Goal: Information Seeking & Learning: Learn about a topic

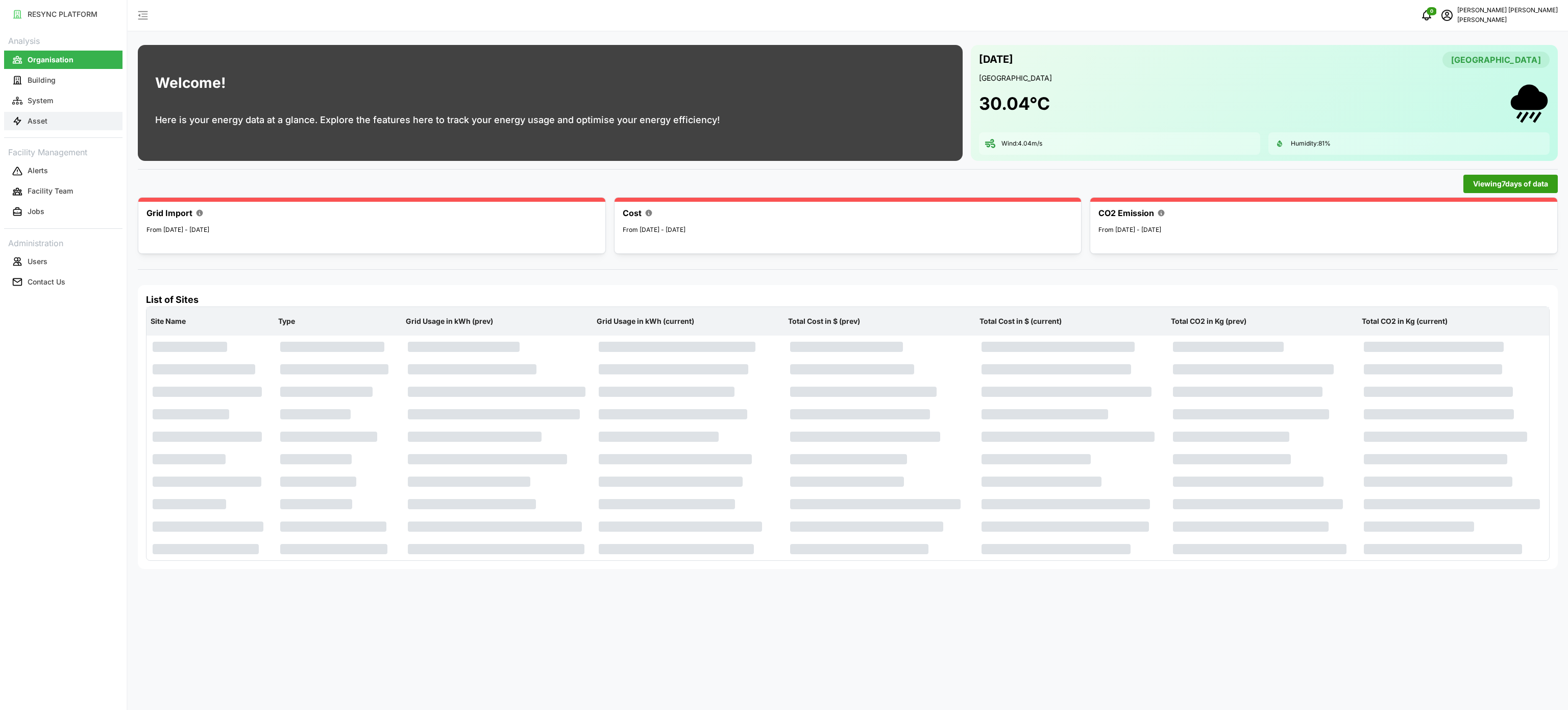
click at [35, 112] on button "Asset" at bounding box center [63, 121] width 119 height 18
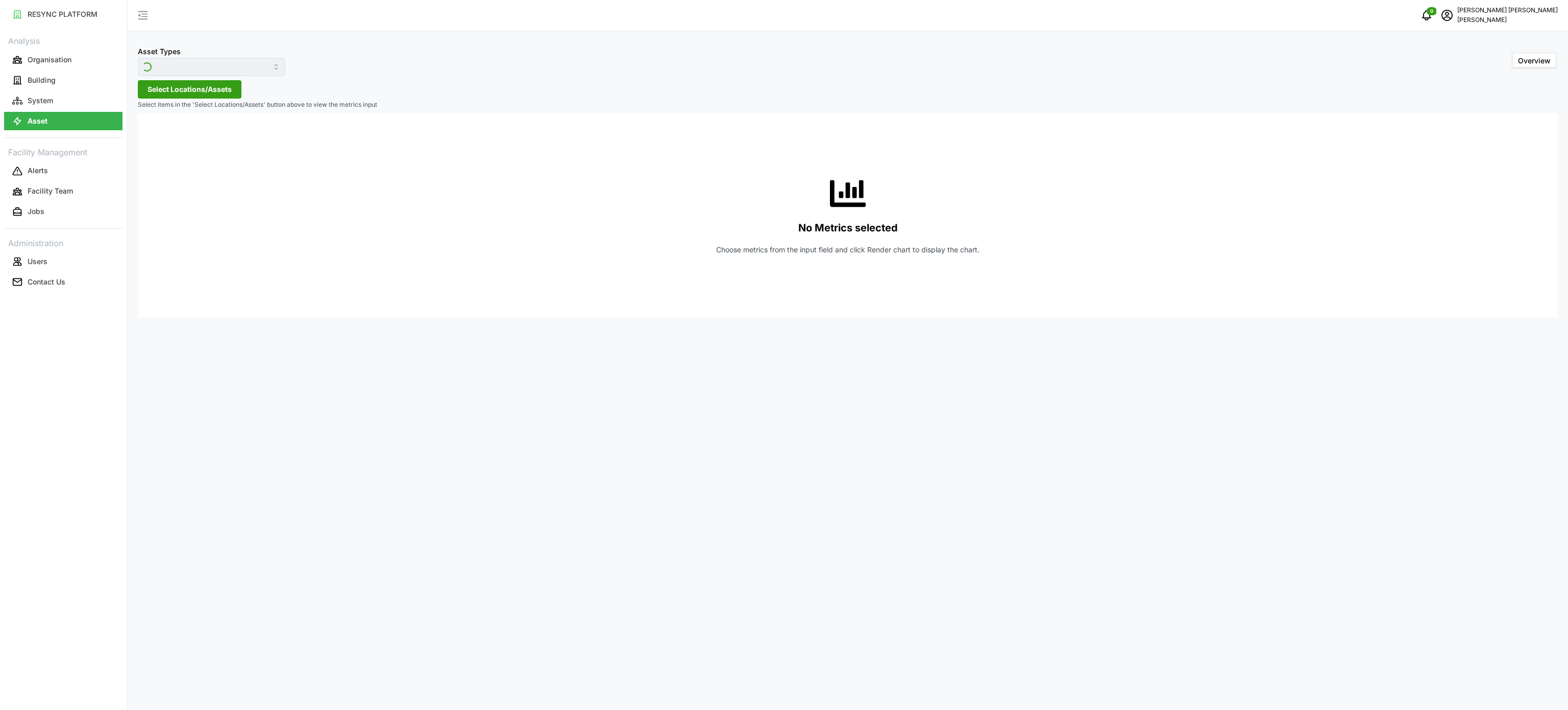
click at [323, 430] on div "Asset Types Overview Select Locations/Assets Select items in the 'Select Locati…" at bounding box center [847, 355] width 1440 height 710
type input "Condensing Unit"
click at [260, 70] on input "Condensing Unit" at bounding box center [211, 67] width 147 height 18
click at [235, 124] on div "Electrical Meter" at bounding box center [204, 125] width 129 height 17
click at [692, 445] on div "Asset Types Overview Select Locations/Assets Select items in the 'Select Locati…" at bounding box center [847, 355] width 1440 height 710
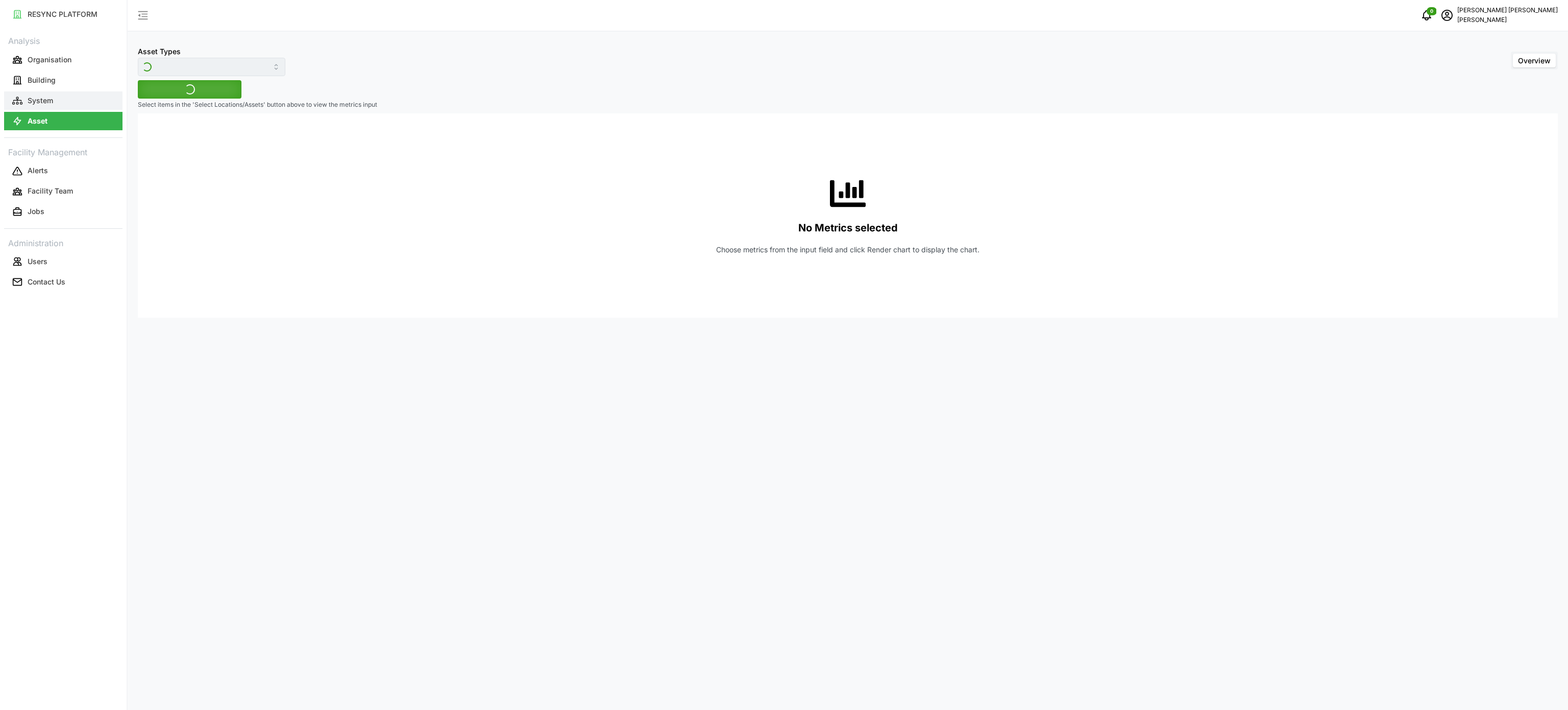
click at [79, 101] on button "System" at bounding box center [63, 100] width 119 height 18
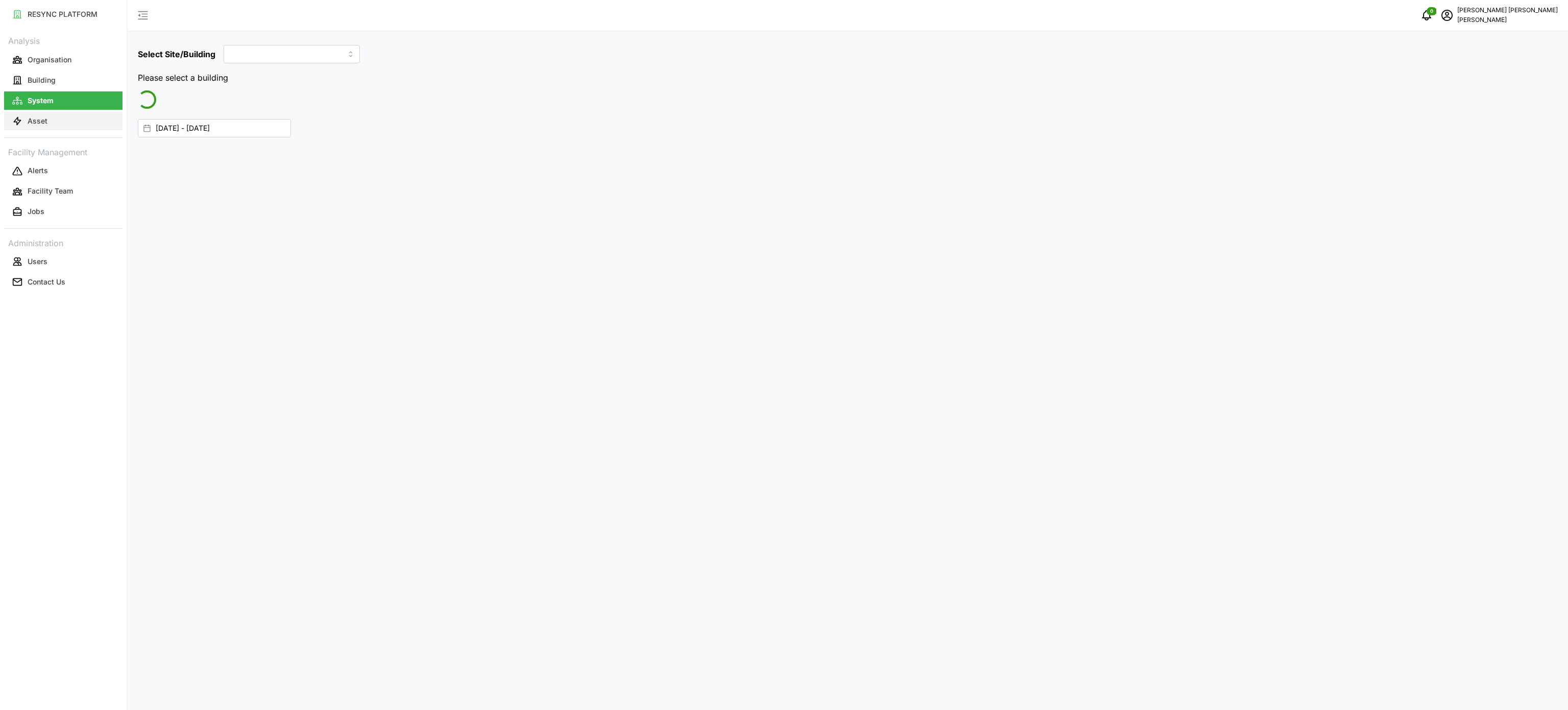
click at [78, 118] on button "Asset" at bounding box center [63, 121] width 119 height 18
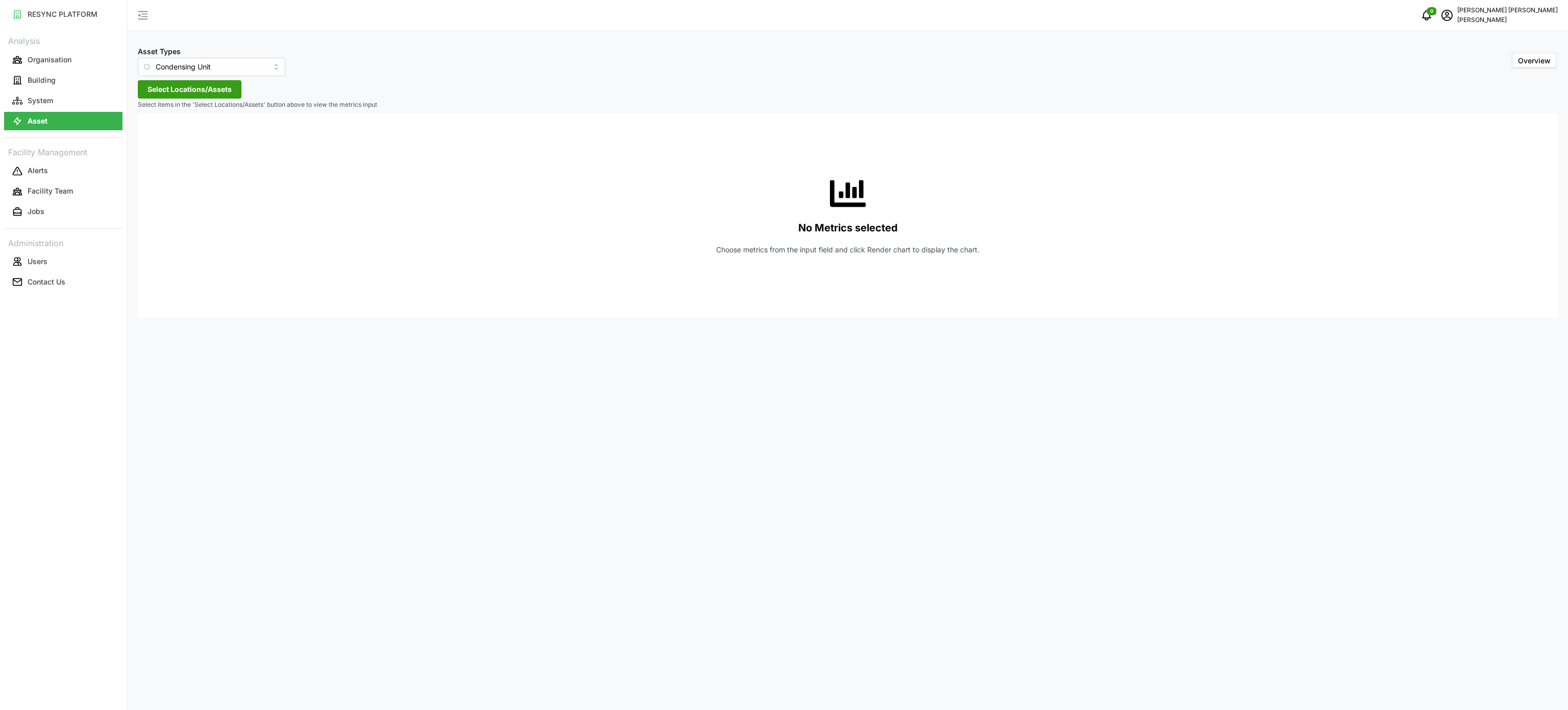
click at [944, 579] on div "Asset Types Condensing Unit Overview Select Locations/Assets Select items in th…" at bounding box center [847, 355] width 1440 height 710
click at [259, 69] on input "Condensing Unit" at bounding box center [211, 67] width 147 height 18
click at [196, 130] on span "Electrical Meter" at bounding box center [171, 126] width 52 height 11
click at [259, 66] on input "Electrical Meter" at bounding box center [211, 67] width 147 height 18
click at [192, 130] on span "Electrical Meter" at bounding box center [181, 126] width 52 height 11
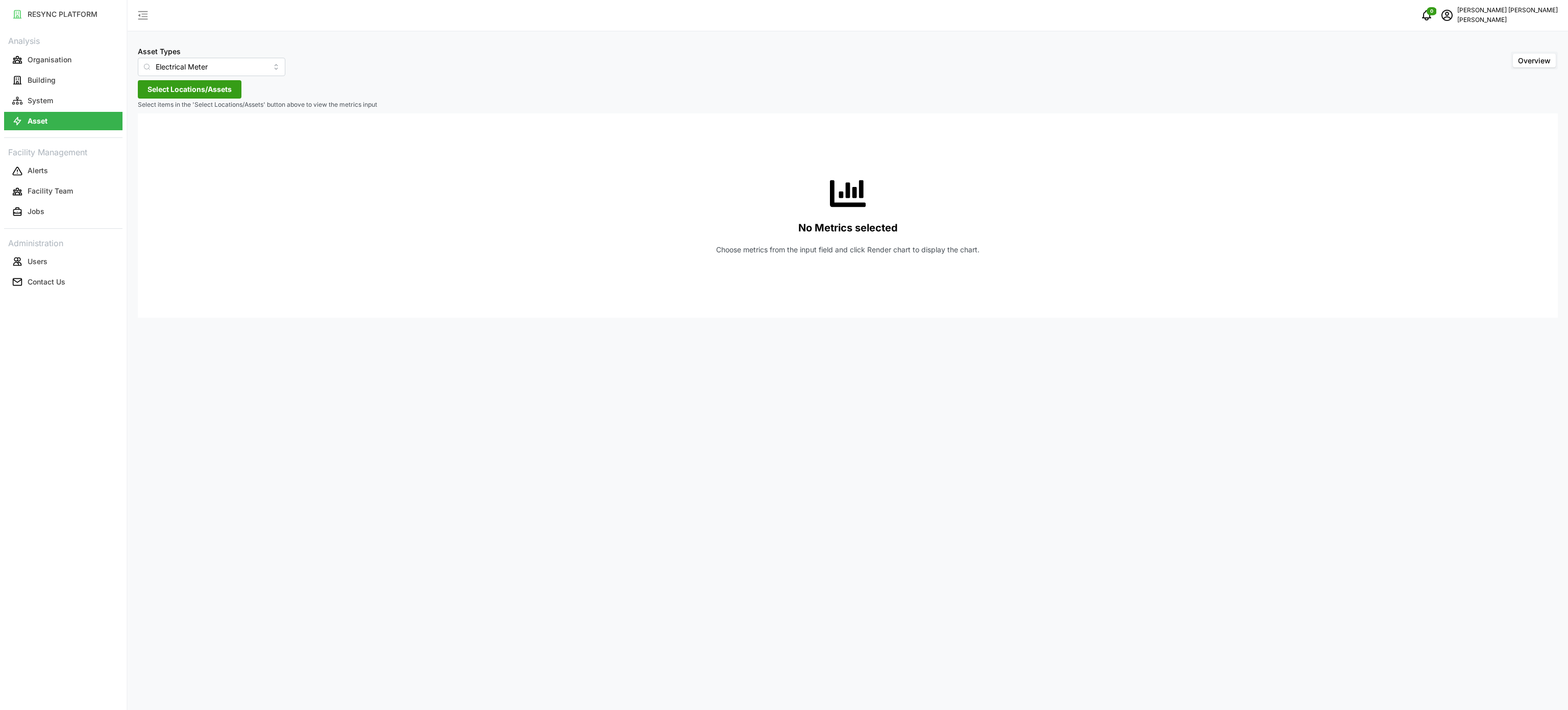
click at [460, 152] on div "No Metrics selected Choose metrics from the input field and click Render chart …" at bounding box center [847, 216] width 1404 height 204
click at [215, 86] on span "Select Locations/Assets" at bounding box center [189, 89] width 84 height 17
click at [146, 136] on div "[PERSON_NAME]" at bounding box center [209, 126] width 142 height 48
click at [150, 136] on icon at bounding box center [151, 135] width 8 height 8
click at [160, 166] on polyline at bounding box center [159, 165] width 2 height 4
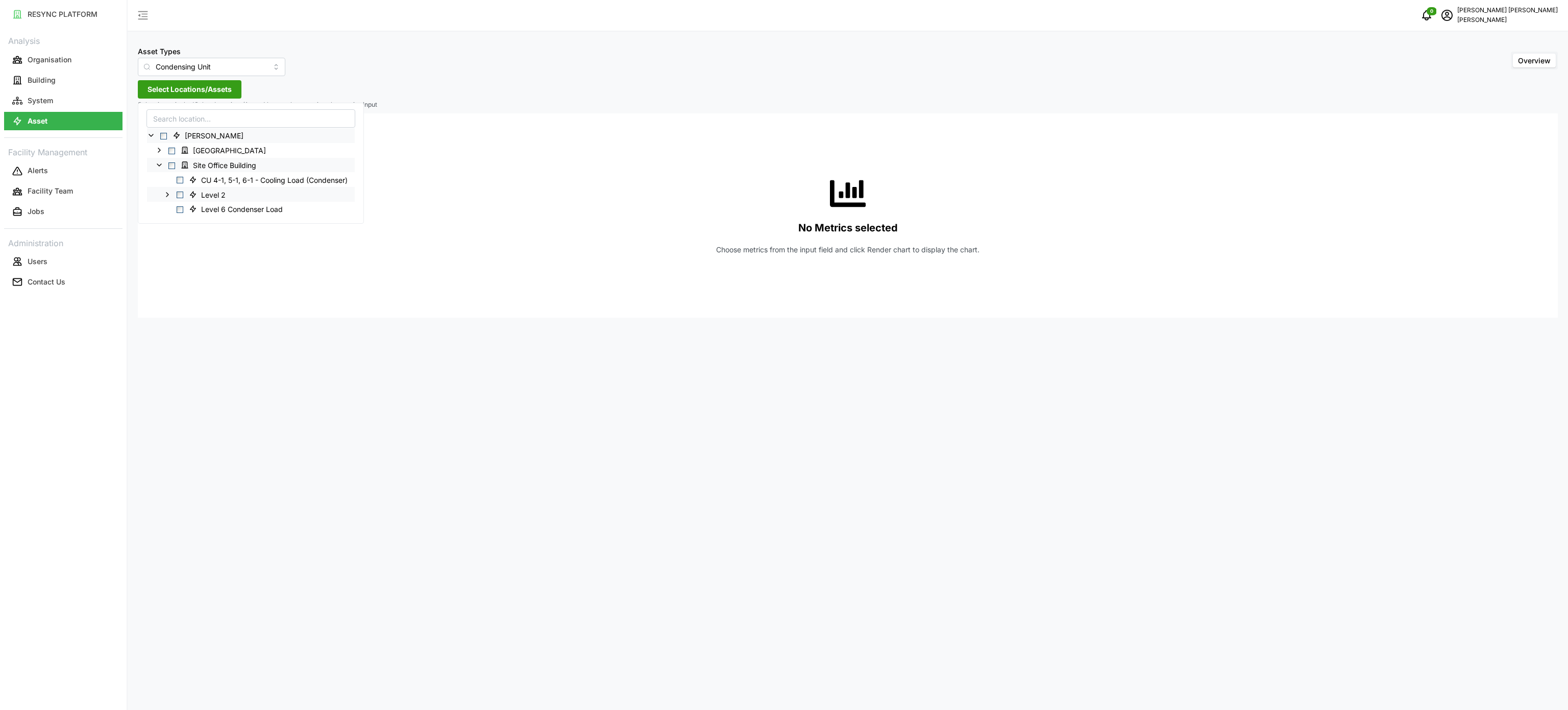
click at [169, 192] on icon at bounding box center [167, 194] width 8 height 8
click at [249, 66] on input "Condensing Unit" at bounding box center [211, 67] width 147 height 18
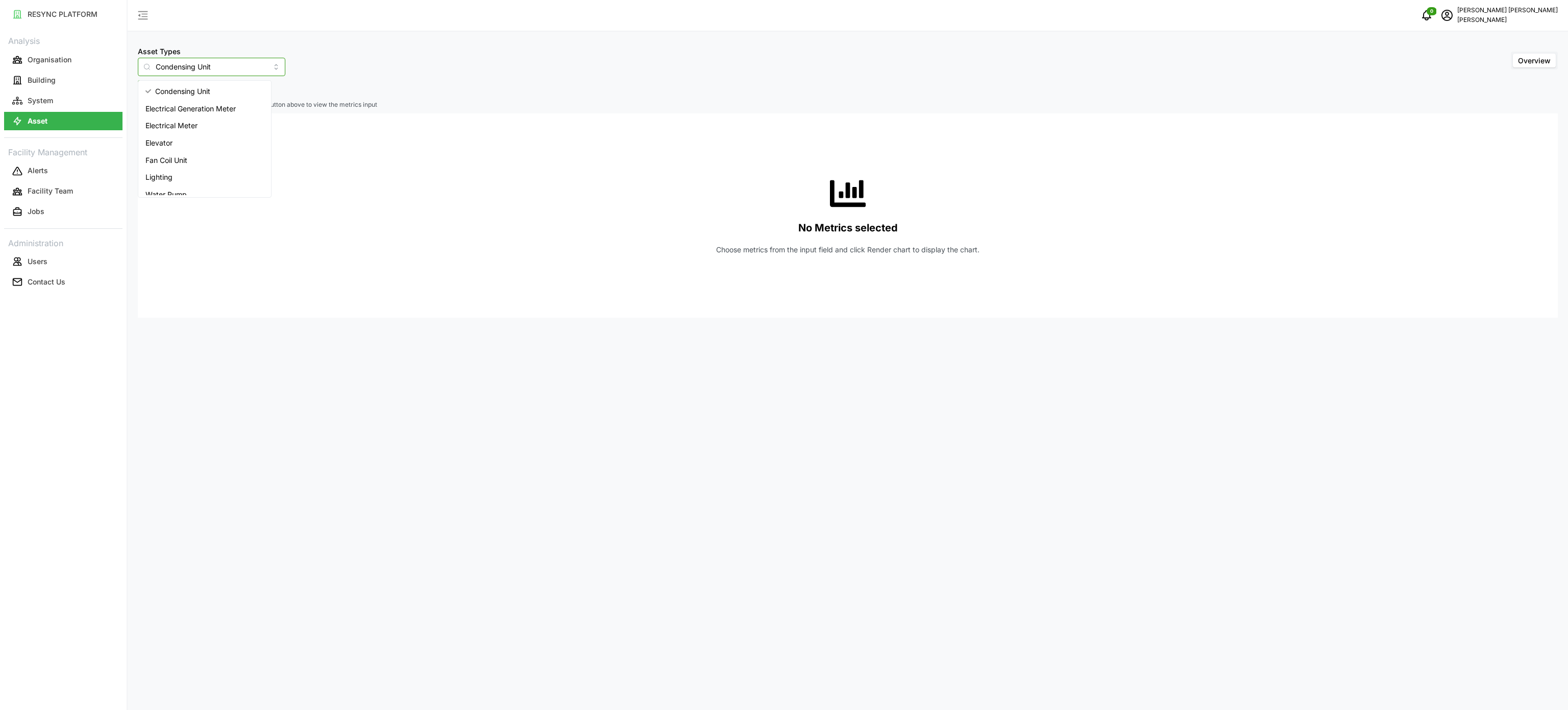
click at [204, 126] on div "Electrical Meter" at bounding box center [204, 125] width 129 height 17
type input "Electrical Meter"
click at [195, 90] on span "Select Locations/Assets" at bounding box center [189, 89] width 84 height 17
click at [149, 135] on icon at bounding box center [151, 135] width 8 height 8
click at [157, 164] on icon at bounding box center [159, 164] width 8 height 8
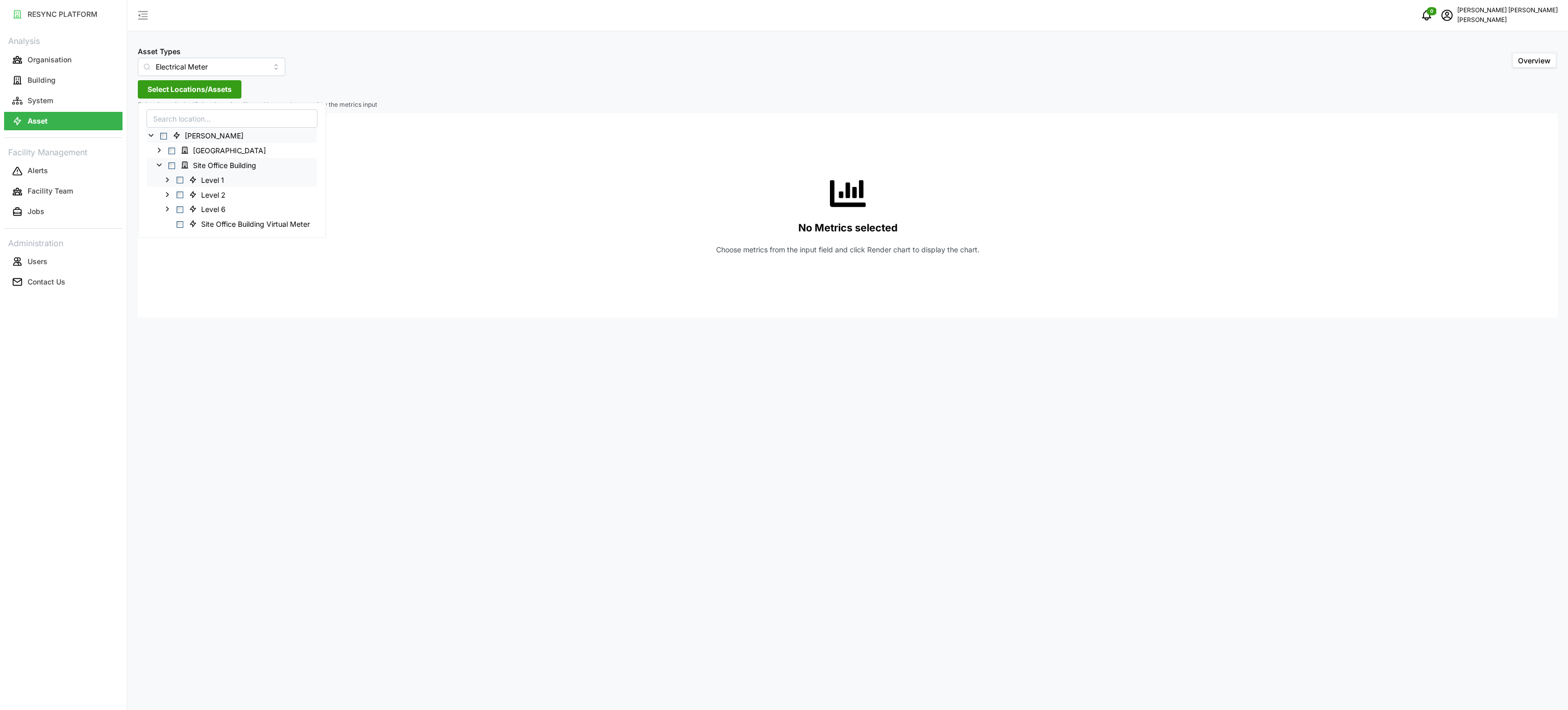
click at [168, 180] on icon at bounding box center [167, 180] width 8 height 8
click at [177, 193] on icon at bounding box center [175, 194] width 8 height 8
click at [183, 240] on icon at bounding box center [183, 238] width 8 height 8
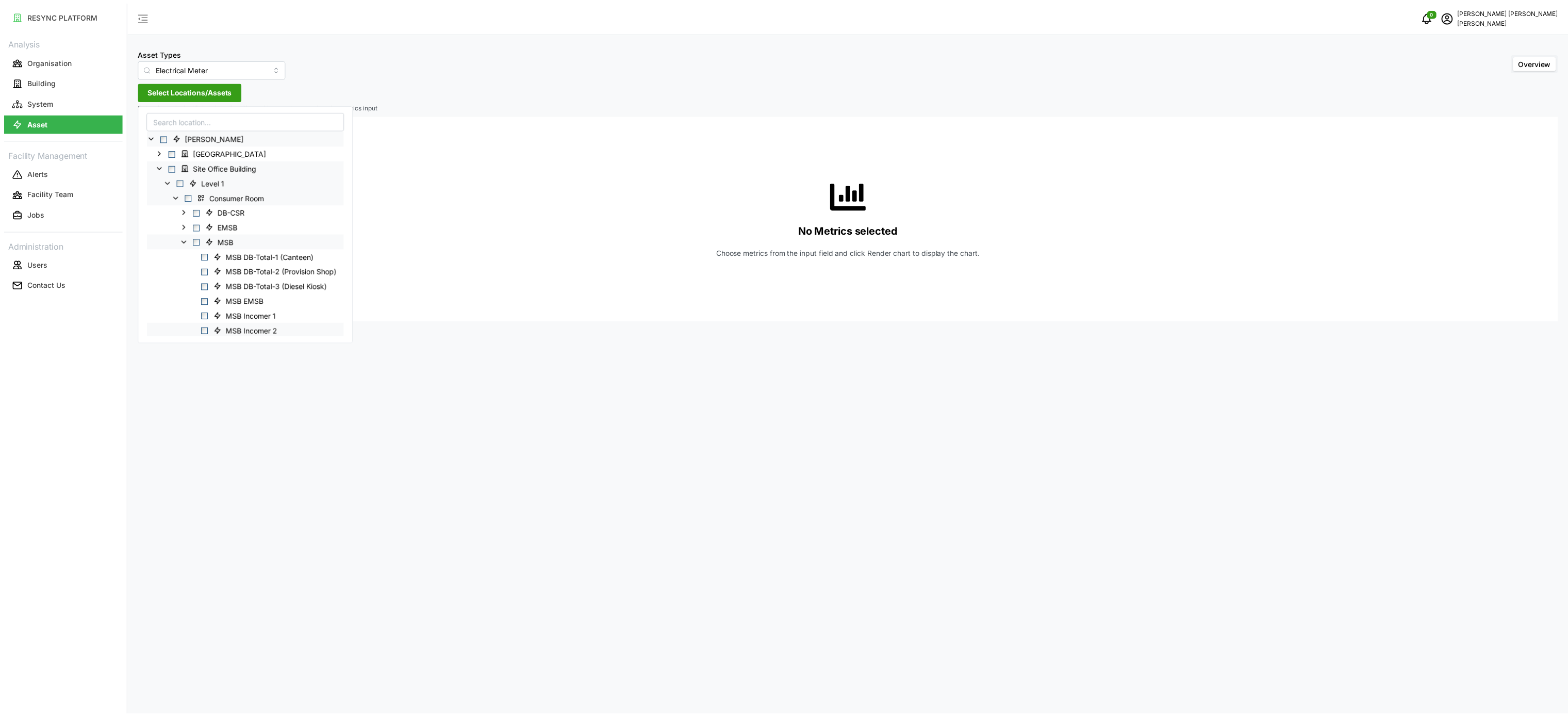
scroll to position [103, 0]
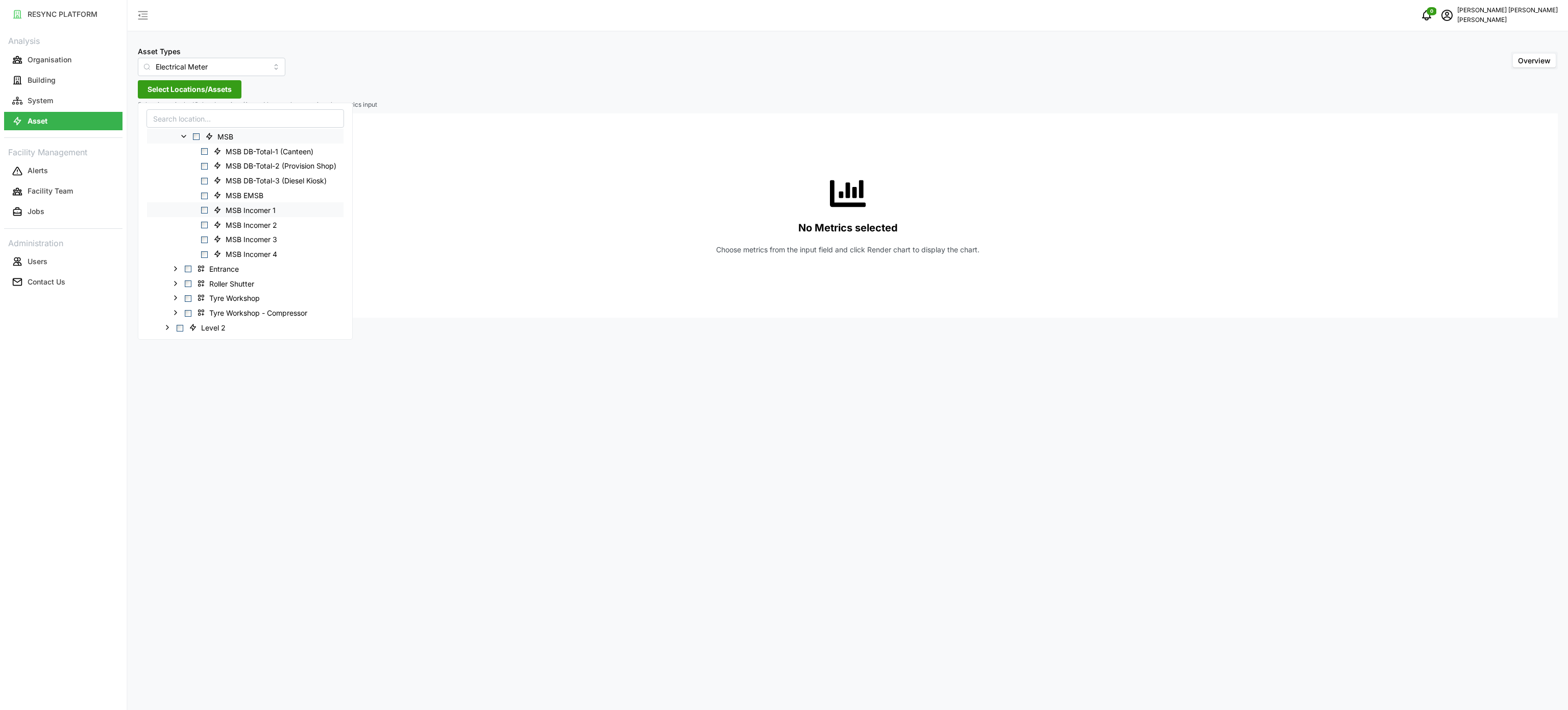
click at [201, 205] on div "MSB Incomer 1" at bounding box center [246, 209] width 197 height 15
click at [204, 215] on div "MSB Incomer 1" at bounding box center [246, 209] width 197 height 15
click at [204, 213] on span "Select MSB Incomer 1" at bounding box center [204, 210] width 6 height 6
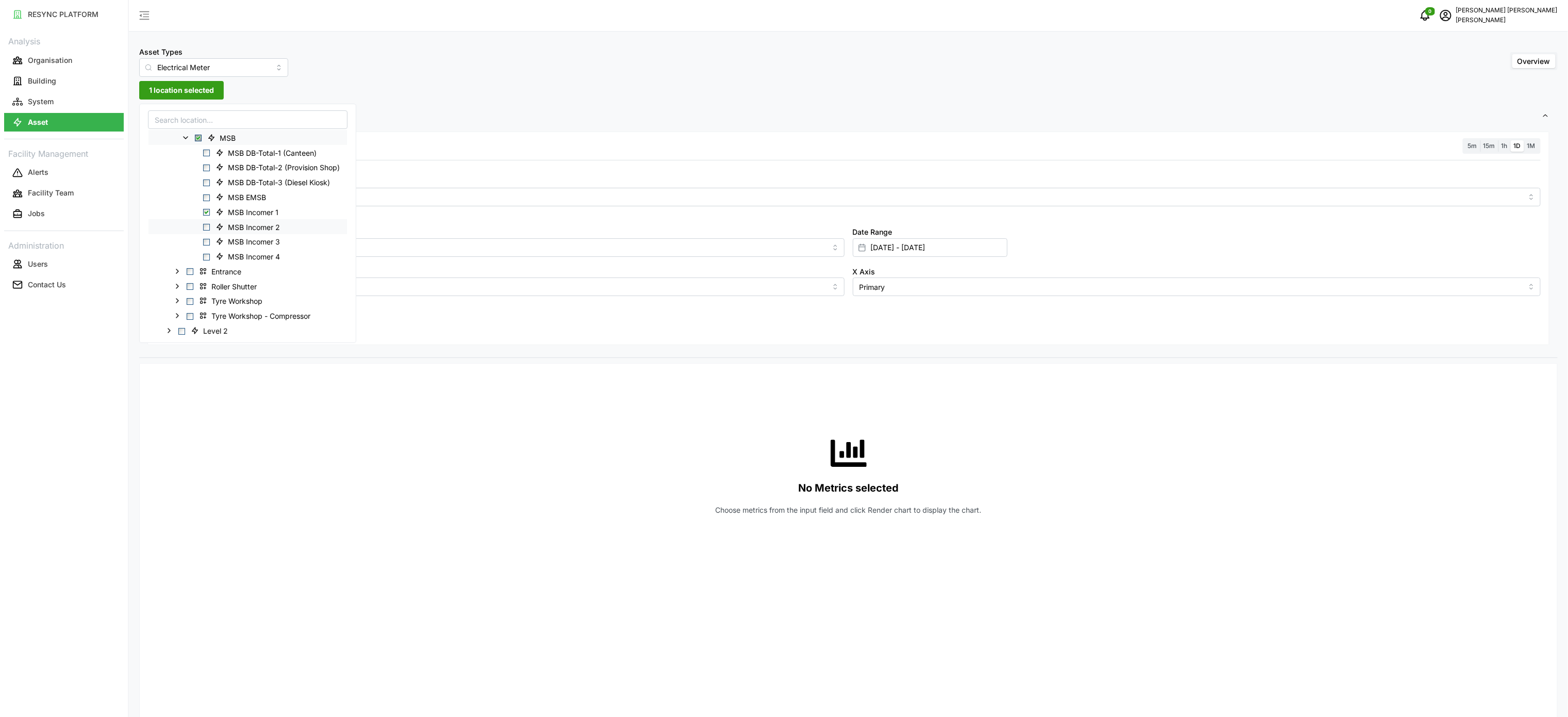
click at [207, 228] on span "Select MSB Incomer 2" at bounding box center [207, 227] width 6 height 6
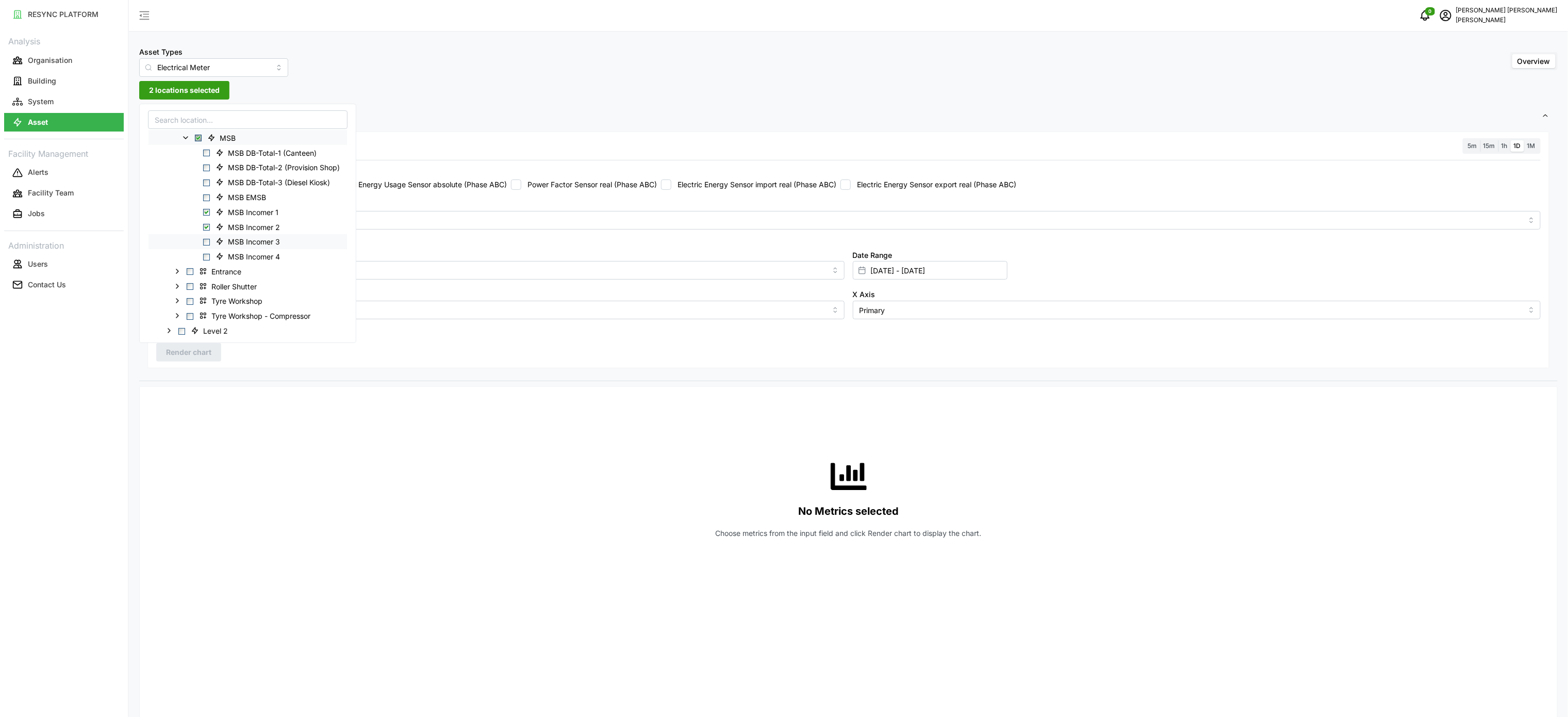
click at [208, 240] on span "Select MSB Incomer 3" at bounding box center [207, 242] width 6 height 6
click at [208, 257] on span "Select MSB Incomer 4" at bounding box center [207, 257] width 6 height 6
drag, startPoint x: 409, startPoint y: 448, endPoint x: 483, endPoint y: 468, distance: 76.7
click at [410, 449] on div "No Metrics selected Choose metrics from the input field and click Render chart …" at bounding box center [848, 498] width 1385 height 207
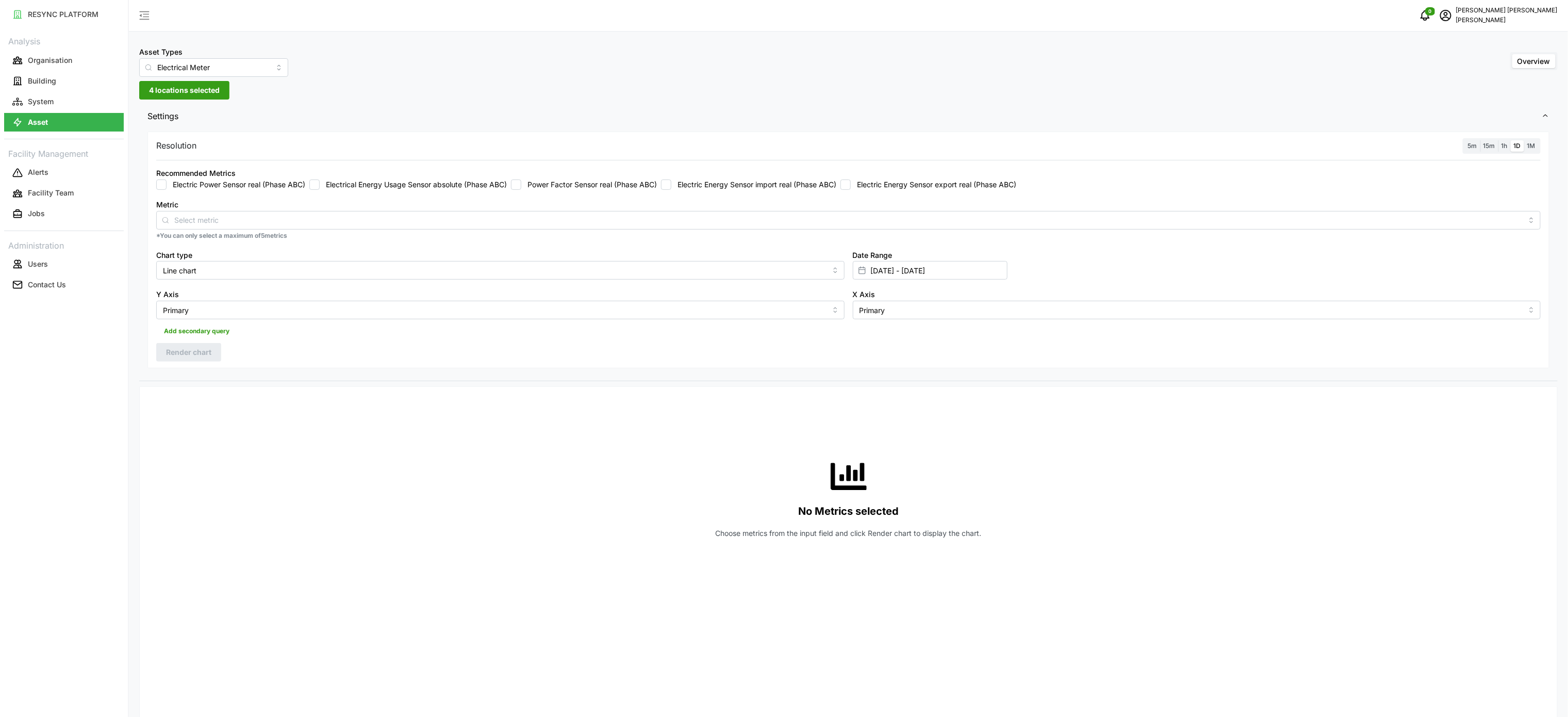
click at [732, 189] on label "Electric Energy Sensor import real (Phase ABC)" at bounding box center [754, 185] width 165 height 10
click at [671, 189] on input "Electric Energy Sensor import real (Phase ABC)" at bounding box center [666, 185] width 10 height 10
checkbox input "true"
click at [888, 271] on input "[DATE] - [DATE]" at bounding box center [930, 270] width 155 height 19
click at [879, 338] on icon "button" at bounding box center [875, 336] width 8 height 8
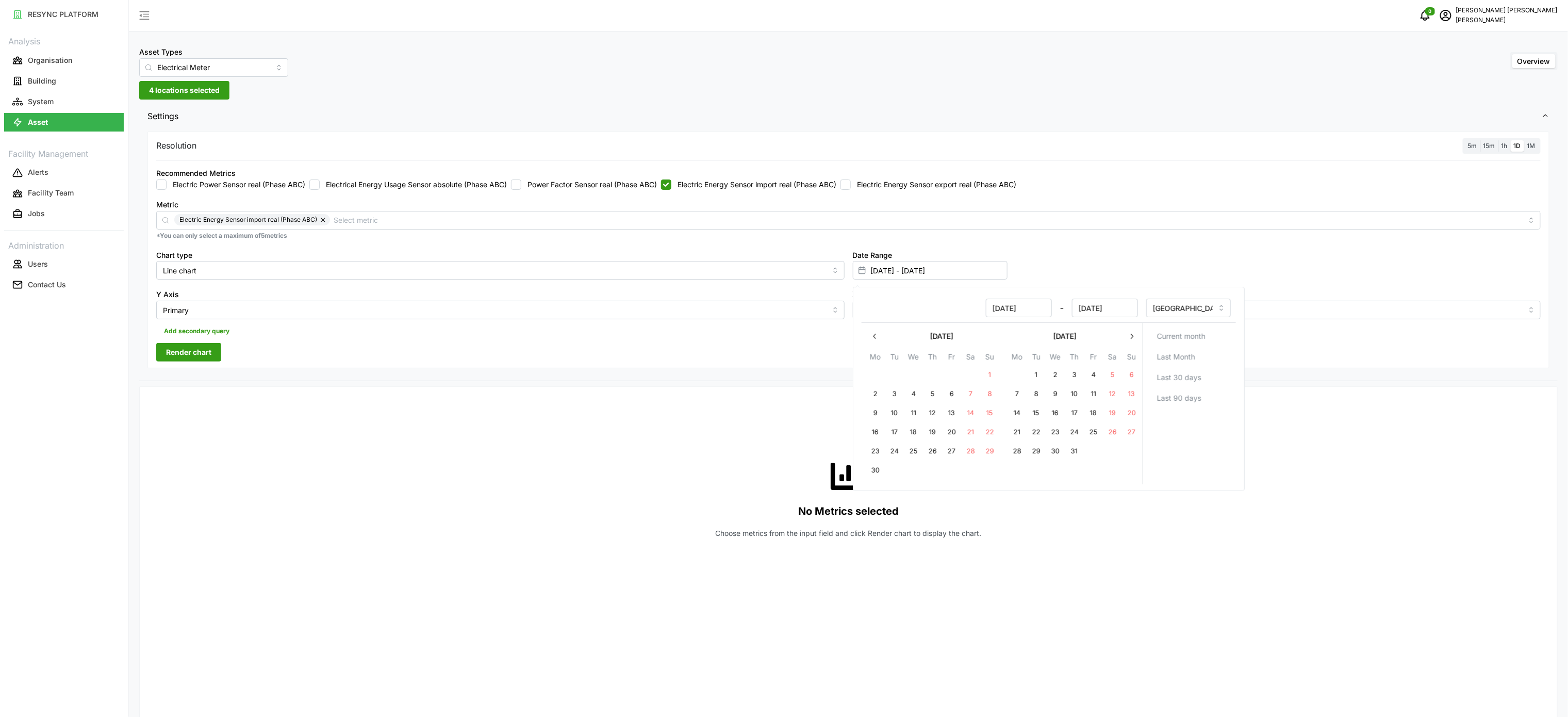
click at [879, 338] on icon "button" at bounding box center [875, 336] width 8 height 8
click at [1077, 413] on button "15" at bounding box center [1074, 413] width 19 height 19
type input "[DATE] - [DATE]"
type input "[DATE]"
click at [1133, 336] on icon "button" at bounding box center [1132, 336] width 3 height 5
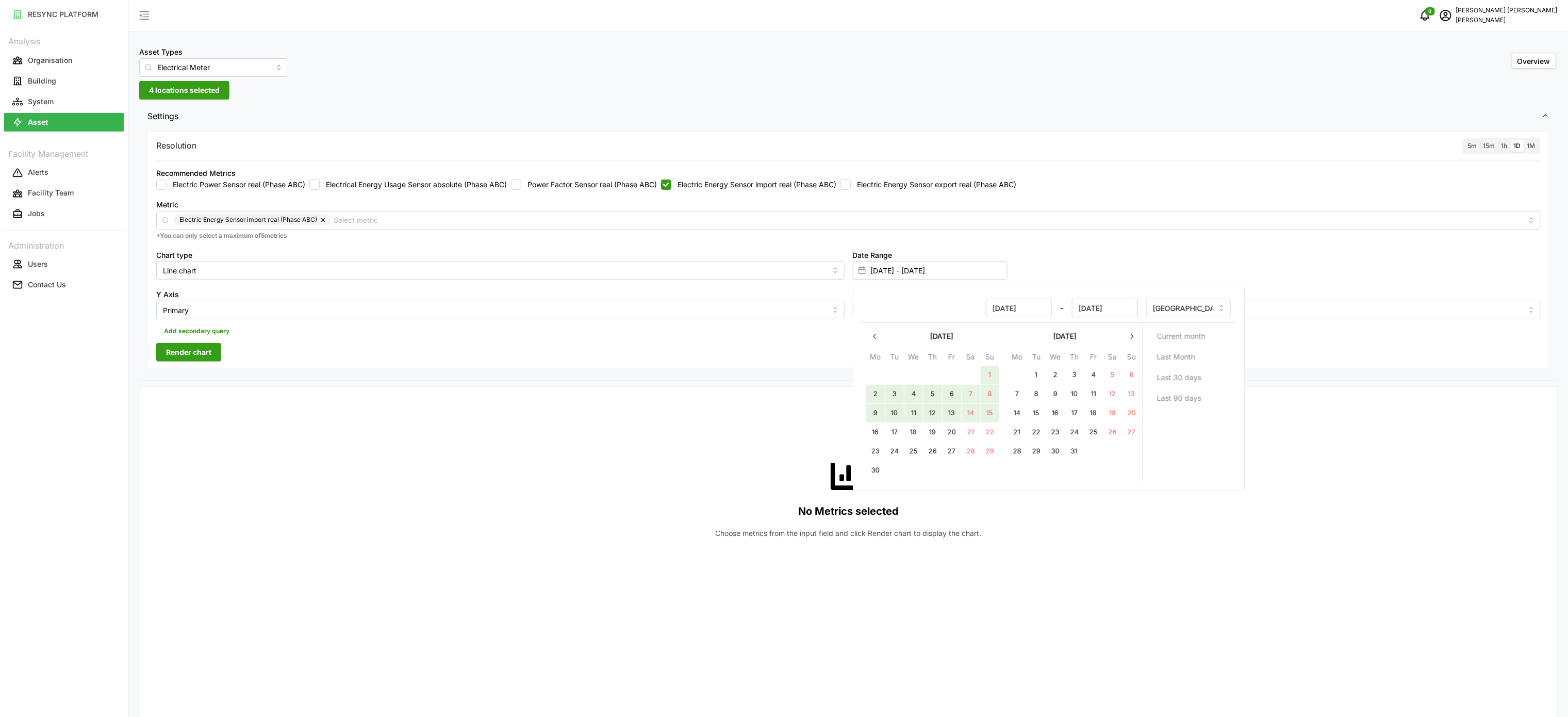
click at [988, 412] on button "15" at bounding box center [990, 413] width 19 height 19
type input "[DATE] - [DATE]"
type input "[DATE]"
click at [1113, 592] on div "No Metrics selected Choose metrics from the input field and click Render chart …" at bounding box center [848, 498] width 1385 height 207
click at [215, 355] on button "Render chart" at bounding box center [189, 352] width 65 height 19
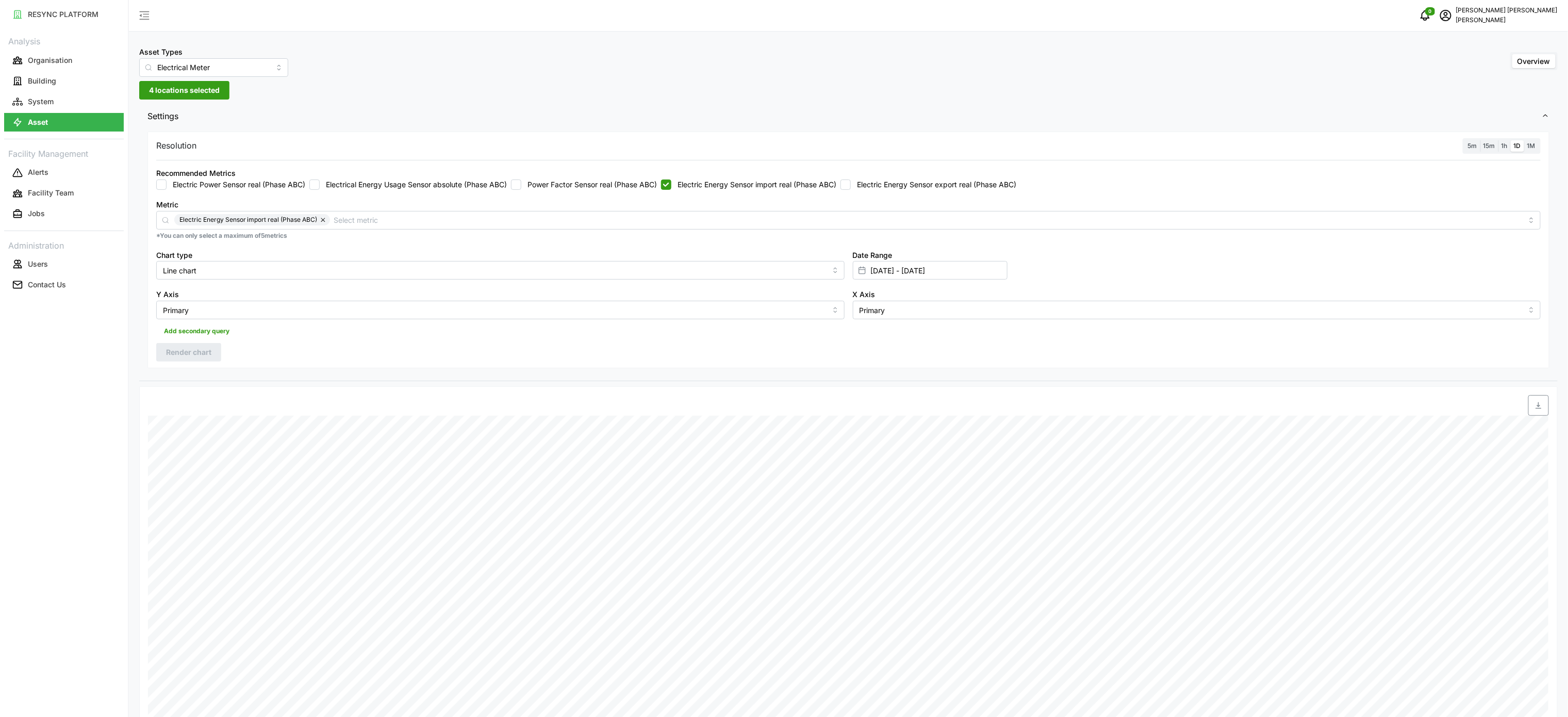
click at [1532, 148] on span "1M" at bounding box center [1531, 146] width 8 height 8
click at [1524, 140] on input "1M" at bounding box center [1524, 140] width 0 height 0
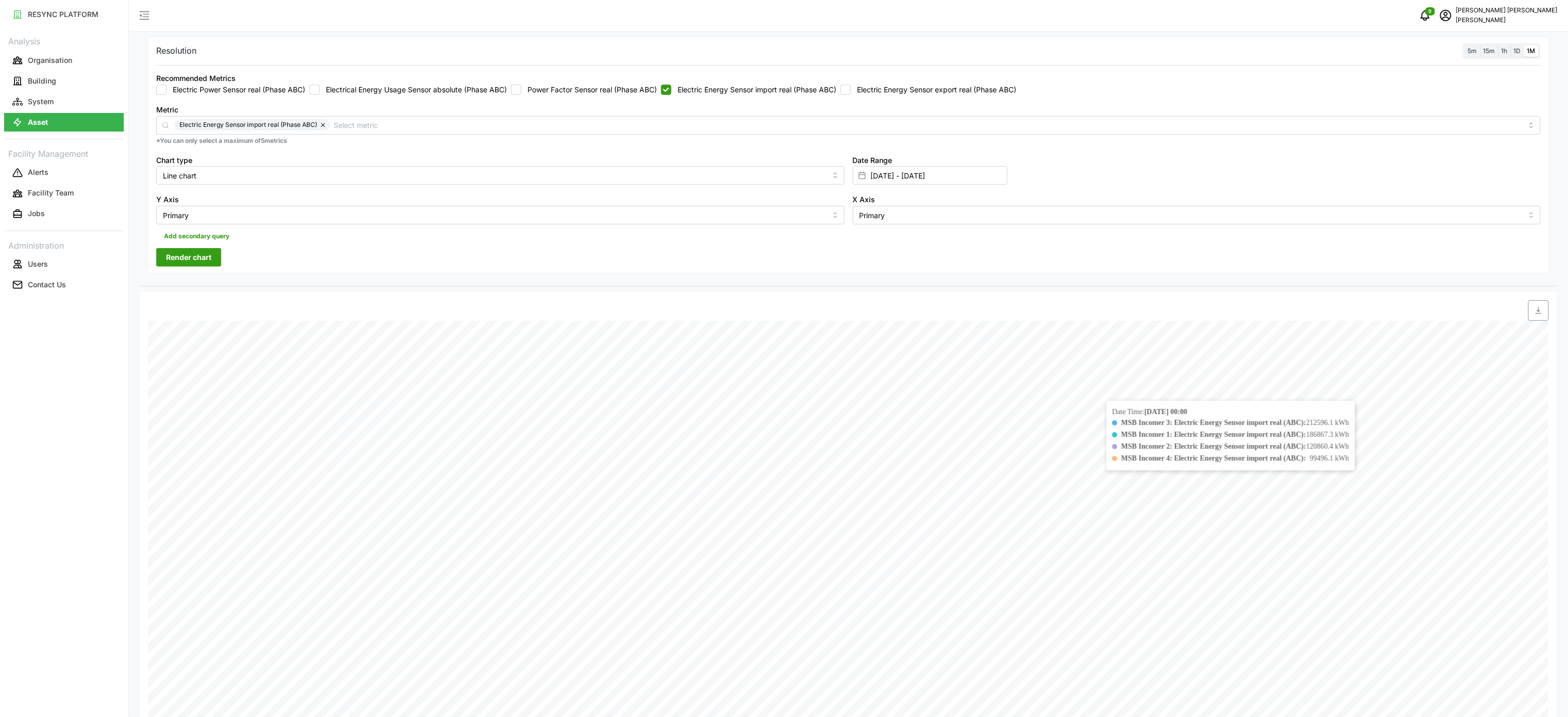
scroll to position [103, 0]
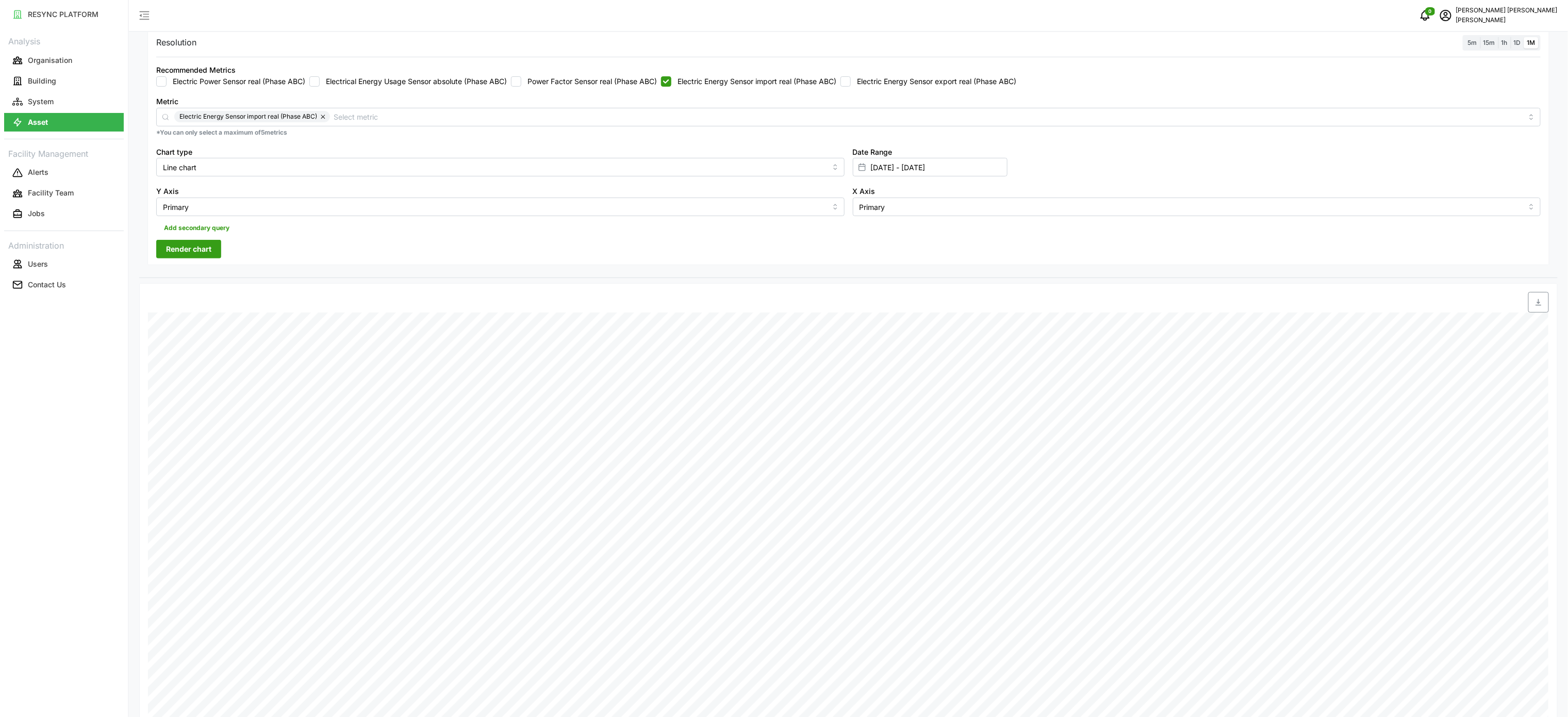
click at [208, 257] on span "Render chart" at bounding box center [189, 249] width 46 height 17
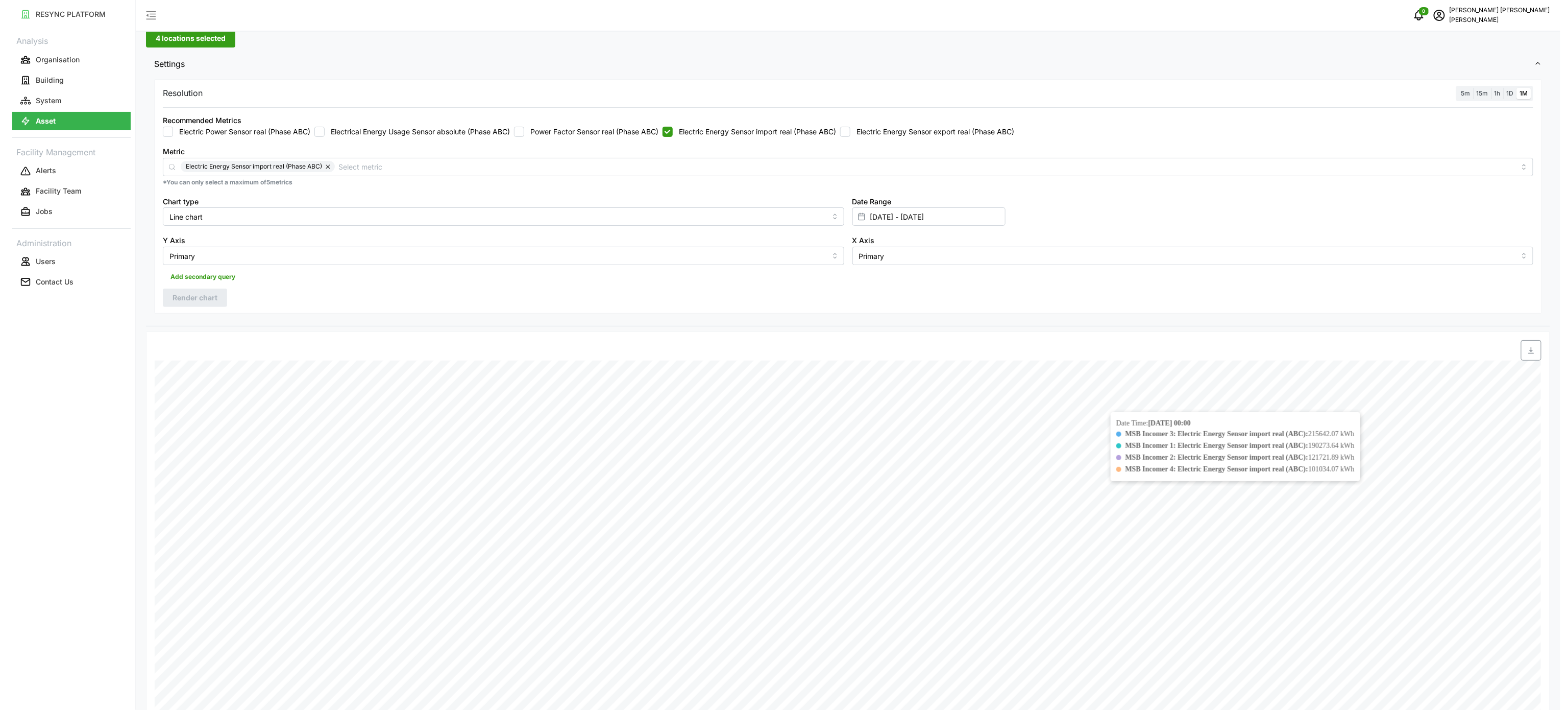
scroll to position [0, 0]
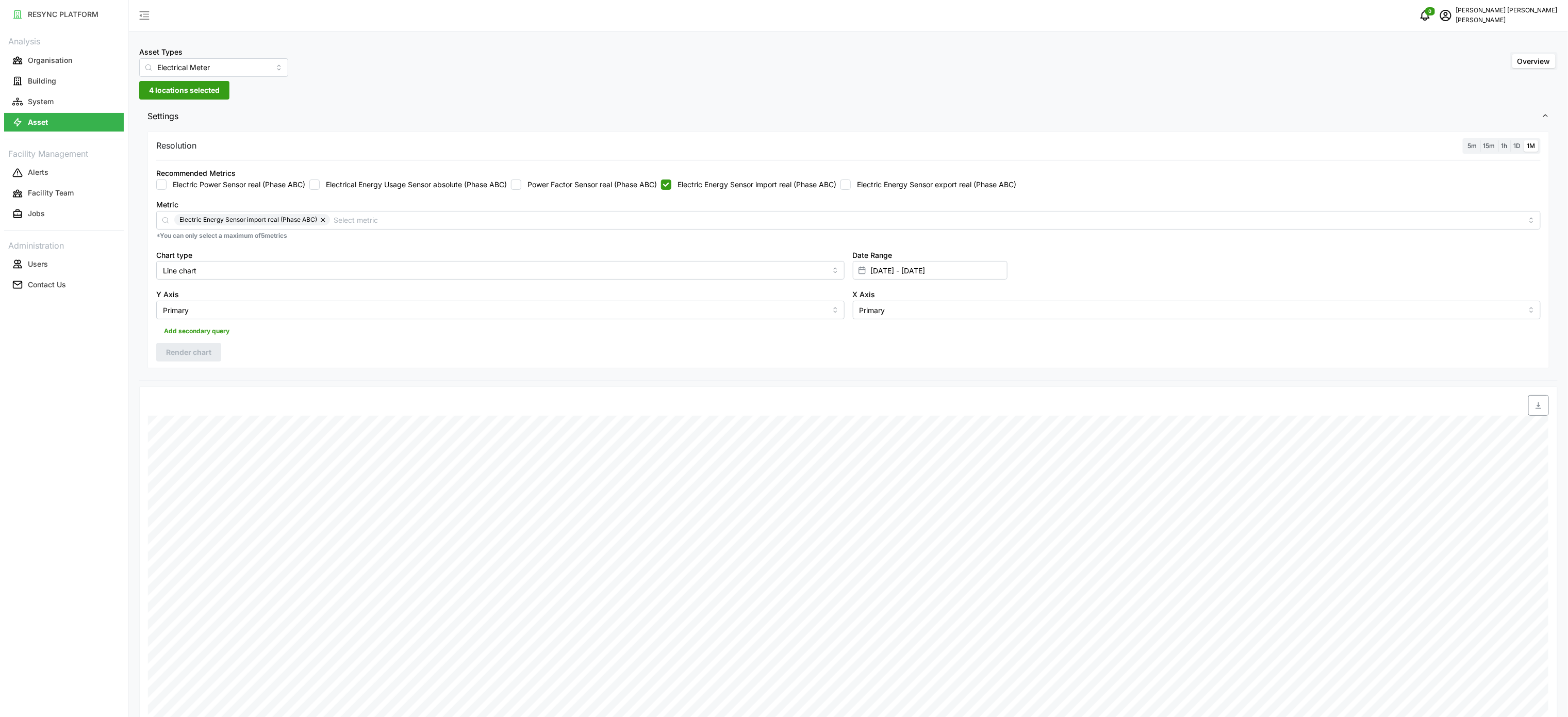
click at [860, 176] on div "Recommended Metrics Electric Power Sensor real (Phase ABC) Electrical Energy Us…" at bounding box center [848, 178] width 1385 height 23
click at [851, 188] on input "Electric Energy Sensor export real (Phase ABC)" at bounding box center [846, 185] width 10 height 10
checkbox input "true"
click at [212, 355] on button "Render chart" at bounding box center [189, 352] width 65 height 19
click at [1535, 408] on icon "button" at bounding box center [1538, 405] width 8 height 8
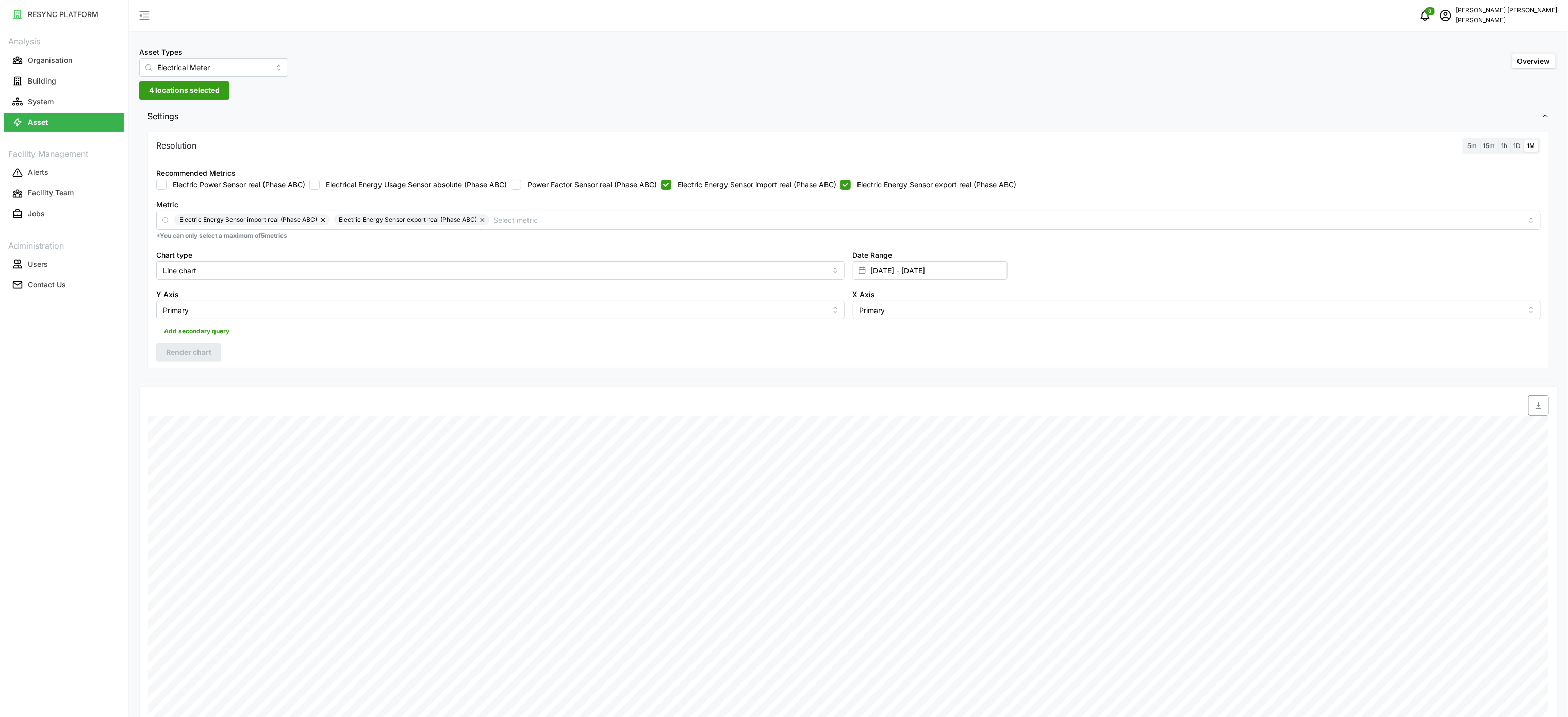
click at [705, 183] on label "Electric Energy Sensor import real (Phase ABC)" at bounding box center [754, 185] width 165 height 10
click at [671, 183] on input "Electric Energy Sensor import real (Phase ABC)" at bounding box center [666, 185] width 10 height 10
checkbox input "false"
click at [868, 185] on label "Electric Energy Sensor export real (Phase ABC)" at bounding box center [934, 185] width 165 height 10
click at [851, 185] on input "Electric Energy Sensor export real (Phase ABC)" at bounding box center [846, 185] width 10 height 10
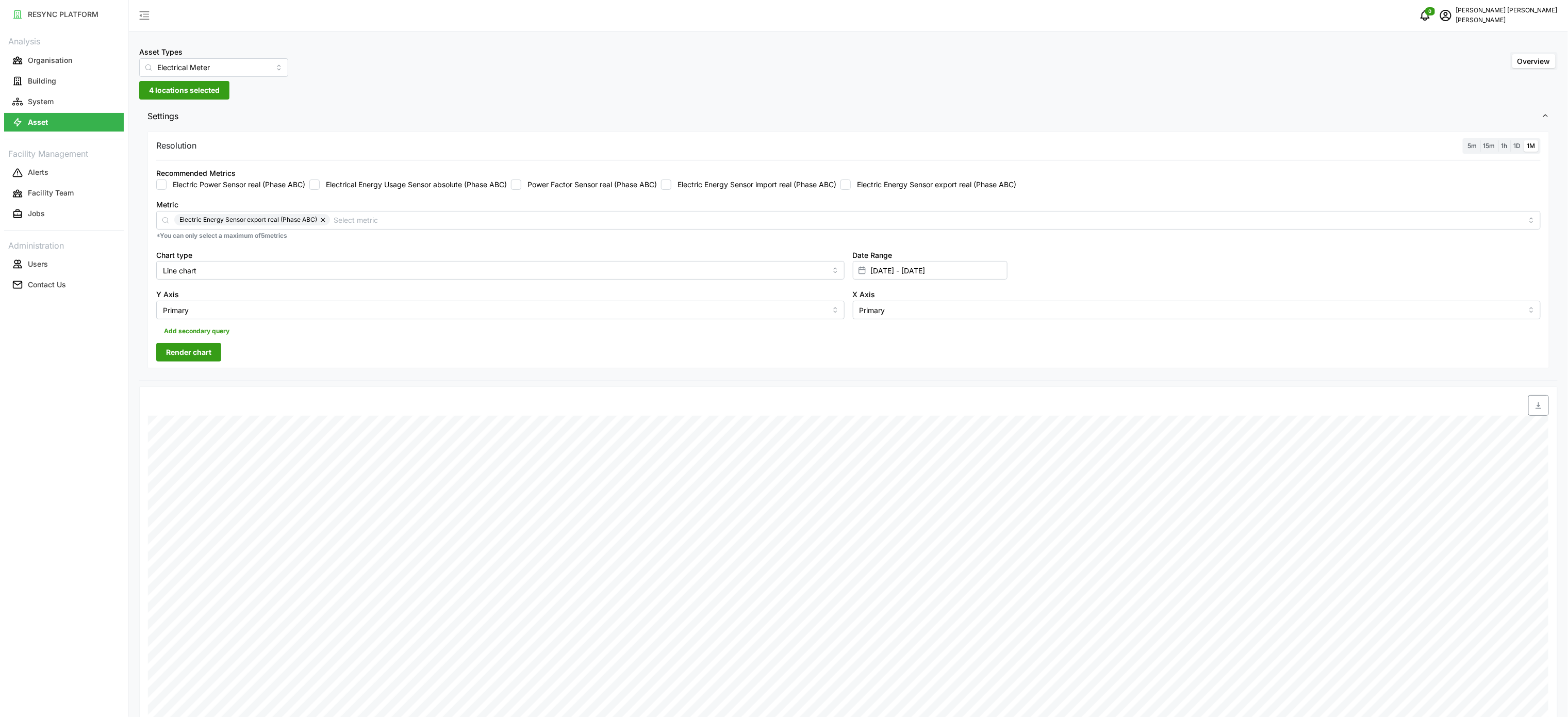
checkbox input "false"
click at [891, 271] on input "[DATE] - [DATE]" at bounding box center [930, 270] width 155 height 19
click at [893, 276] on input "[DATE] - [DATE]" at bounding box center [930, 270] width 155 height 19
click at [896, 271] on input "[DATE] - [DATE]" at bounding box center [930, 270] width 155 height 19
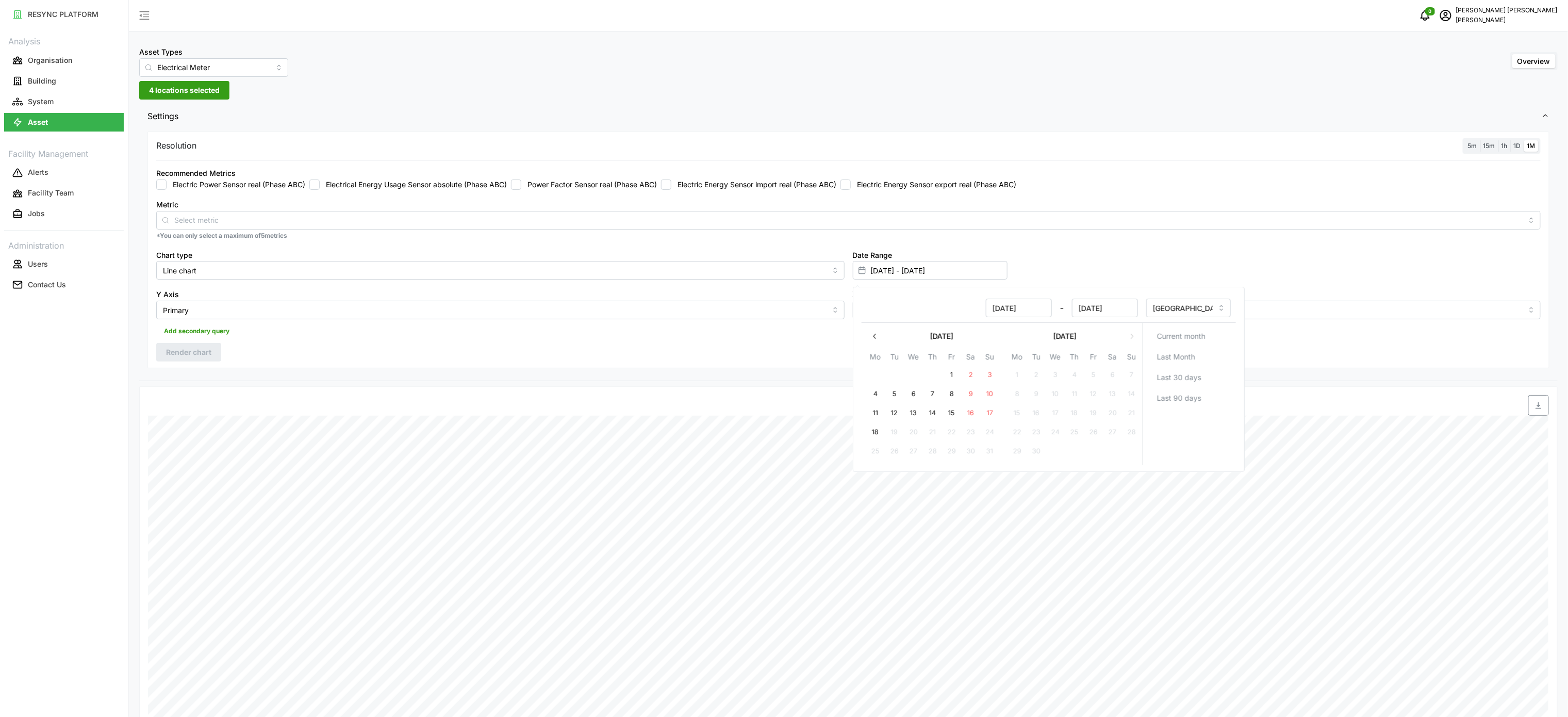
click at [932, 416] on button "14" at bounding box center [932, 413] width 19 height 19
type input "[DATE] - [DATE]"
type input "[DATE]"
click at [934, 416] on button "14" at bounding box center [932, 413] width 19 height 19
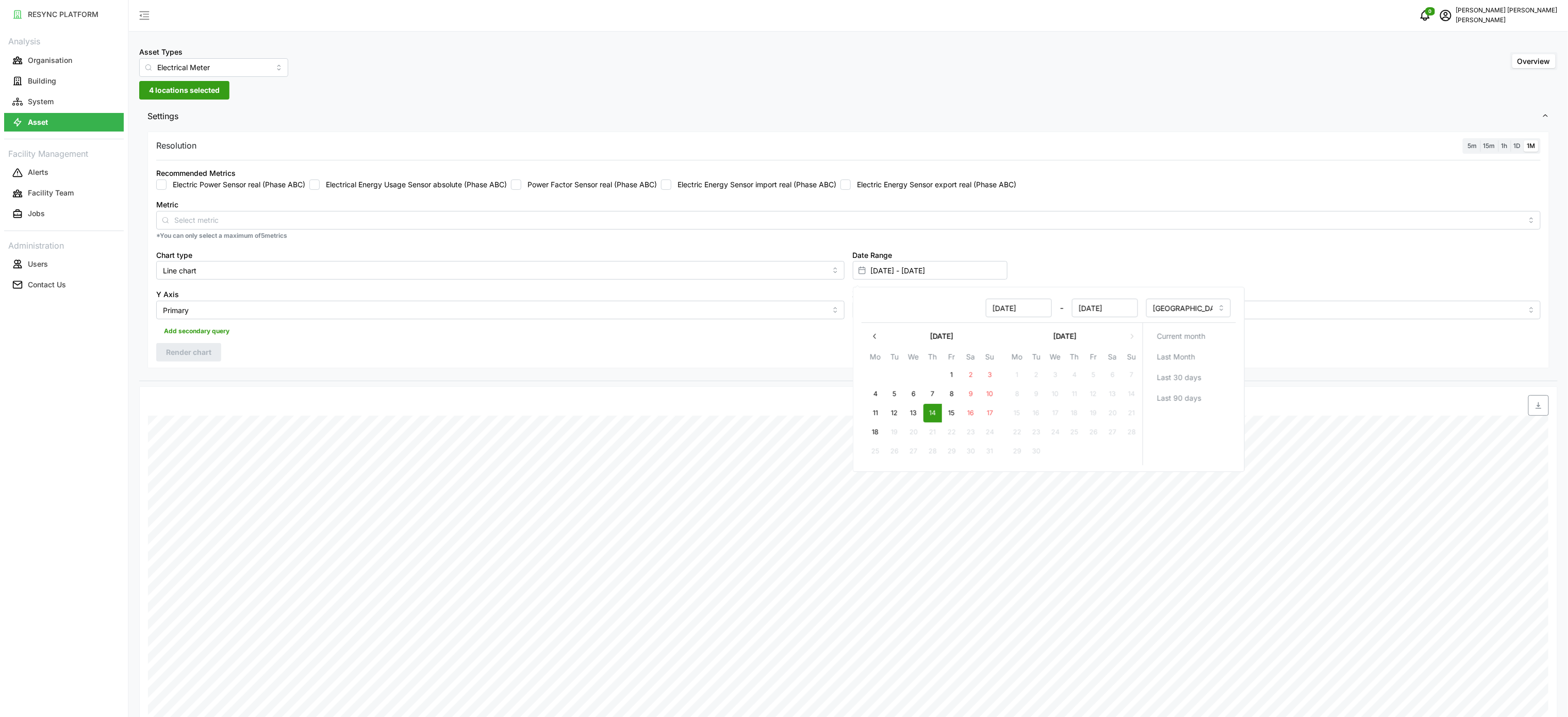
type input "[DATE] - [DATE]"
type input "[DATE]"
click at [875, 337] on icon "button" at bounding box center [875, 336] width 8 height 8
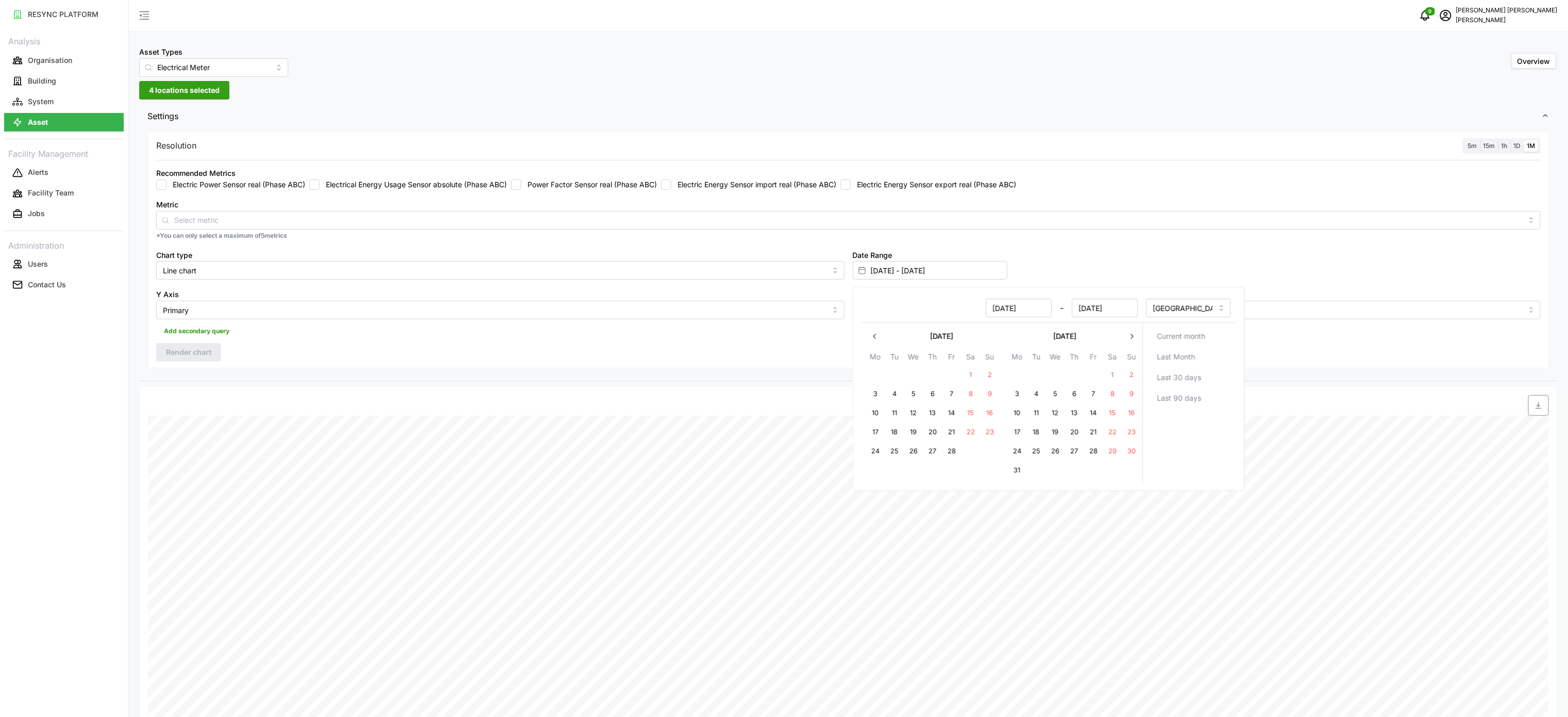
click at [1128, 339] on icon "button" at bounding box center [1132, 336] width 8 height 8
click at [1070, 415] on button "15" at bounding box center [1074, 413] width 19 height 19
type input "[DATE] - [DATE]"
type input "[DATE]"
click at [1077, 409] on button "15" at bounding box center [1074, 413] width 19 height 19
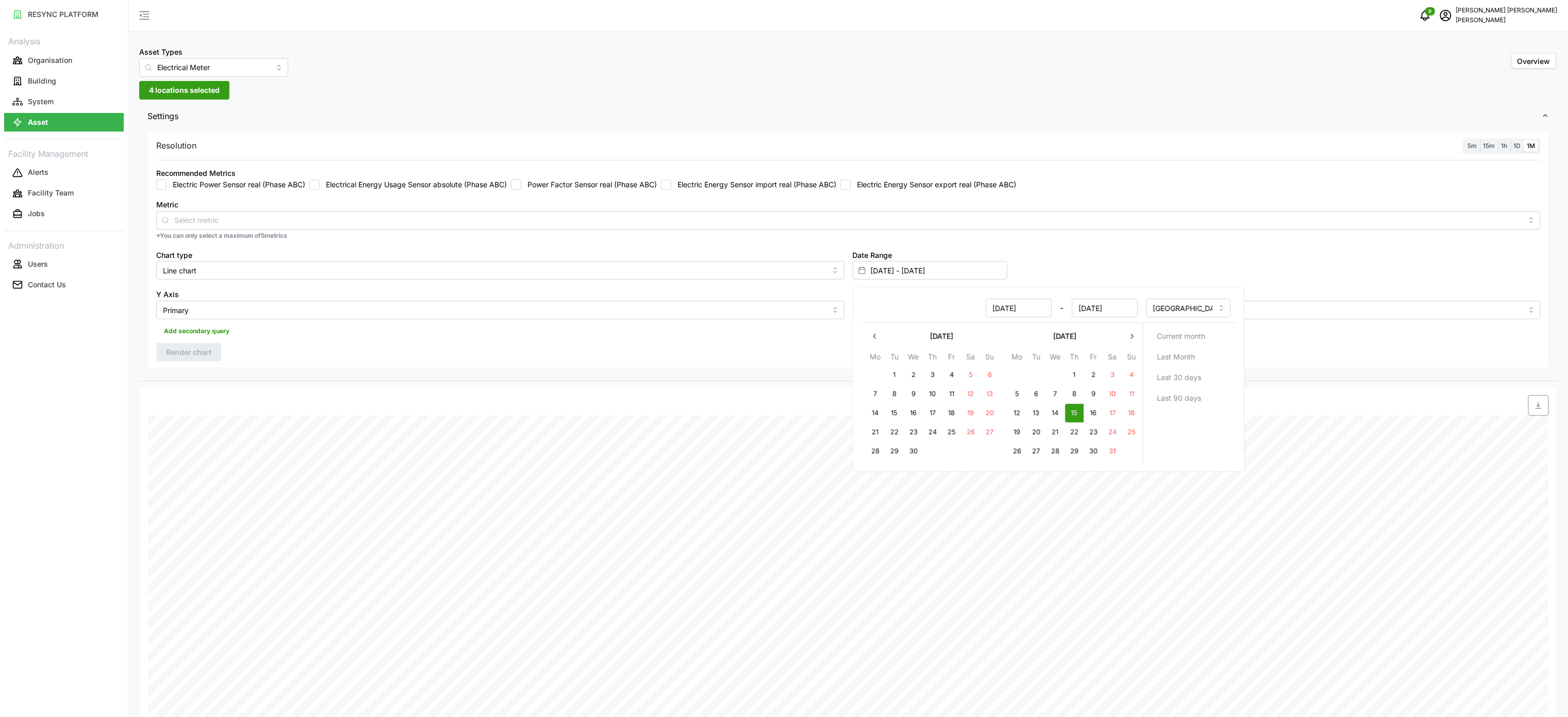
type input "[DATE] - [DATE]"
type input "[DATE]"
click at [1031, 270] on div "Date Range [DATE] - [DATE]" at bounding box center [1197, 264] width 696 height 40
click at [738, 175] on div "Recommended Metrics Electric Power Sensor real (Phase ABC) Electrical Energy Us…" at bounding box center [848, 178] width 1385 height 23
click at [671, 190] on input "Electric Energy Sensor import real (Phase ABC)" at bounding box center [666, 185] width 10 height 10
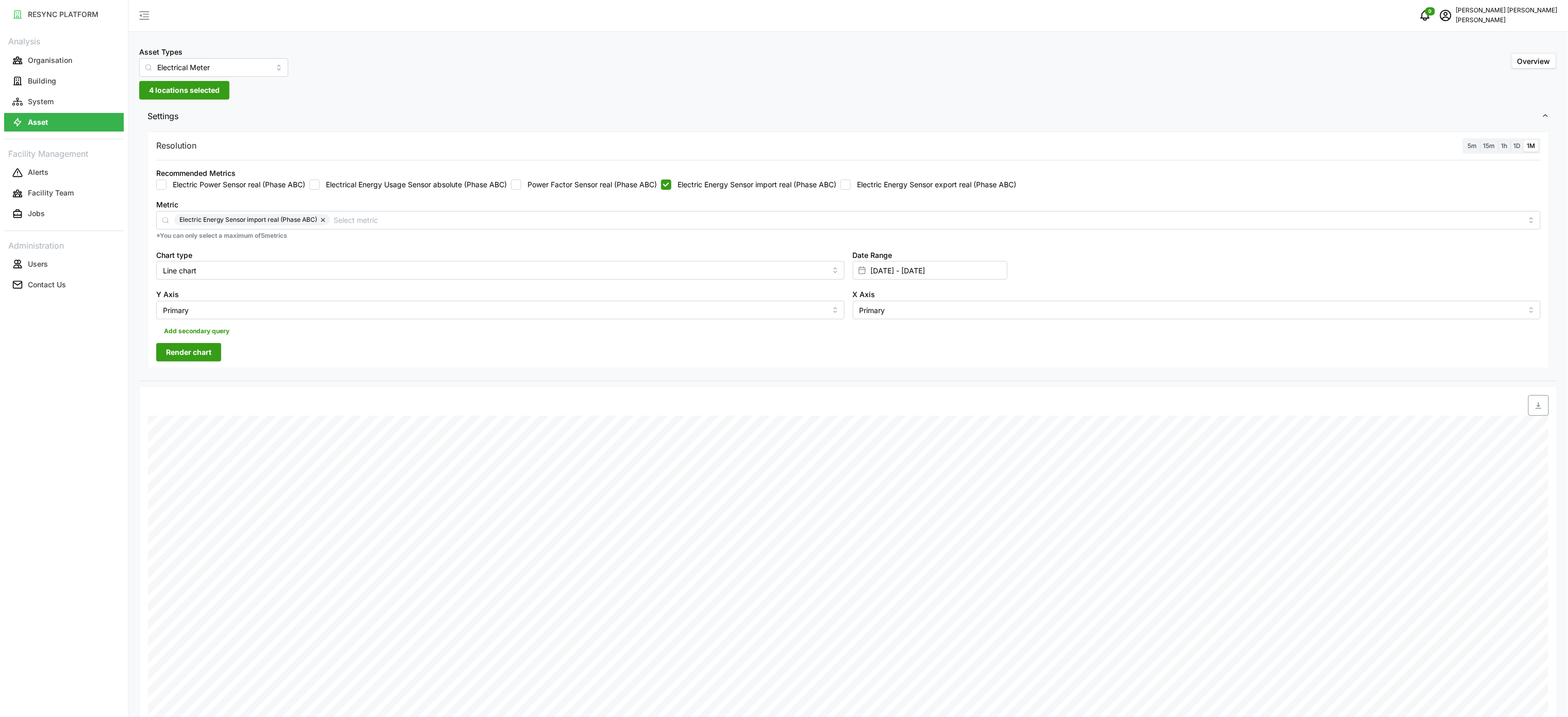
click at [198, 347] on span "Render chart" at bounding box center [189, 352] width 46 height 17
click at [1536, 409] on icon "button" at bounding box center [1538, 405] width 6 height 6
drag, startPoint x: 730, startPoint y: 187, endPoint x: 830, endPoint y: 187, distance: 100.0
click at [730, 187] on label "Electric Energy Sensor import real (Phase ABC)" at bounding box center [754, 185] width 165 height 10
click at [671, 187] on input "Electric Energy Sensor import real (Phase ABC)" at bounding box center [666, 185] width 10 height 10
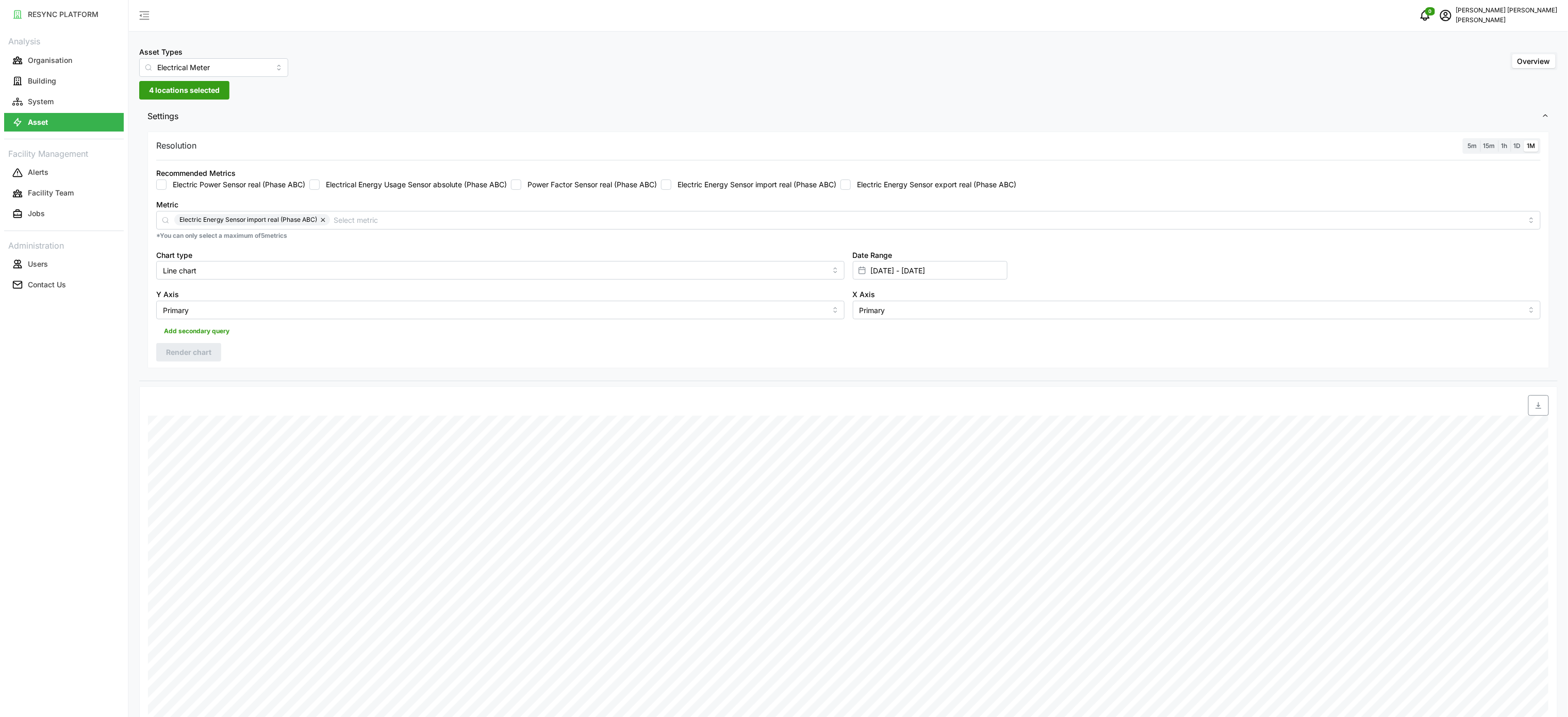
checkbox input "false"
click at [879, 189] on label "Electric Energy Sensor export real (Phase ABC)" at bounding box center [934, 185] width 165 height 10
click at [851, 189] on input "Electric Energy Sensor export real (Phase ABC)" at bounding box center [846, 185] width 10 height 10
checkbox input "true"
click at [211, 351] on span "Render chart" at bounding box center [189, 352] width 46 height 17
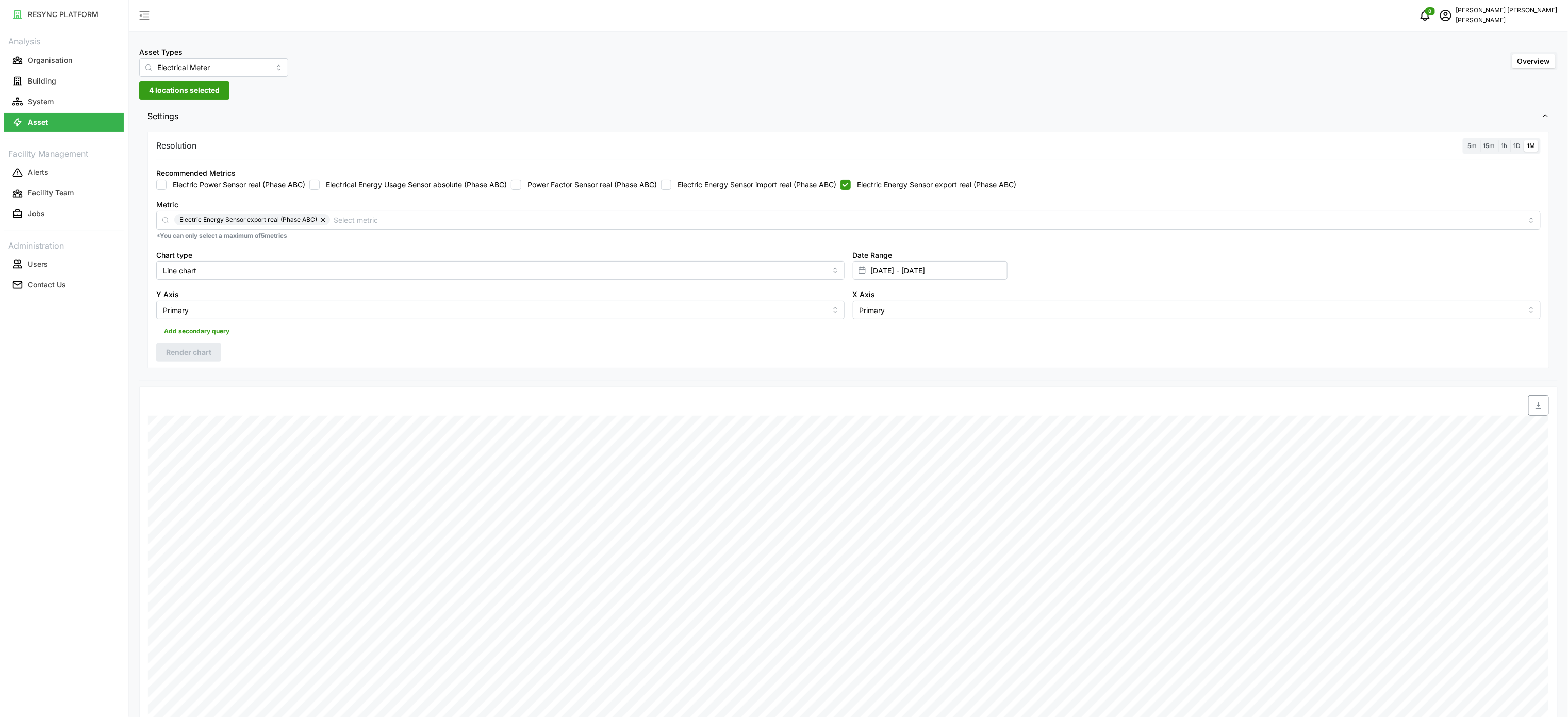
click at [1537, 409] on icon "button" at bounding box center [1538, 405] width 8 height 8
click at [1385, 402] on div at bounding box center [1025, 405] width 1049 height 21
click at [901, 266] on input "[DATE] - [DATE]" at bounding box center [930, 270] width 155 height 19
click at [949, 267] on input "[DATE] - [DATE]" at bounding box center [930, 270] width 155 height 19
click at [881, 337] on button "button" at bounding box center [875, 336] width 19 height 19
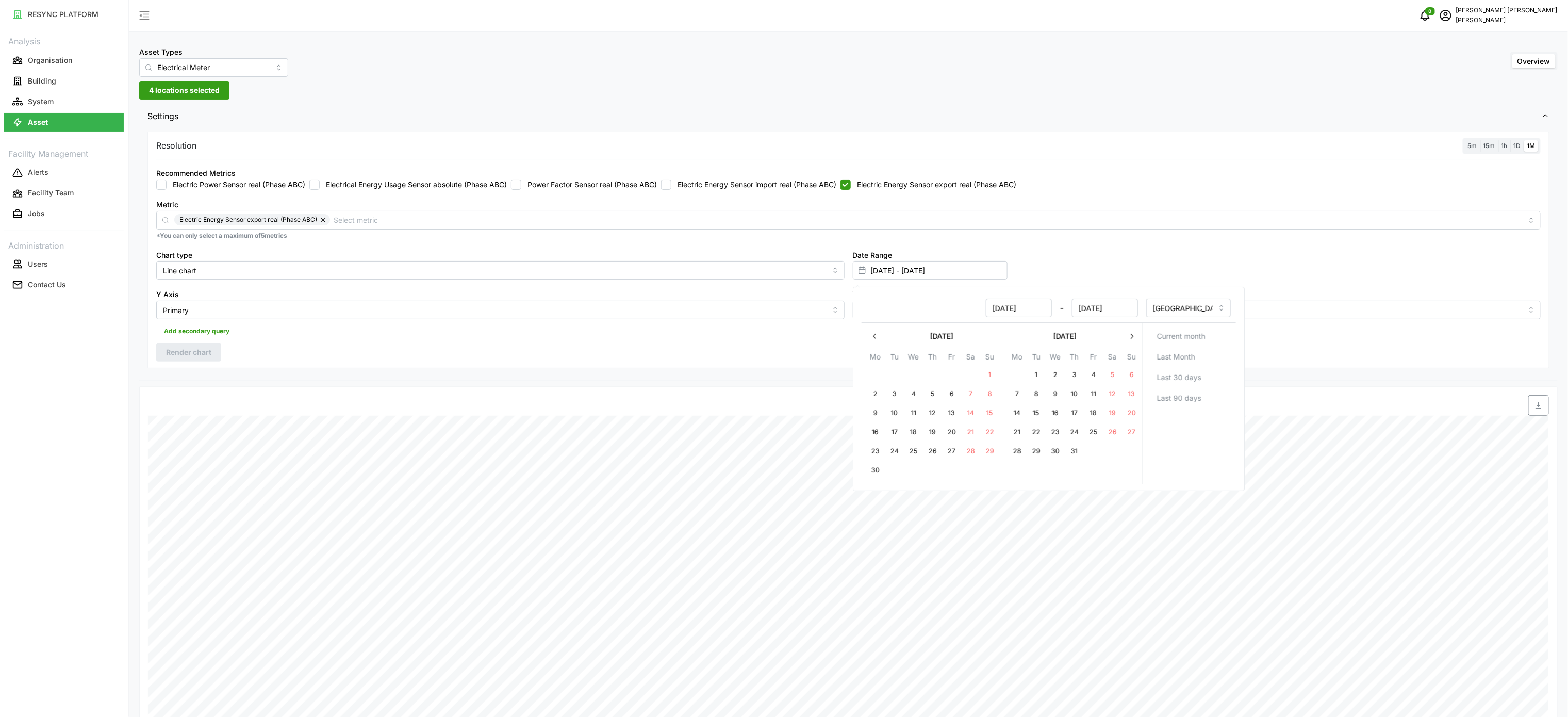
click at [985, 416] on button "15" at bounding box center [990, 413] width 19 height 19
type input "[DATE] - [DATE]"
type input "[DATE]"
click at [852, 373] on div "Resolution 5m 15m 1h 1D 1M Recommended Metrics Electric Power Sensor real (Phas…" at bounding box center [848, 255] width 1419 height 252
click at [741, 358] on div "Resolution 5m 15m 1h 1D 1M Recommended Metrics Electric Power Sensor real (Phas…" at bounding box center [848, 250] width 1402 height 237
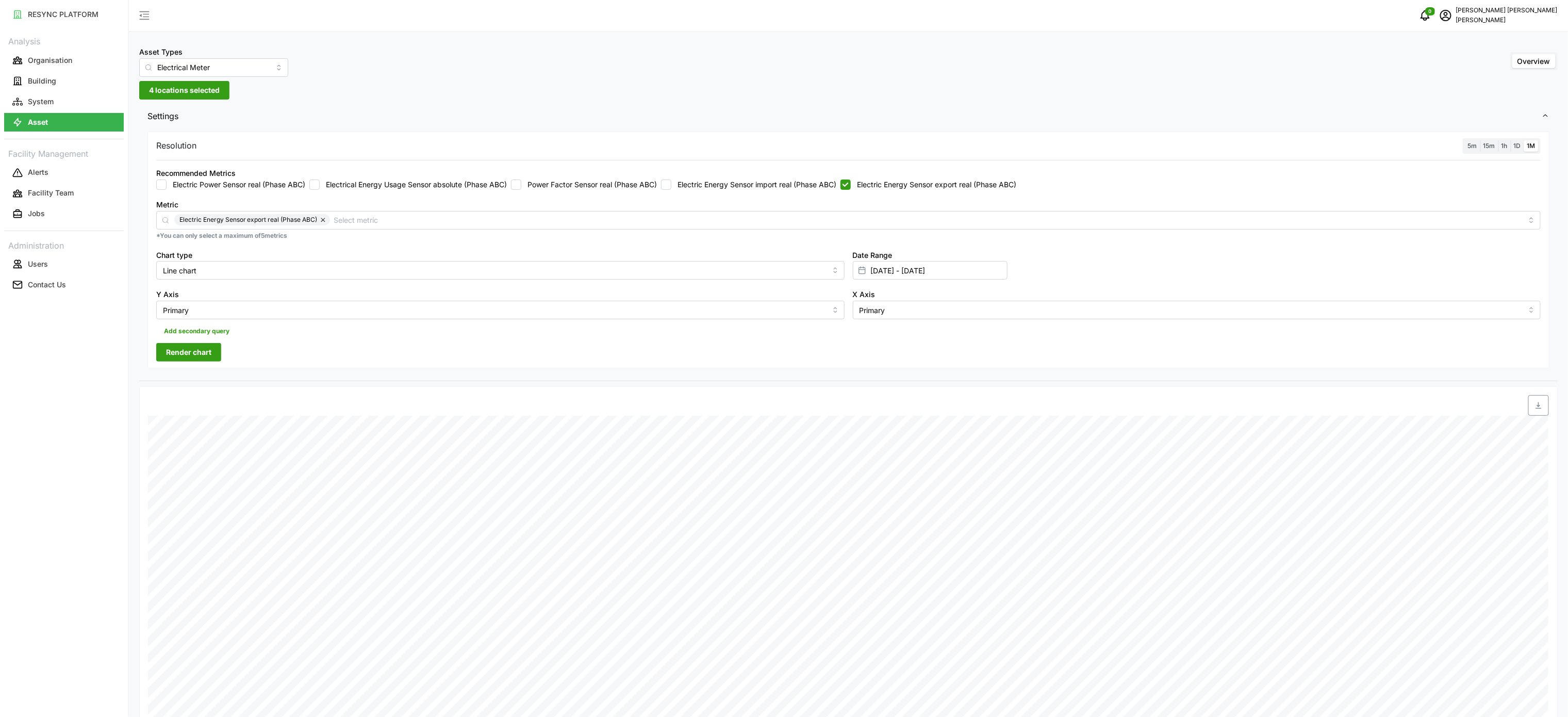
click at [860, 185] on label "Electric Energy Sensor export real (Phase ABC)" at bounding box center [934, 185] width 165 height 10
click at [851, 185] on input "Electric Energy Sensor export real (Phase ABC)" at bounding box center [846, 185] width 10 height 10
checkbox input "false"
click at [795, 183] on label "Electric Energy Sensor import real (Phase ABC)" at bounding box center [754, 185] width 165 height 10
click at [671, 183] on input "Electric Energy Sensor import real (Phase ABC)" at bounding box center [666, 185] width 10 height 10
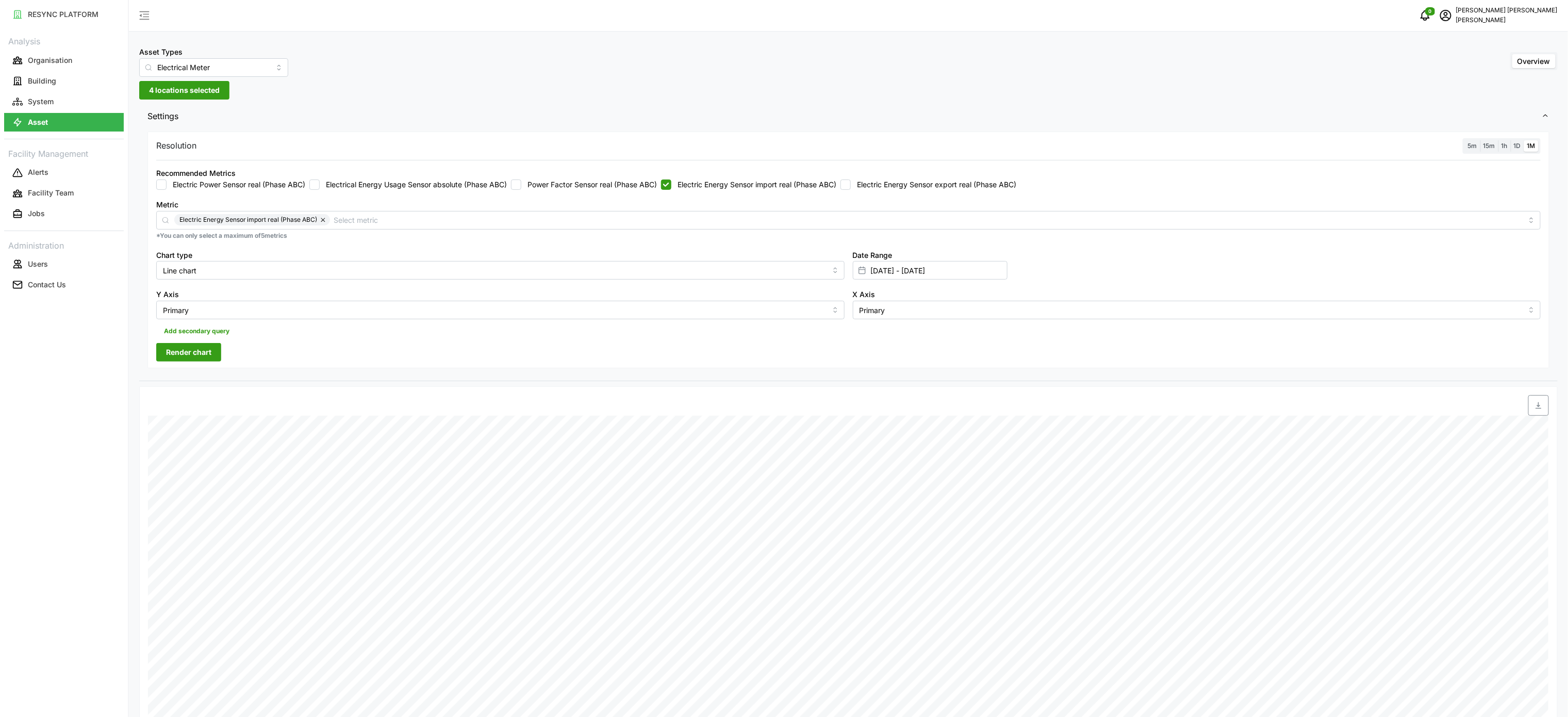
click at [231, 354] on div "Resolution 5m 15m 1h 1D 1M Recommended Metrics Electric Power Sensor real (Phas…" at bounding box center [848, 250] width 1402 height 237
click at [214, 354] on button "Render chart" at bounding box center [189, 352] width 65 height 19
click at [1543, 401] on span "button" at bounding box center [1538, 405] width 20 height 20
drag, startPoint x: 764, startPoint y: 193, endPoint x: 770, endPoint y: 190, distance: 6.7
click at [763, 193] on div "Recommended Metrics Electric Power Sensor real (Phase ABC) Electrical Energy Us…" at bounding box center [848, 178] width 1393 height 31
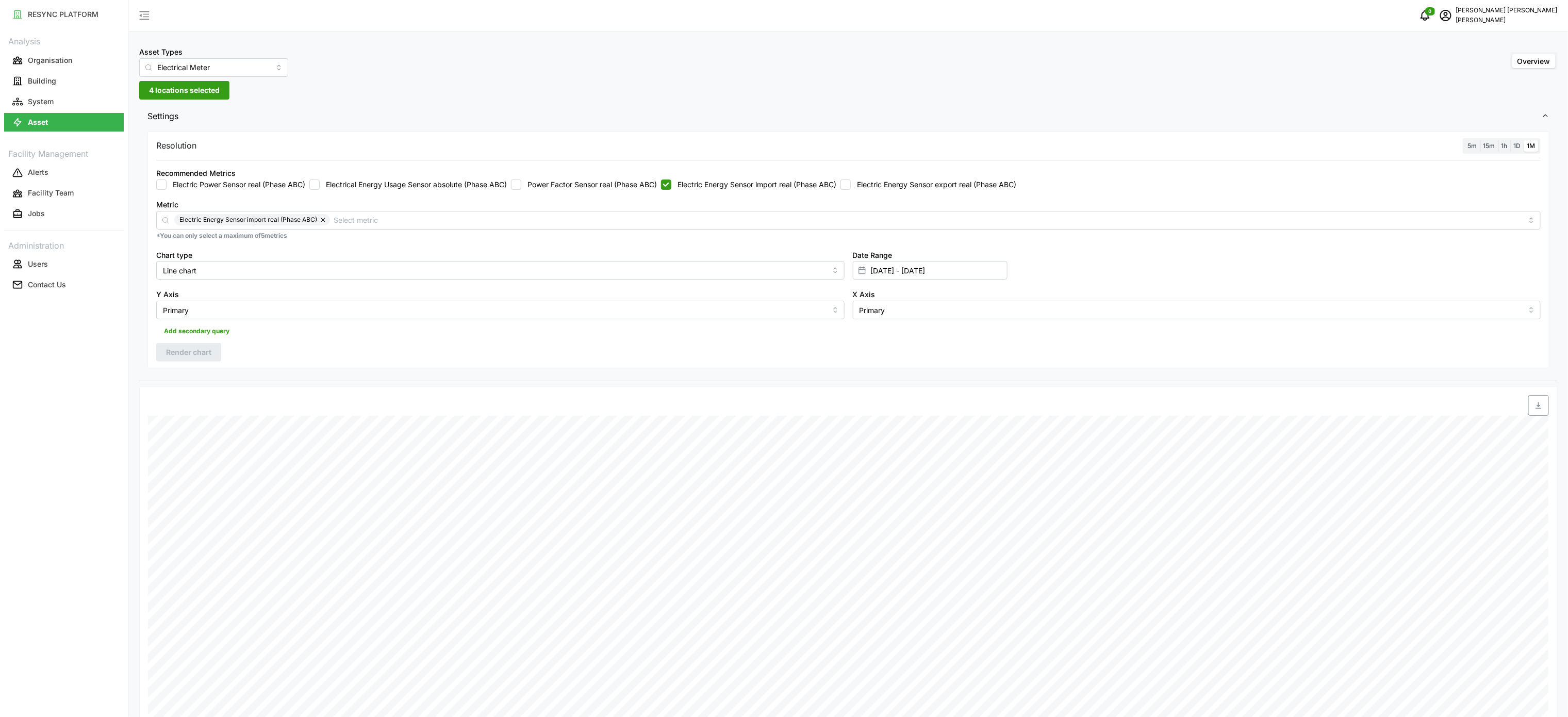
click at [775, 188] on label "Electric Energy Sensor import real (Phase ABC)" at bounding box center [754, 185] width 165 height 10
click at [671, 188] on input "Electric Energy Sensor import real (Phase ABC)" at bounding box center [666, 185] width 10 height 10
checkbox input "false"
click at [894, 187] on label "Electric Energy Sensor export real (Phase ABC)" at bounding box center [934, 185] width 165 height 10
click at [851, 187] on input "Electric Energy Sensor export real (Phase ABC)" at bounding box center [846, 185] width 10 height 10
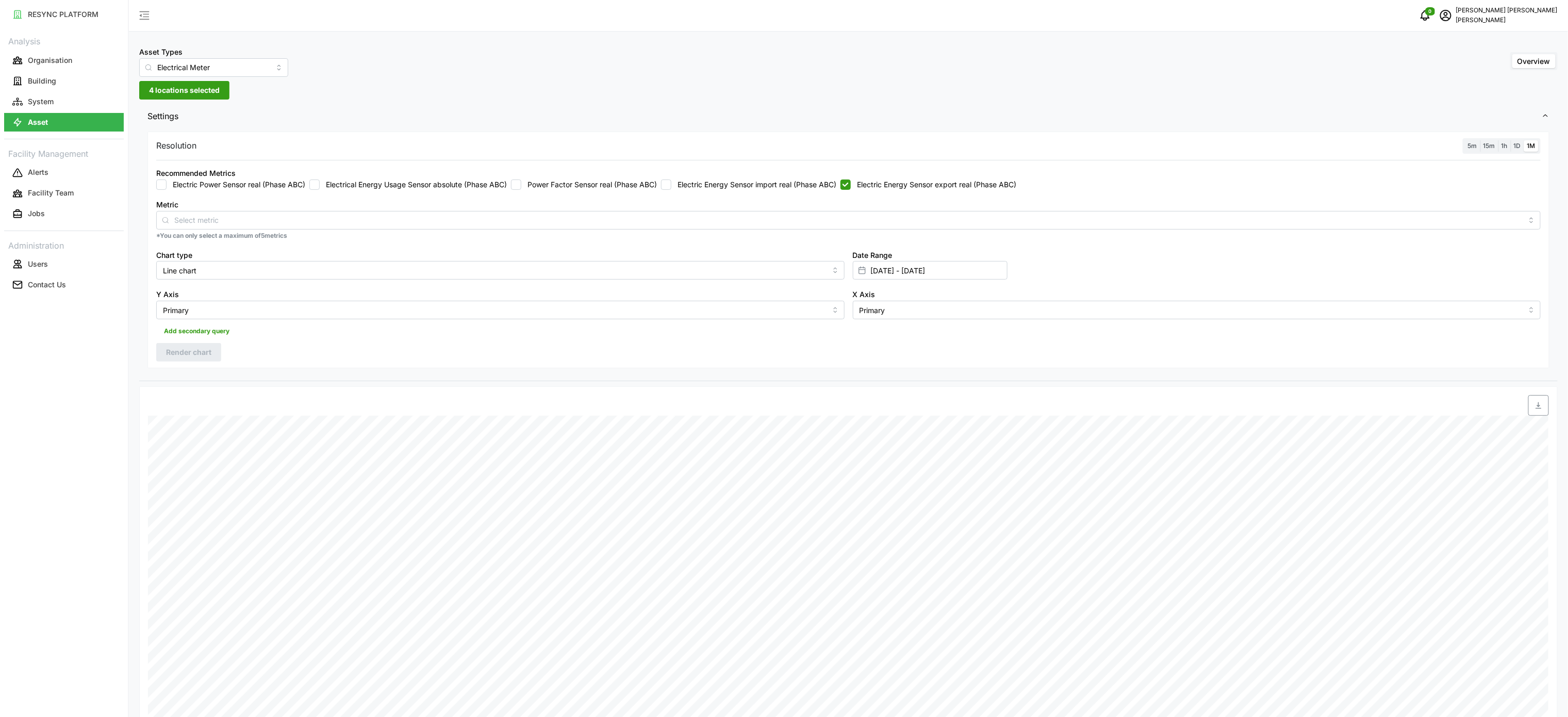
checkbox input "true"
click at [165, 348] on button "Render chart" at bounding box center [189, 352] width 65 height 19
click at [1541, 415] on span "button" at bounding box center [1538, 405] width 20 height 20
drag, startPoint x: 1361, startPoint y: 354, endPoint x: 1367, endPoint y: 354, distance: 6.0
click at [1361, 354] on div "Resolution 5m 15m 1h 1D 1M Recommended Metrics Electric Power Sensor real (Phas…" at bounding box center [848, 250] width 1402 height 237
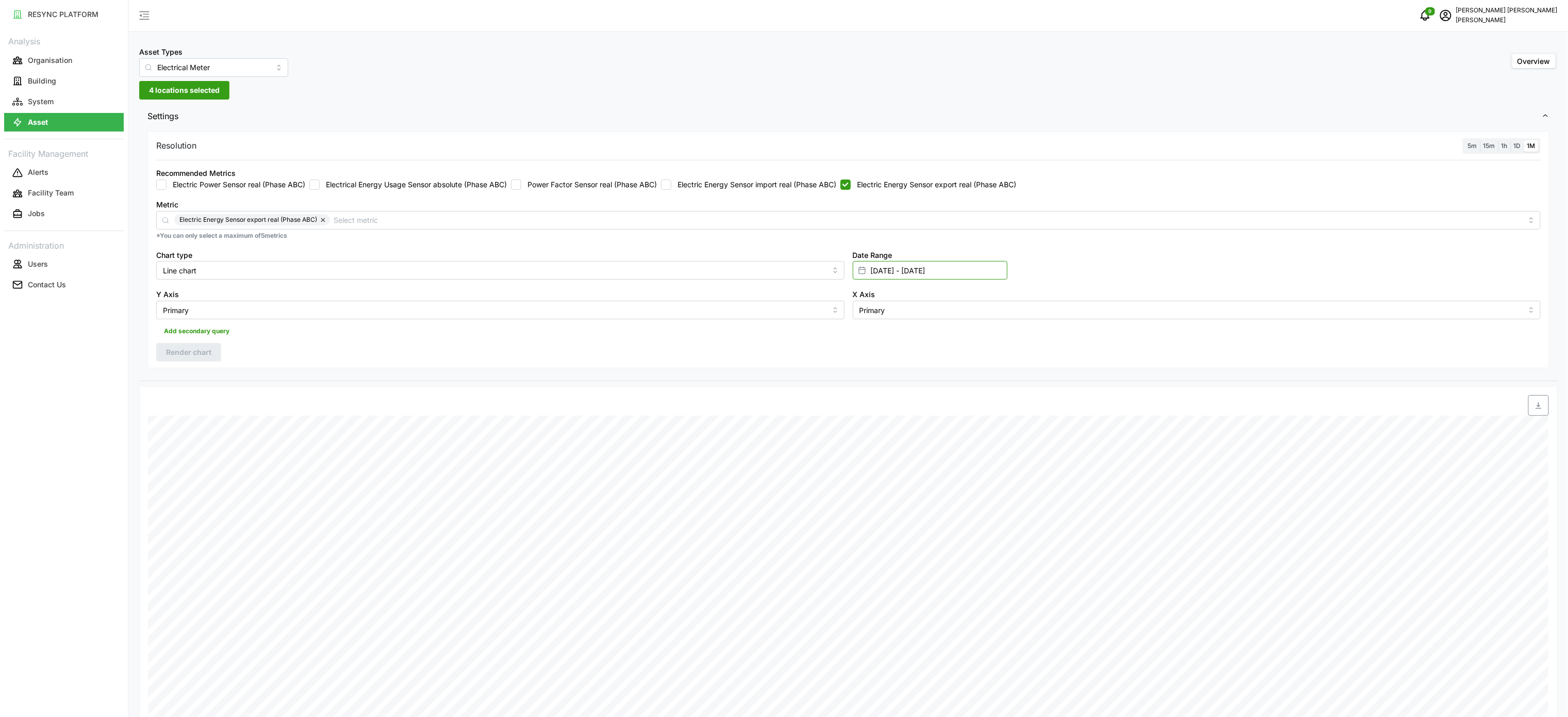
click at [904, 262] on input "[DATE] - [DATE]" at bounding box center [930, 270] width 155 height 19
click at [902, 274] on input "[DATE] - [DATE]" at bounding box center [930, 270] width 155 height 19
click at [974, 412] on button "16" at bounding box center [970, 413] width 19 height 19
type input "[DATE] - [DATE]"
type input "[DATE]"
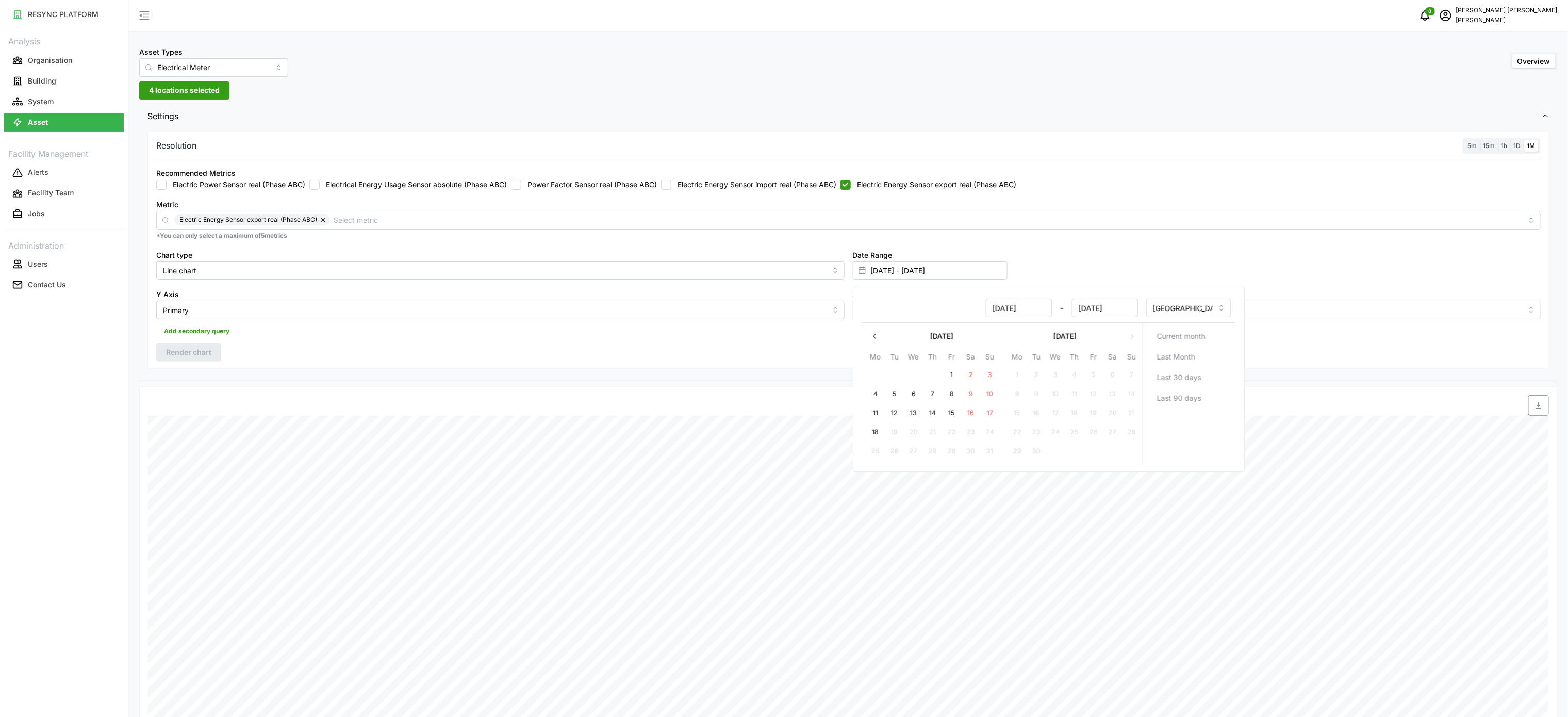
type input "[DATE]"
click at [878, 337] on icon "button" at bounding box center [875, 336] width 8 height 8
click at [1091, 409] on button "16" at bounding box center [1093, 413] width 19 height 19
type input "[DATE] - [DATE]"
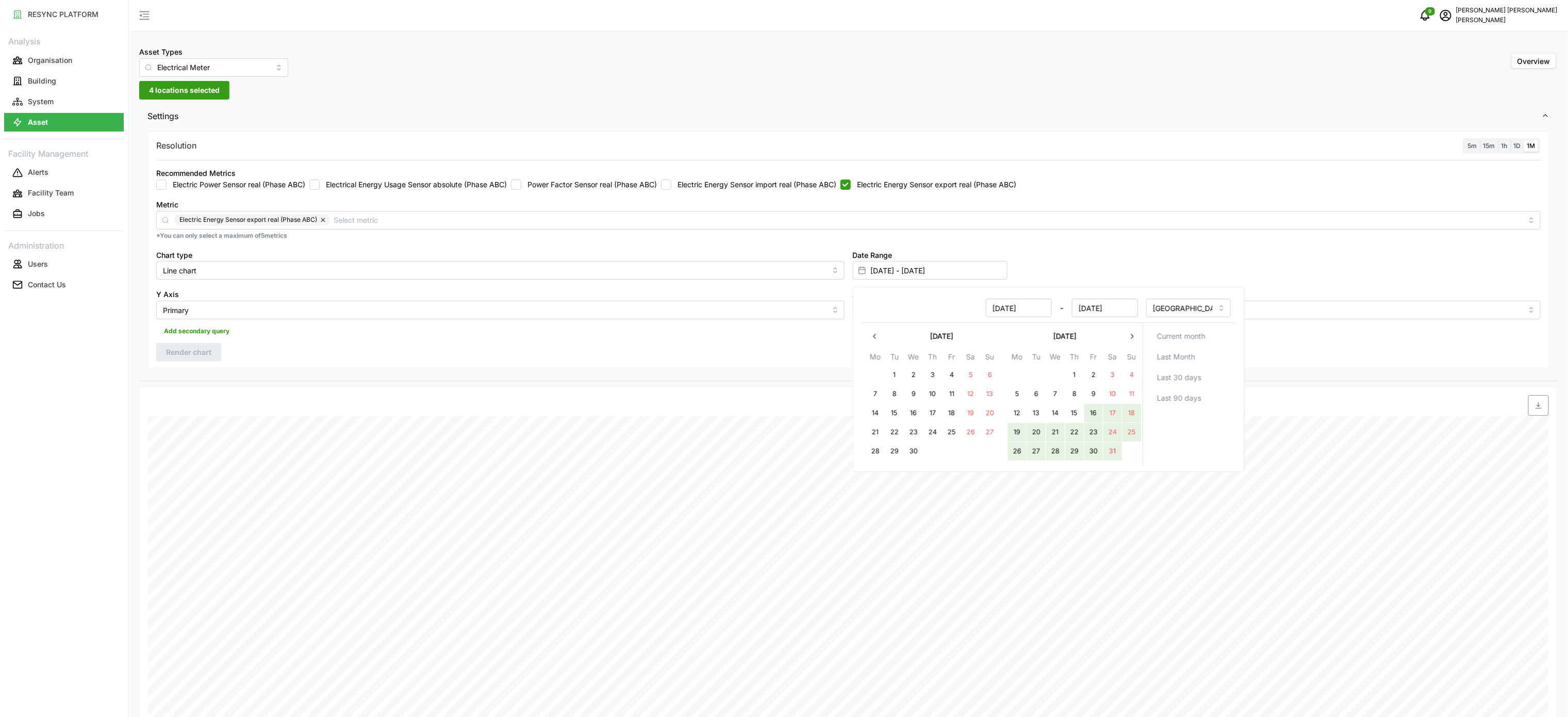
type input "[DATE]"
click at [1091, 412] on button "16" at bounding box center [1093, 413] width 19 height 19
type input "[DATE] - [DATE]"
type input "[DATE]"
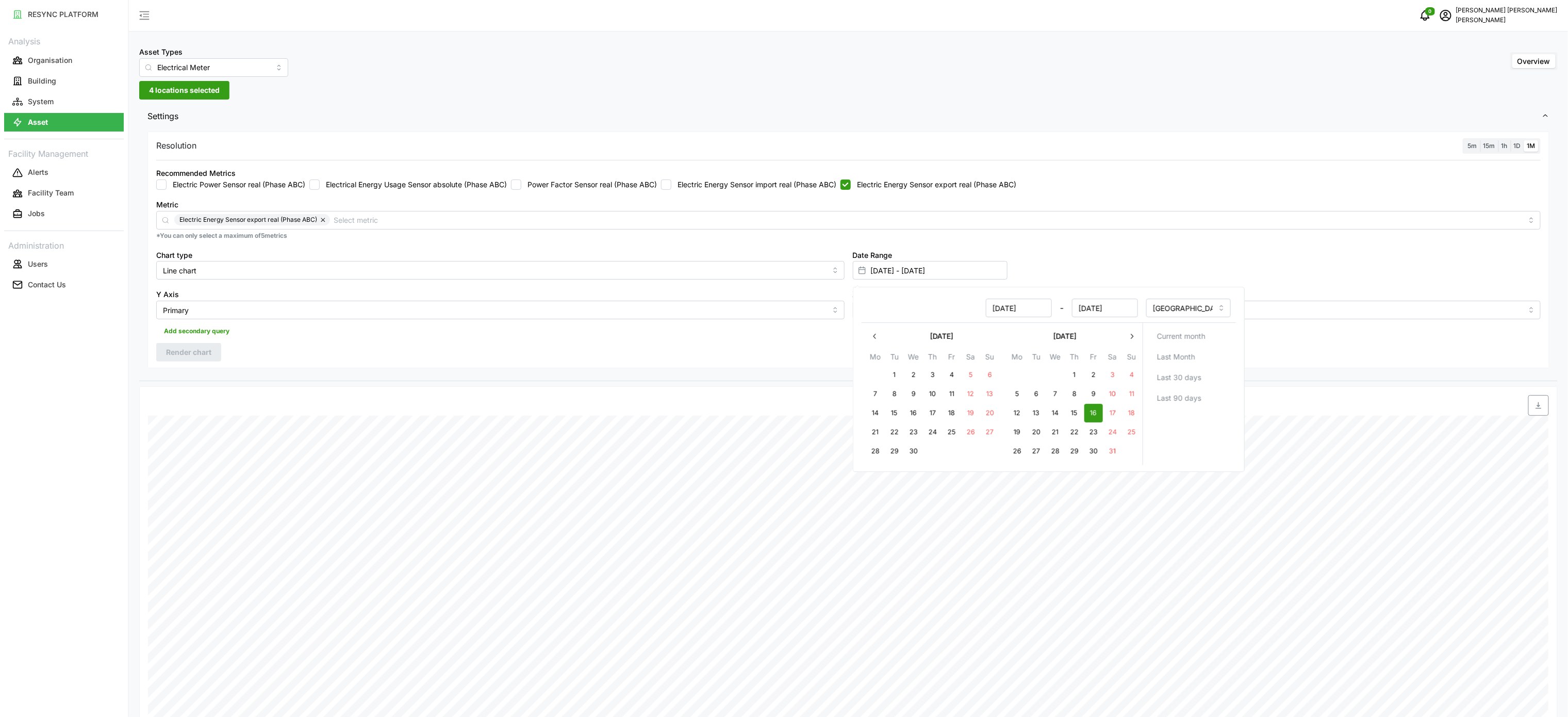
click at [734, 378] on div "Resolution 5m 15m 1h 1D 1M Recommended Metrics Electric Power Sensor real (Phas…" at bounding box center [848, 255] width 1419 height 252
click at [862, 183] on label "Electric Energy Sensor export real (Phase ABC)" at bounding box center [934, 185] width 165 height 10
click at [851, 183] on input "Electric Energy Sensor export real (Phase ABC)" at bounding box center [846, 185] width 10 height 10
click at [851, 188] on input "Electric Energy Sensor export real (Phase ABC)" at bounding box center [846, 185] width 10 height 10
checkbox input "true"
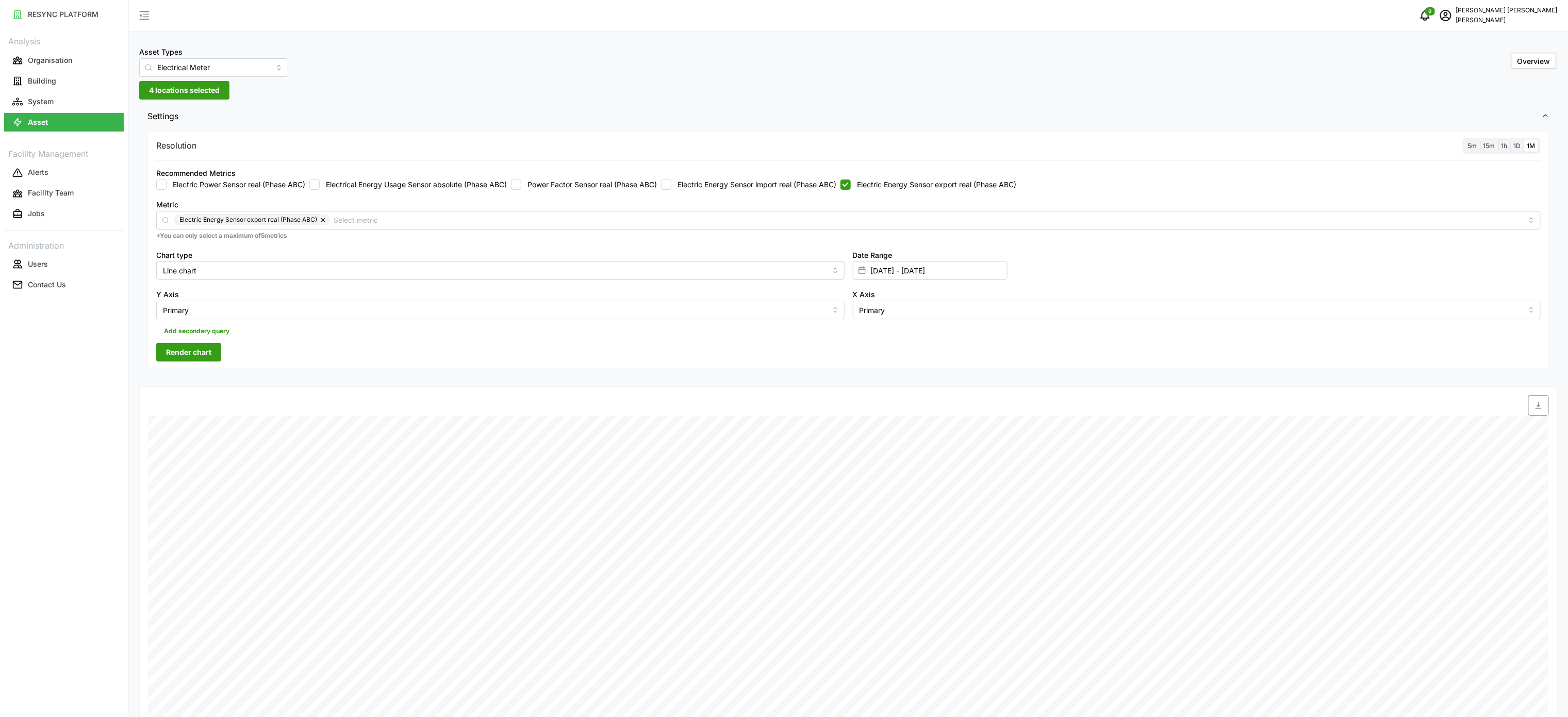
click at [193, 347] on span "Render chart" at bounding box center [189, 352] width 46 height 17
click at [1507, 145] on label "1h" at bounding box center [1505, 146] width 12 height 12
click at [1499, 140] on input "1h" at bounding box center [1499, 140] width 0 height 0
click at [190, 354] on span "Render chart" at bounding box center [189, 352] width 46 height 17
click at [1538, 409] on icon "button" at bounding box center [1538, 405] width 6 height 6
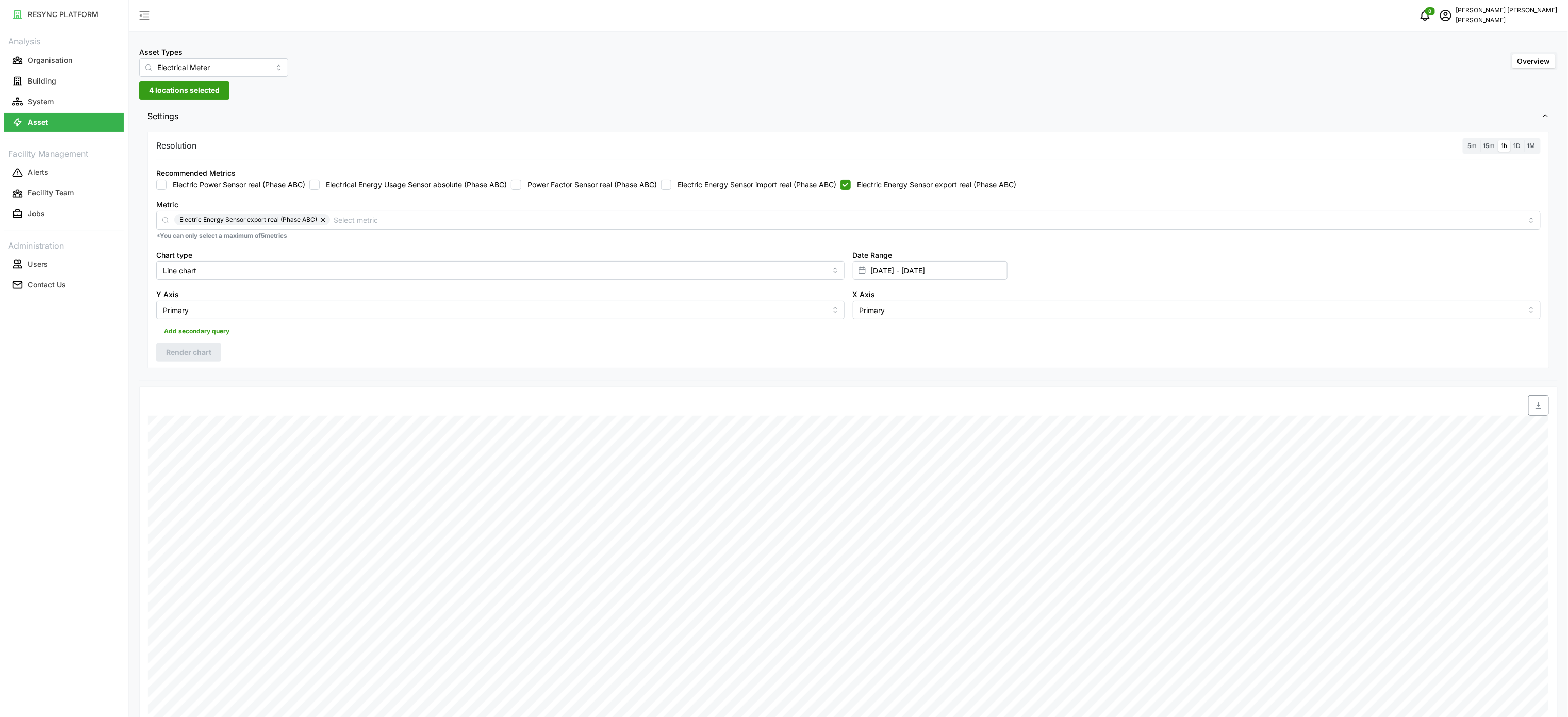
click at [889, 350] on div "Resolution 5m 15m 1h 1D 1M Recommended Metrics Electric Power Sensor real (Phas…" at bounding box center [848, 250] width 1402 height 237
click at [893, 272] on input "[DATE] - [DATE]" at bounding box center [930, 270] width 155 height 19
click at [902, 275] on input "[DATE] - [DATE]" at bounding box center [930, 270] width 155 height 19
click at [890, 276] on input "[DATE] - [DATE]" at bounding box center [930, 270] width 155 height 19
click at [871, 341] on icon "button" at bounding box center [875, 336] width 8 height 8
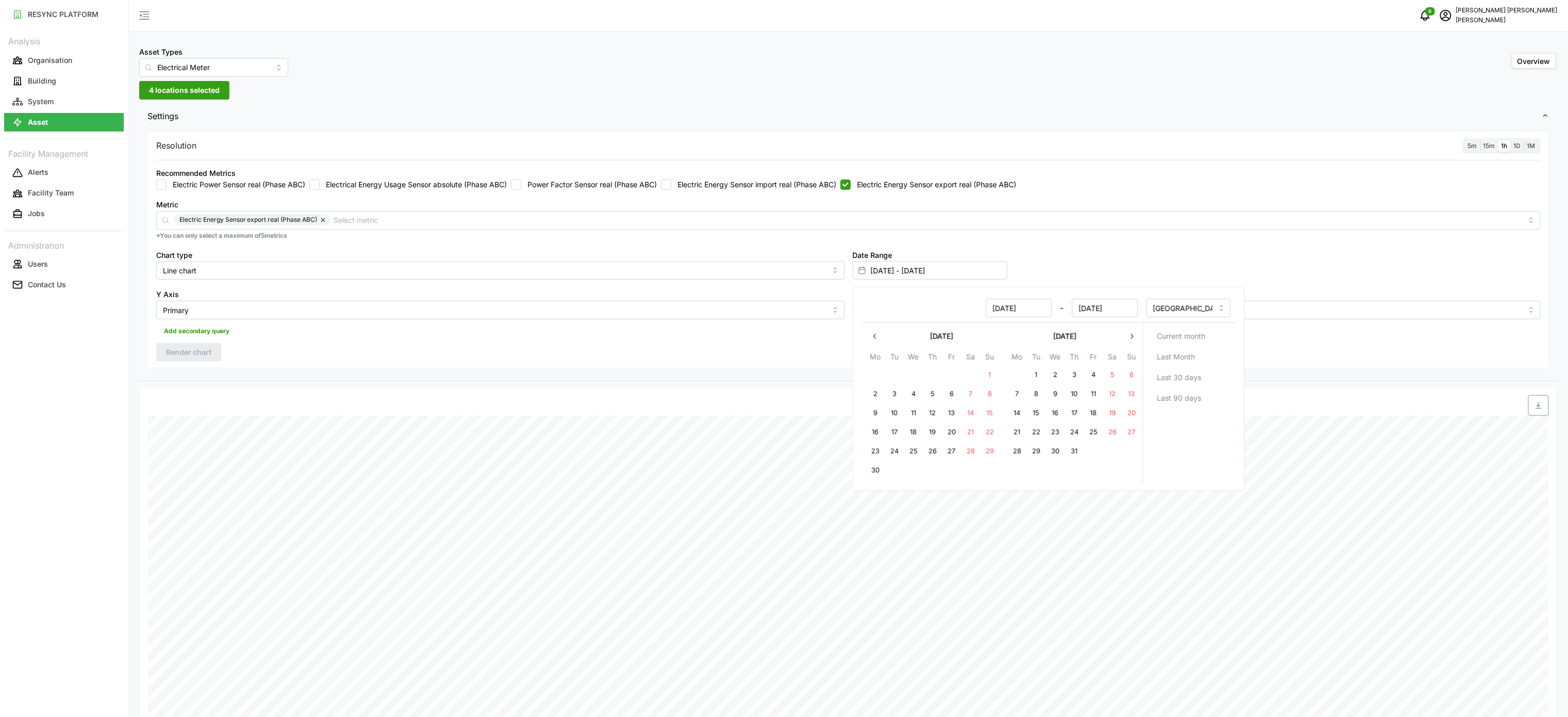
click at [871, 341] on icon "button" at bounding box center [875, 336] width 8 height 8
click at [1060, 407] on button "14" at bounding box center [1055, 413] width 19 height 19
type input "[DATE] - [DATE]"
type input "[DATE]"
click at [1347, 361] on div "Resolution 5m 15m 1h 1D 1M Recommended Metrics Electric Power Sensor real (Phas…" at bounding box center [848, 250] width 1402 height 237
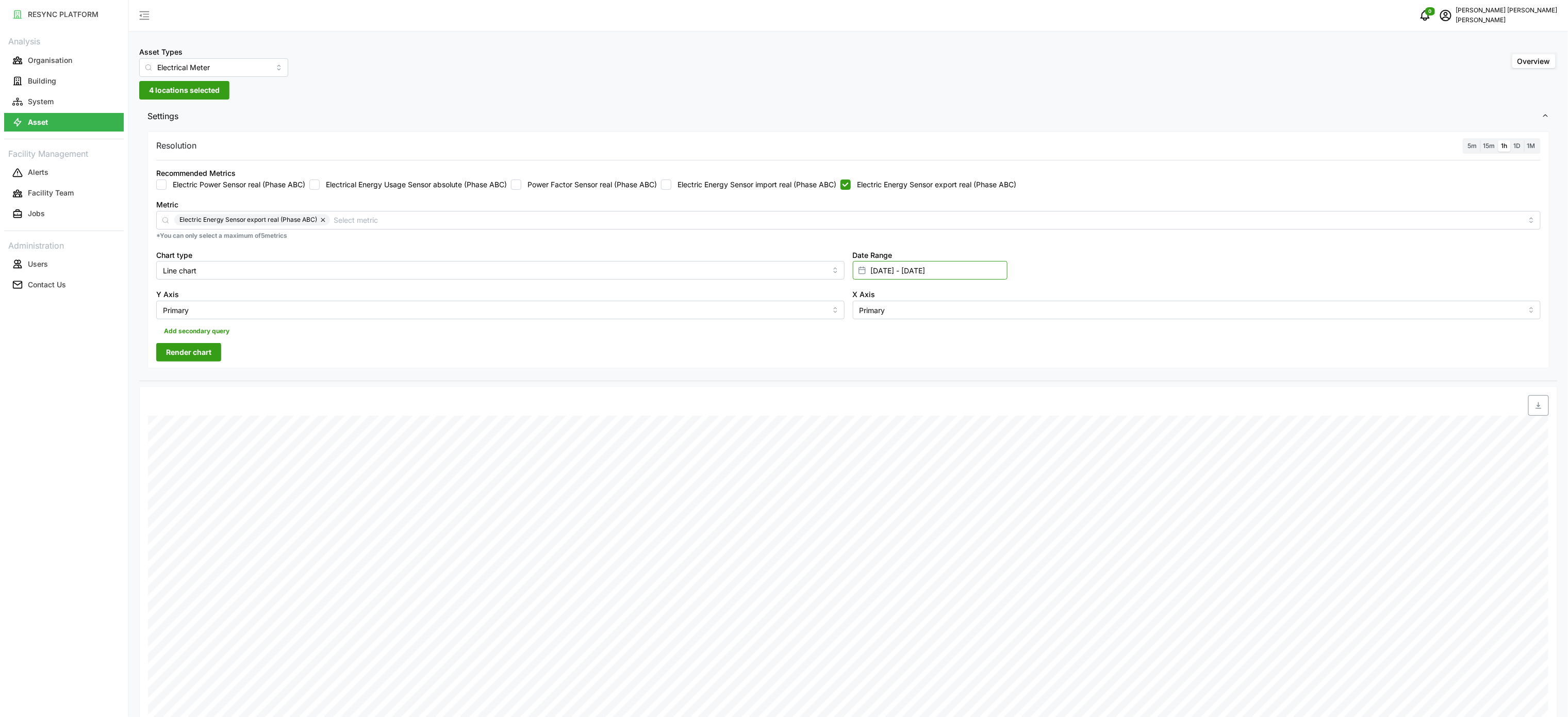
click at [947, 273] on input "[DATE] - [DATE]" at bounding box center [930, 270] width 155 height 19
click at [936, 412] on button "14" at bounding box center [932, 413] width 19 height 19
type input "[DATE] - [DATE]"
type input "[DATE]"
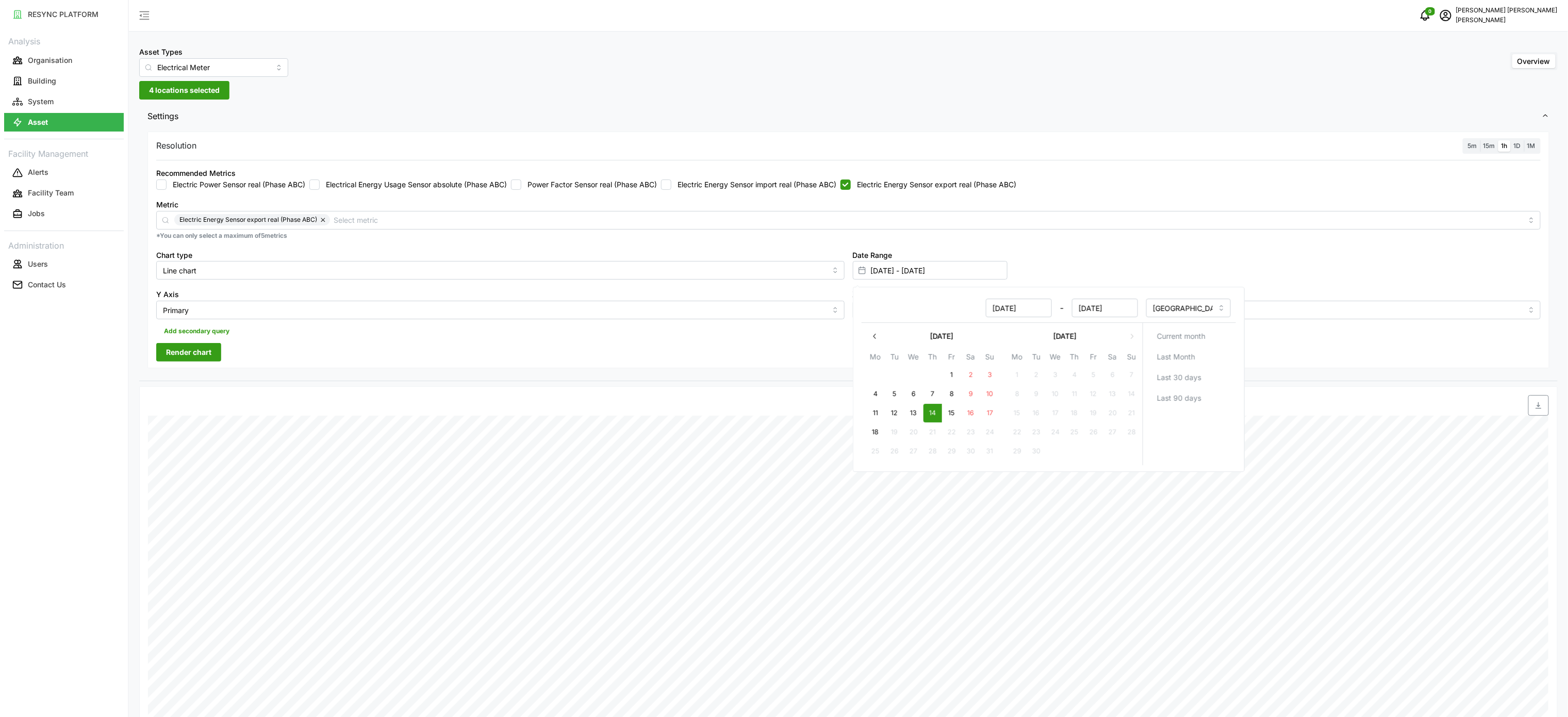
click at [879, 335] on icon "button" at bounding box center [875, 336] width 8 height 8
click at [1126, 335] on button "button" at bounding box center [1132, 336] width 19 height 19
click at [1073, 414] on button "15" at bounding box center [1074, 413] width 19 height 19
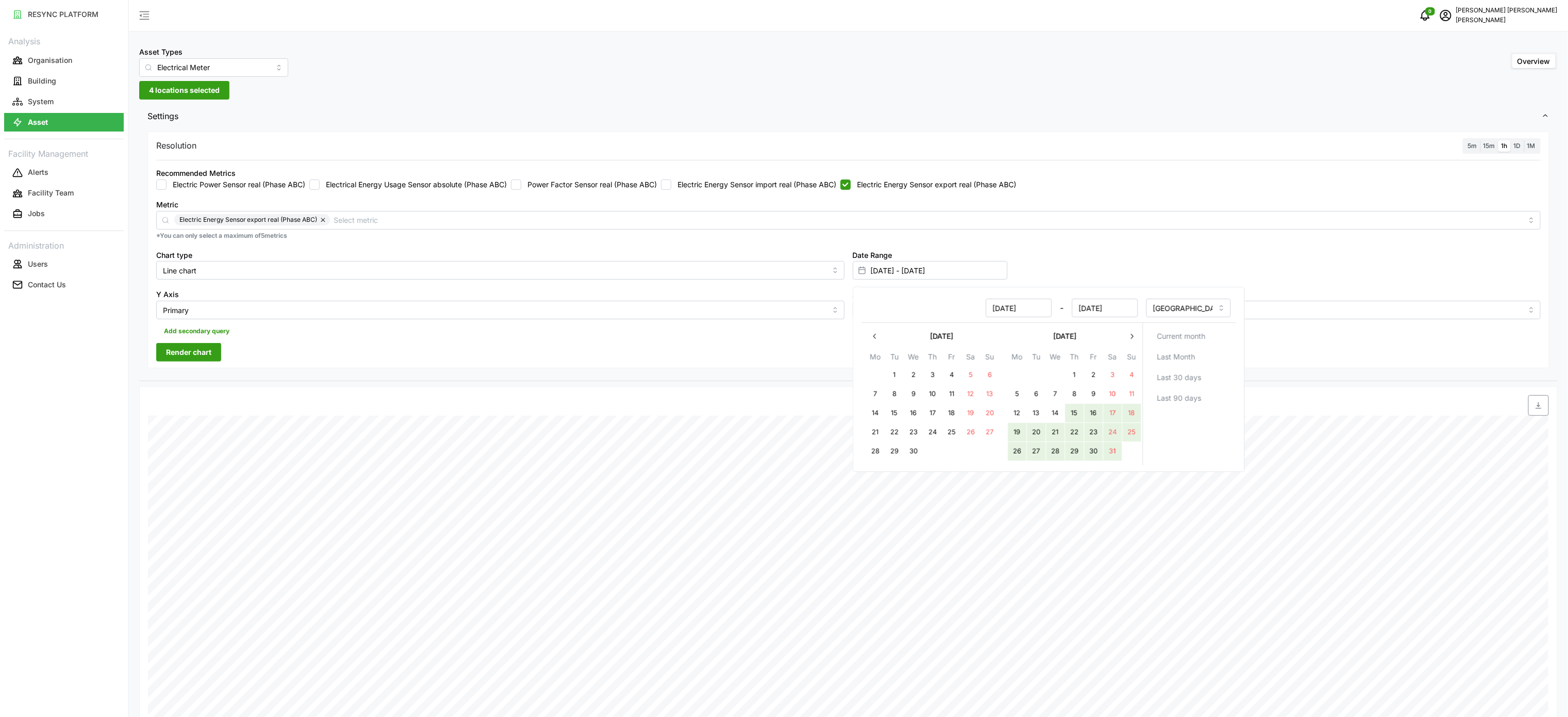
type input "[DATE] - [DATE]"
type input "[DATE]"
click at [1058, 413] on button "14" at bounding box center [1055, 413] width 19 height 19
type input "[DATE] - [DATE]"
type input "[DATE]"
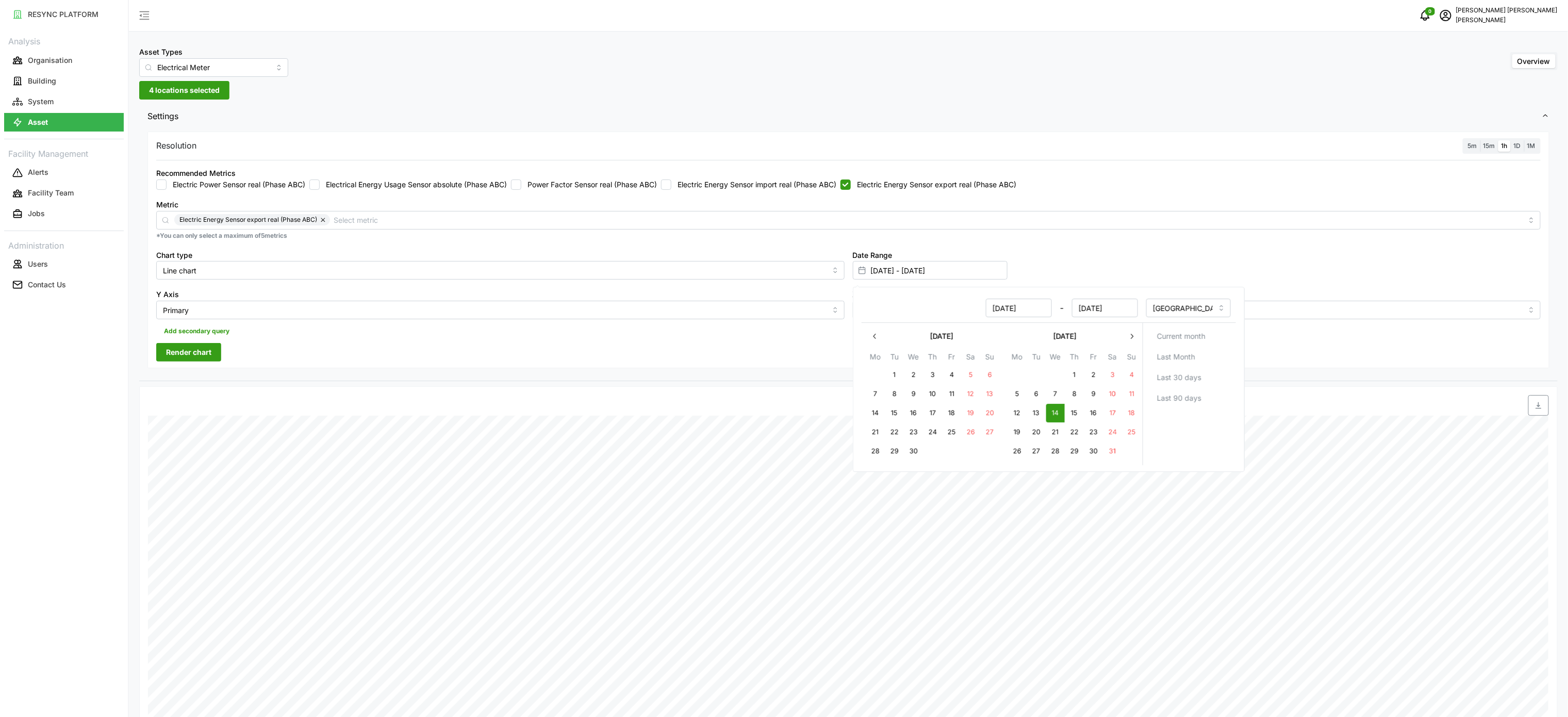
click at [1058, 413] on button "14" at bounding box center [1055, 413] width 19 height 19
type input "[DATE] - [DATE]"
type input "[DATE]"
click at [1062, 412] on button "14" at bounding box center [1055, 413] width 19 height 19
click at [744, 393] on div at bounding box center [1025, 405] width 1057 height 29
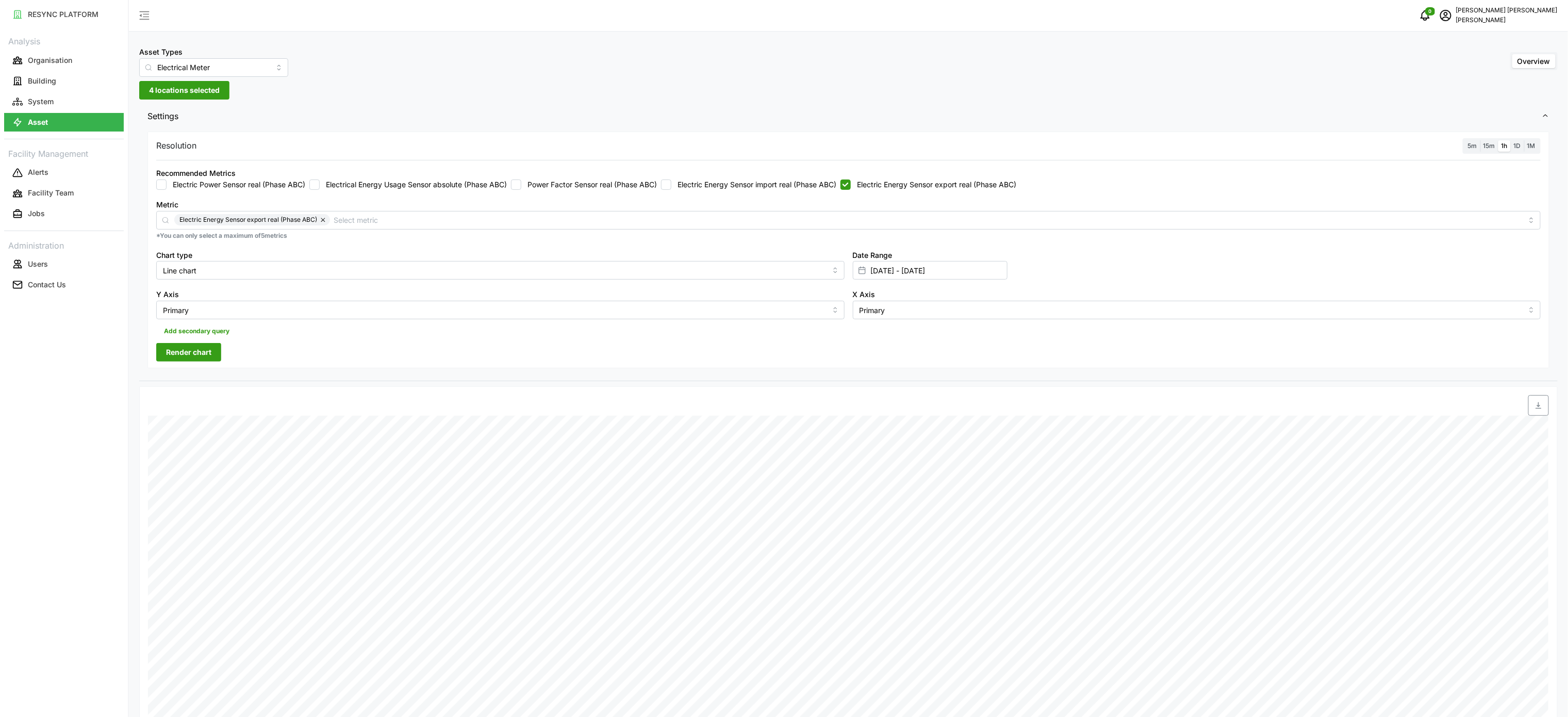
click at [749, 371] on div "Resolution 5m 15m 1h 1D 1M Recommended Metrics Electric Power Sensor real (Phas…" at bounding box center [848, 255] width 1419 height 252
click at [851, 183] on input "Electric Energy Sensor export real (Phase ABC)" at bounding box center [846, 185] width 10 height 10
checkbox input "false"
click at [677, 193] on div "Recommended Metrics Electric Power Sensor real (Phase ABC) Electrical Energy Us…" at bounding box center [848, 178] width 1393 height 31
click at [671, 185] on input "Electric Energy Sensor import real (Phase ABC)" at bounding box center [666, 185] width 10 height 10
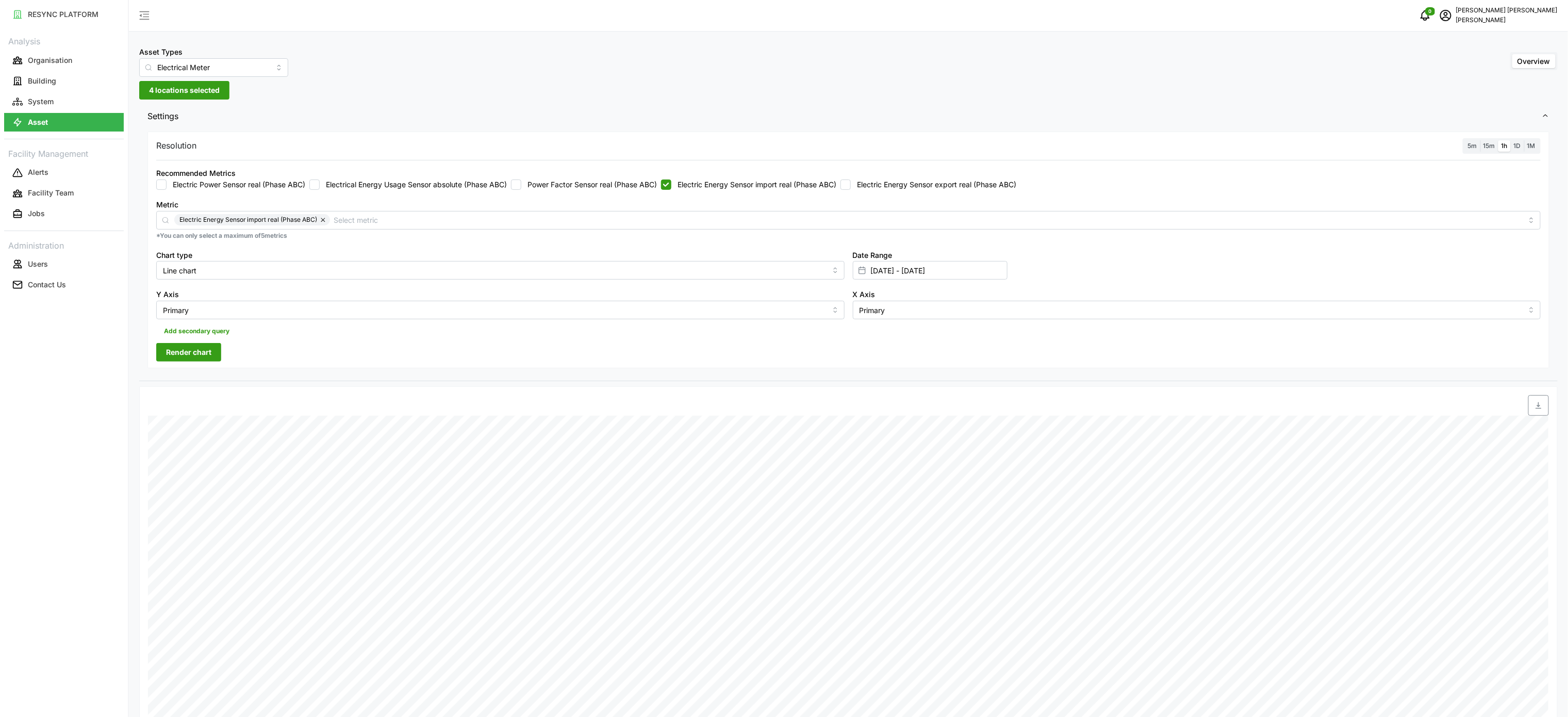
click at [185, 364] on div "Resolution 5m 15m 1h 1D 1M Recommended Metrics Electric Power Sensor real (Phas…" at bounding box center [848, 250] width 1402 height 237
click at [197, 358] on span "Render chart" at bounding box center [189, 352] width 46 height 17
click at [1538, 409] on icon "button" at bounding box center [1538, 405] width 6 height 6
click at [718, 183] on label "Electric Energy Sensor import real (Phase ABC)" at bounding box center [754, 185] width 165 height 10
click at [671, 183] on input "Electric Energy Sensor import real (Phase ABC)" at bounding box center [666, 185] width 10 height 10
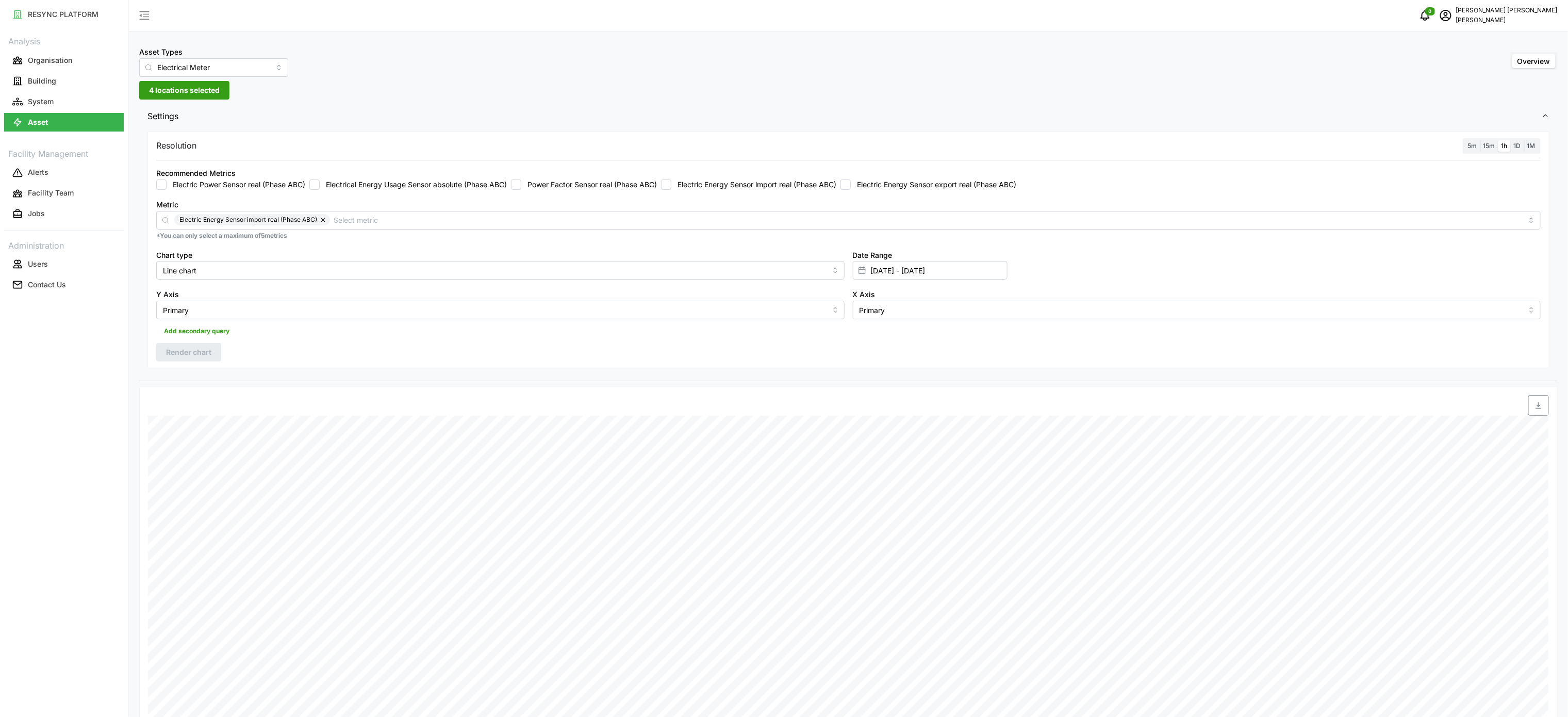
checkbox input "false"
click at [866, 189] on label "Electric Energy Sensor export real (Phase ABC)" at bounding box center [934, 185] width 165 height 10
click at [851, 189] on input "Electric Energy Sensor export real (Phase ABC)" at bounding box center [846, 185] width 10 height 10
click at [175, 351] on span "Render chart" at bounding box center [189, 352] width 46 height 17
click at [1533, 401] on span "button" at bounding box center [1538, 405] width 20 height 20
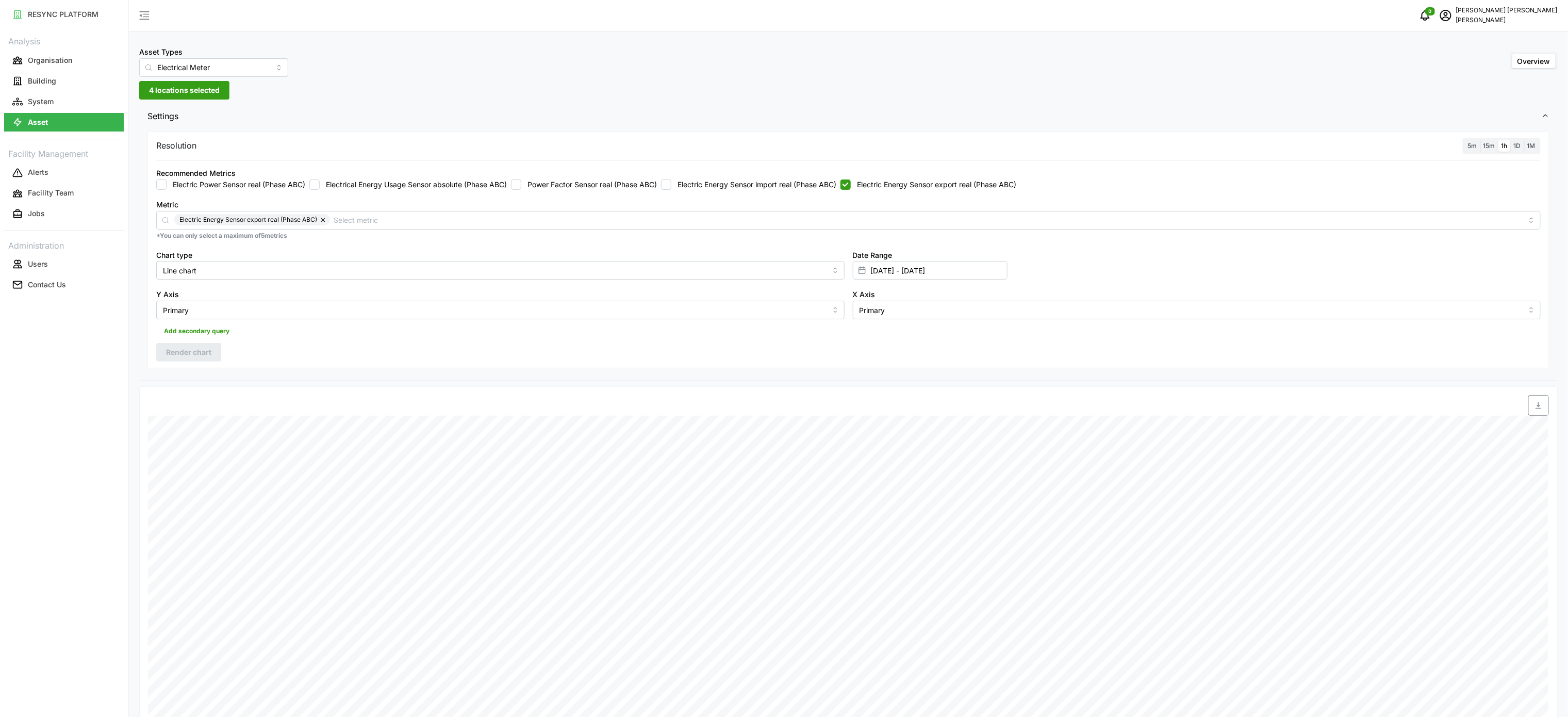
click at [1126, 359] on div "Resolution 5m 15m 1h 1D 1M Recommended Metrics Electric Power Sensor real (Phas…" at bounding box center [848, 250] width 1402 height 237
click at [891, 183] on label "Electric Energy Sensor export real (Phase ABC)" at bounding box center [934, 185] width 165 height 10
click at [851, 183] on input "Electric Energy Sensor export real (Phase ABC)" at bounding box center [846, 185] width 10 height 10
checkbox input "false"
click at [612, 354] on div "Resolution 5m 15m 1h 1D 1M Recommended Metrics Electric Power Sensor real (Phas…" at bounding box center [848, 250] width 1402 height 237
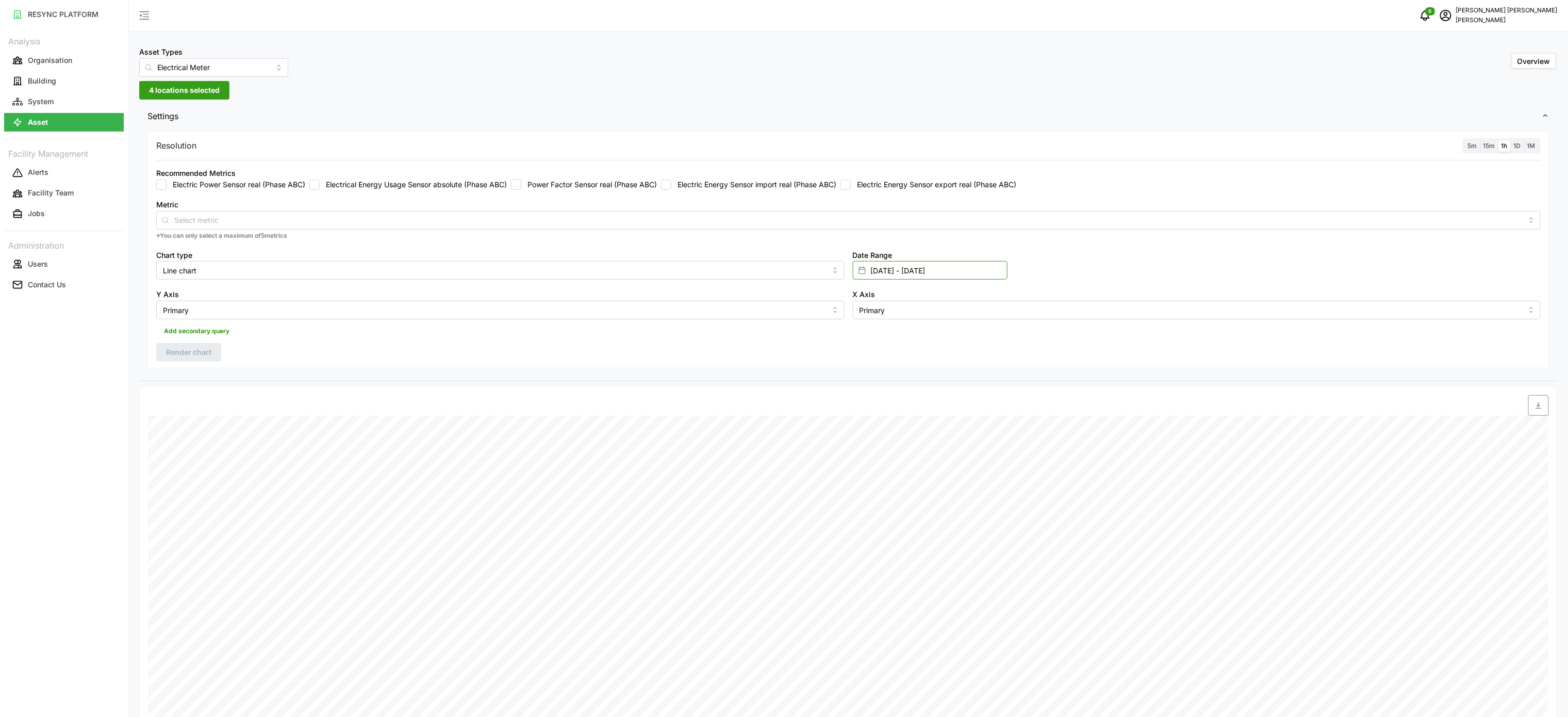
click at [897, 271] on input "[DATE] - [DATE]" at bounding box center [930, 270] width 155 height 19
click at [960, 413] on button "15" at bounding box center [951, 413] width 19 height 19
type input "[DATE] - [DATE]"
type input "[DATE]"
click at [949, 412] on button "15" at bounding box center [951, 413] width 19 height 19
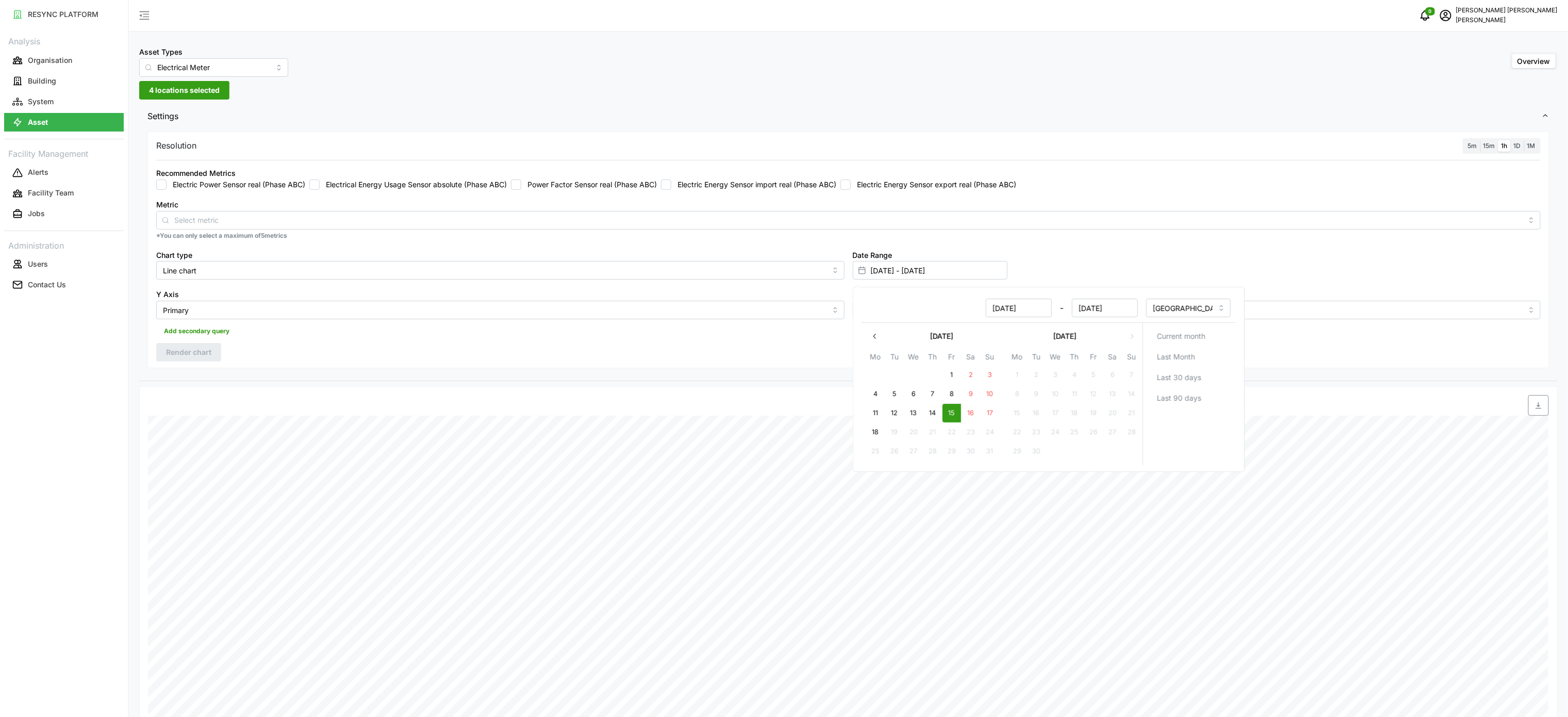
type input "[DATE] - [DATE]"
type input "[DATE]"
click at [882, 332] on button "button" at bounding box center [875, 336] width 19 height 19
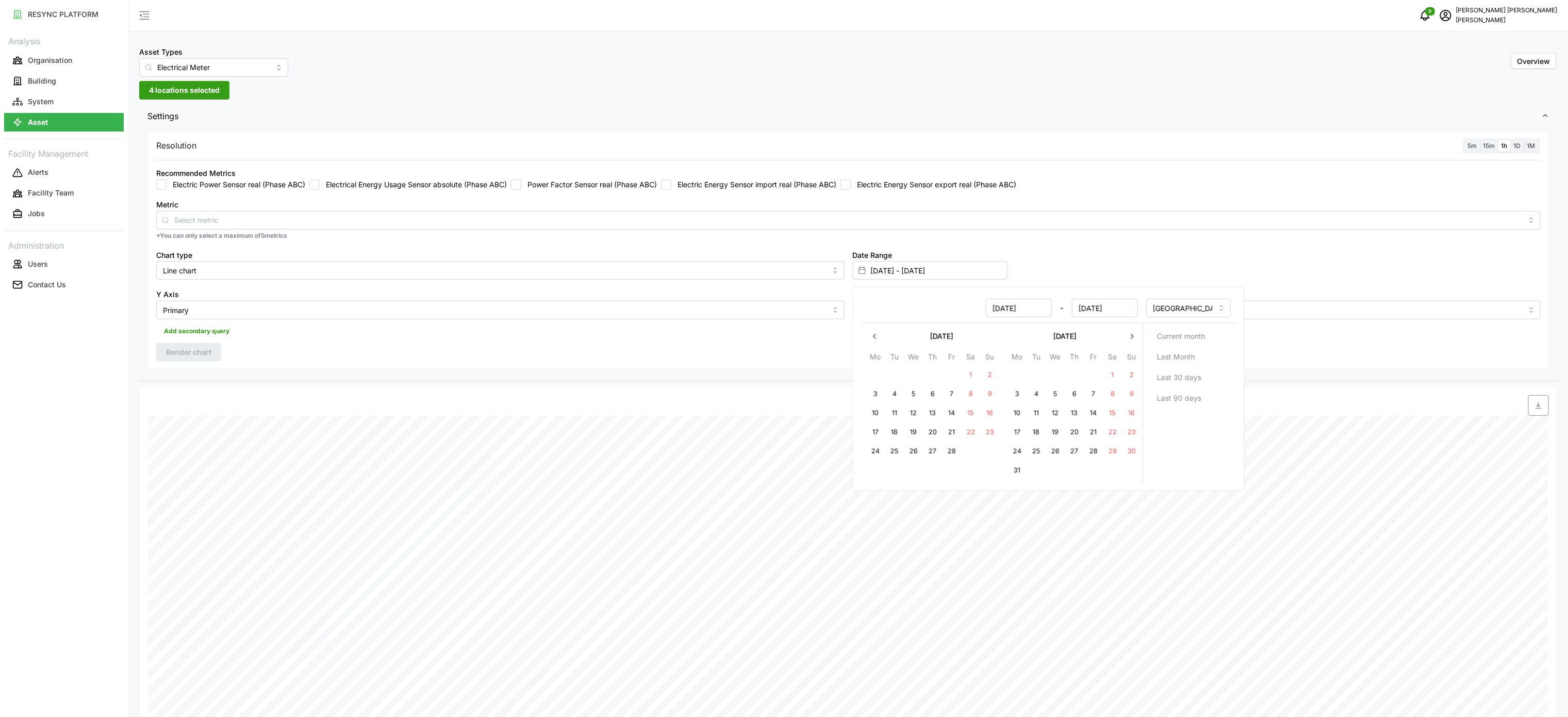
click at [1127, 336] on button "button" at bounding box center [1132, 336] width 19 height 19
click at [728, 181] on label "Electric Energy Sensor import real (Phase ABC)" at bounding box center [754, 185] width 165 height 10
click at [671, 181] on input "Electric Energy Sensor import real (Phase ABC)" at bounding box center [666, 185] width 10 height 10
checkbox input "true"
click at [886, 265] on input "[DATE] - [DATE]" at bounding box center [930, 270] width 155 height 19
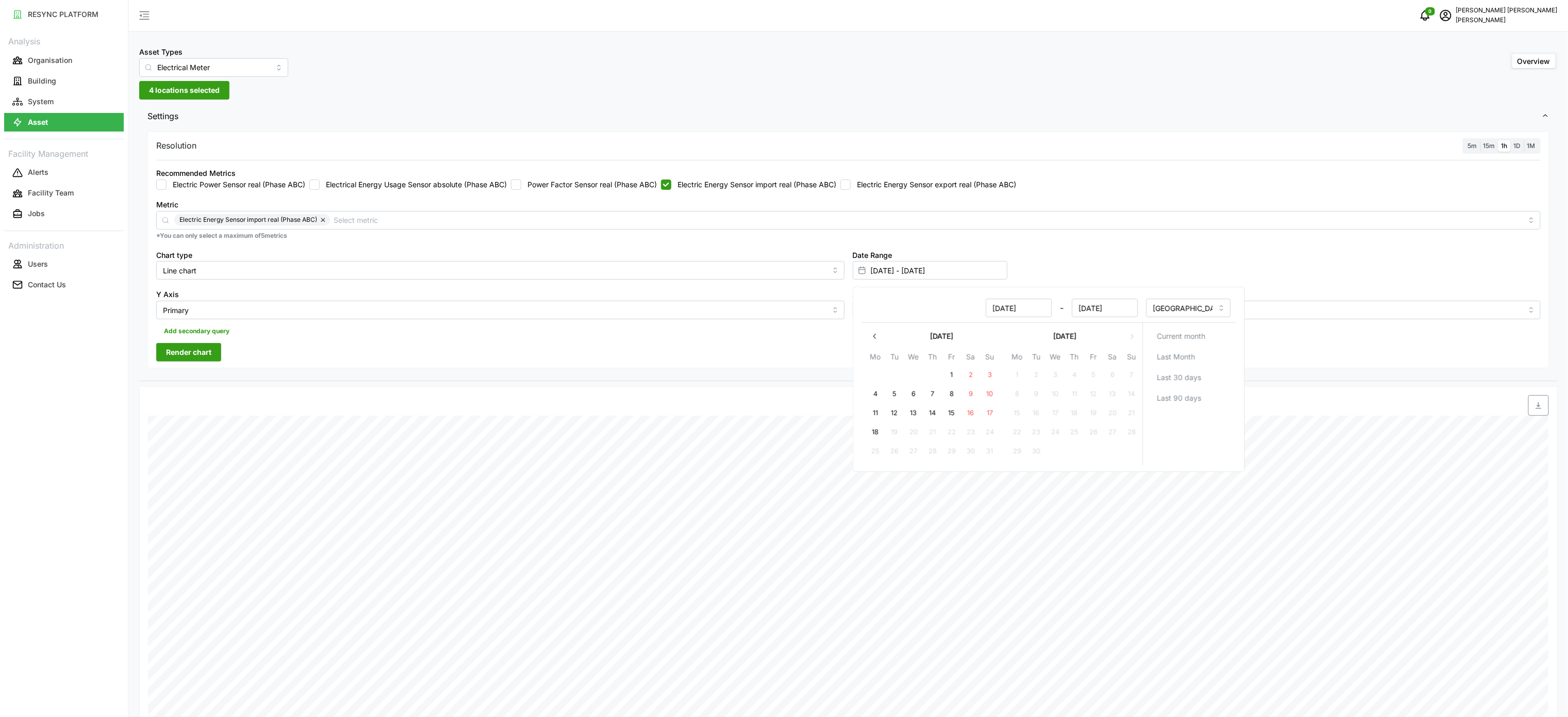
click at [885, 339] on button "[DATE]" at bounding box center [941, 336] width 115 height 19
click at [879, 338] on icon "button" at bounding box center [875, 336] width 8 height 8
click at [974, 280] on input "[DATE] - [DATE]" at bounding box center [930, 270] width 155 height 19
click at [876, 341] on icon "button" at bounding box center [875, 336] width 8 height 8
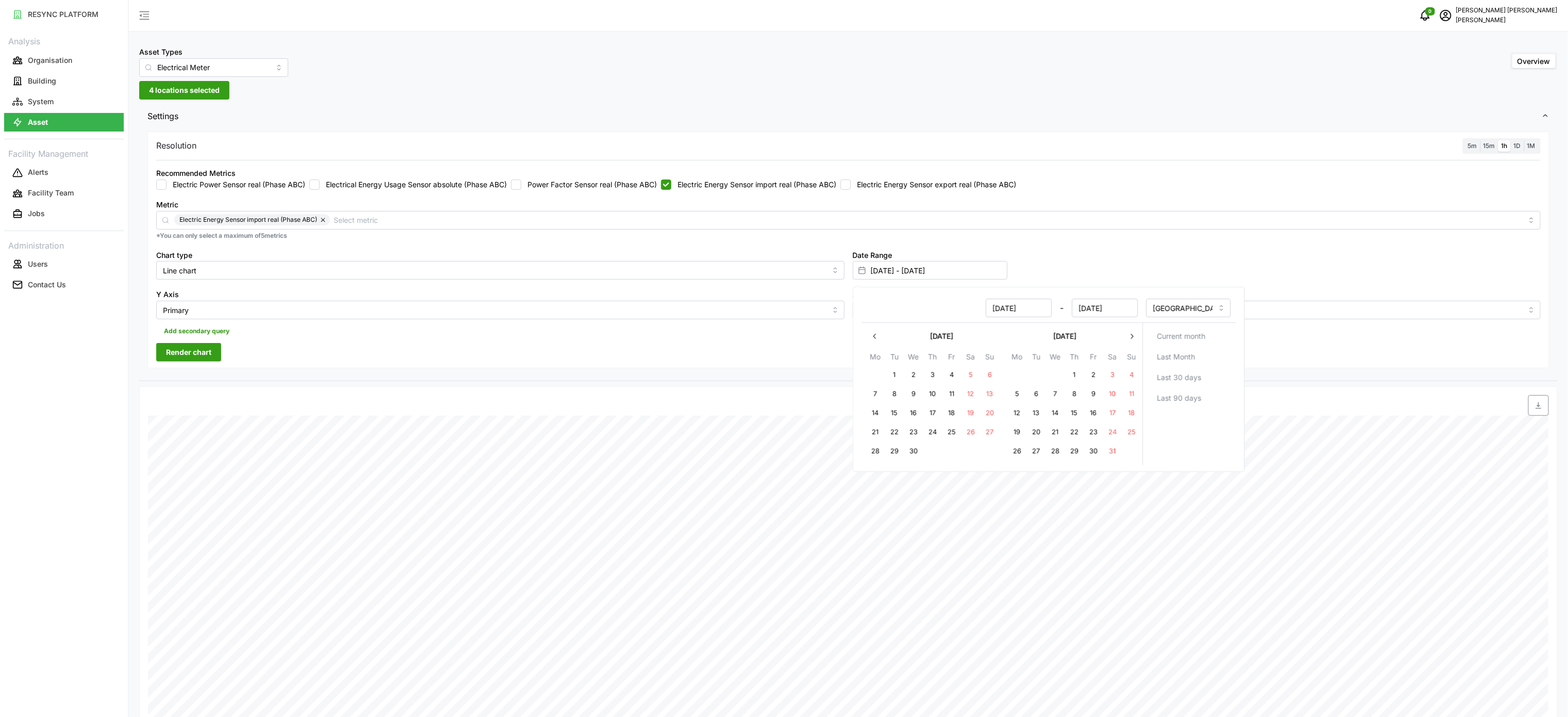
click at [1078, 418] on button "15" at bounding box center [1074, 413] width 19 height 19
type input "[DATE] - [DATE]"
type input "[DATE]"
click at [695, 182] on label "Electric Energy Sensor import real (Phase ABC)" at bounding box center [754, 185] width 165 height 10
click at [671, 182] on input "Electric Energy Sensor import real (Phase ABC)" at bounding box center [666, 185] width 10 height 10
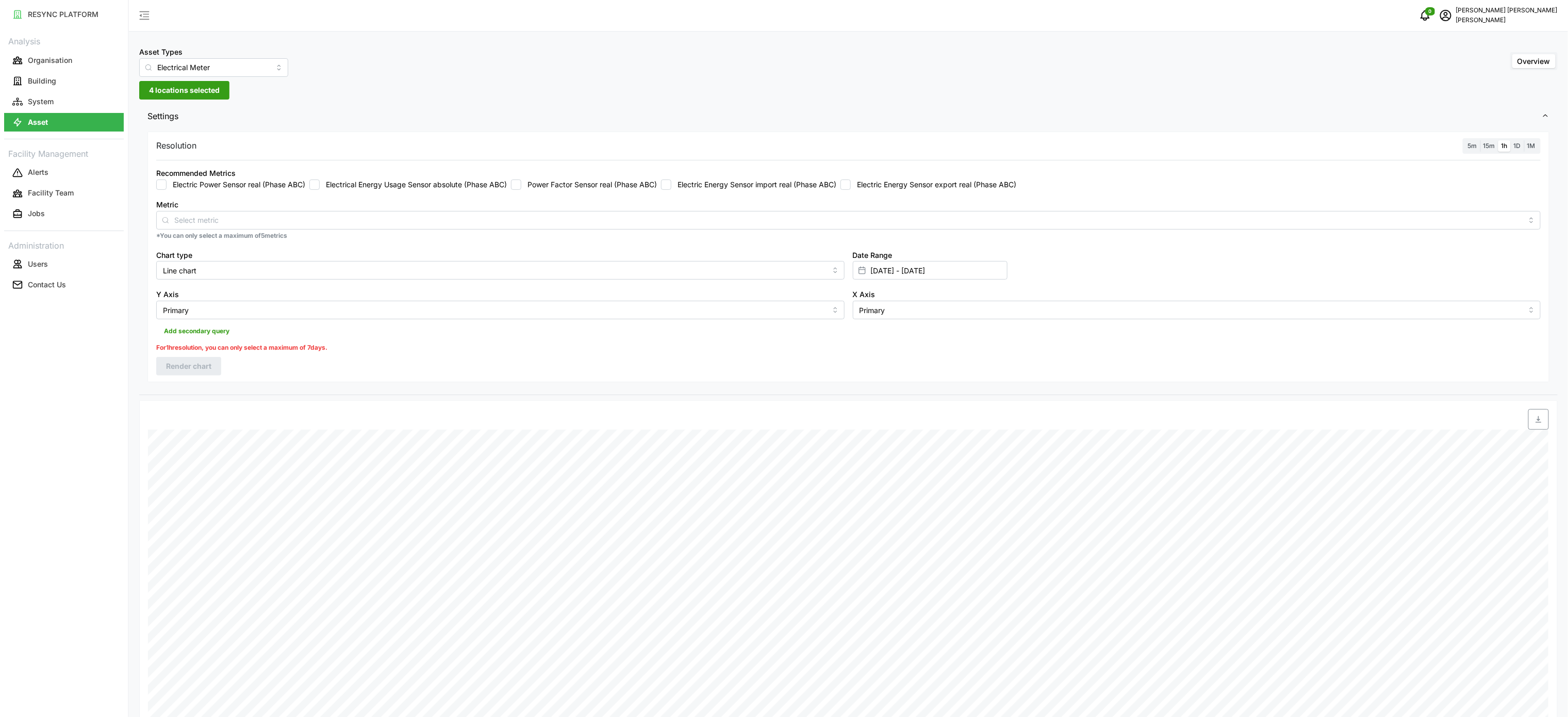
click at [695, 182] on label "Electric Energy Sensor import real (Phase ABC)" at bounding box center [754, 185] width 165 height 10
click at [671, 182] on input "Electric Energy Sensor import real (Phase ABC)" at bounding box center [666, 185] width 10 height 10
checkbox input "true"
click at [906, 278] on input "[DATE] - [DATE]" at bounding box center [930, 270] width 155 height 19
click at [879, 333] on icon "button" at bounding box center [875, 336] width 8 height 8
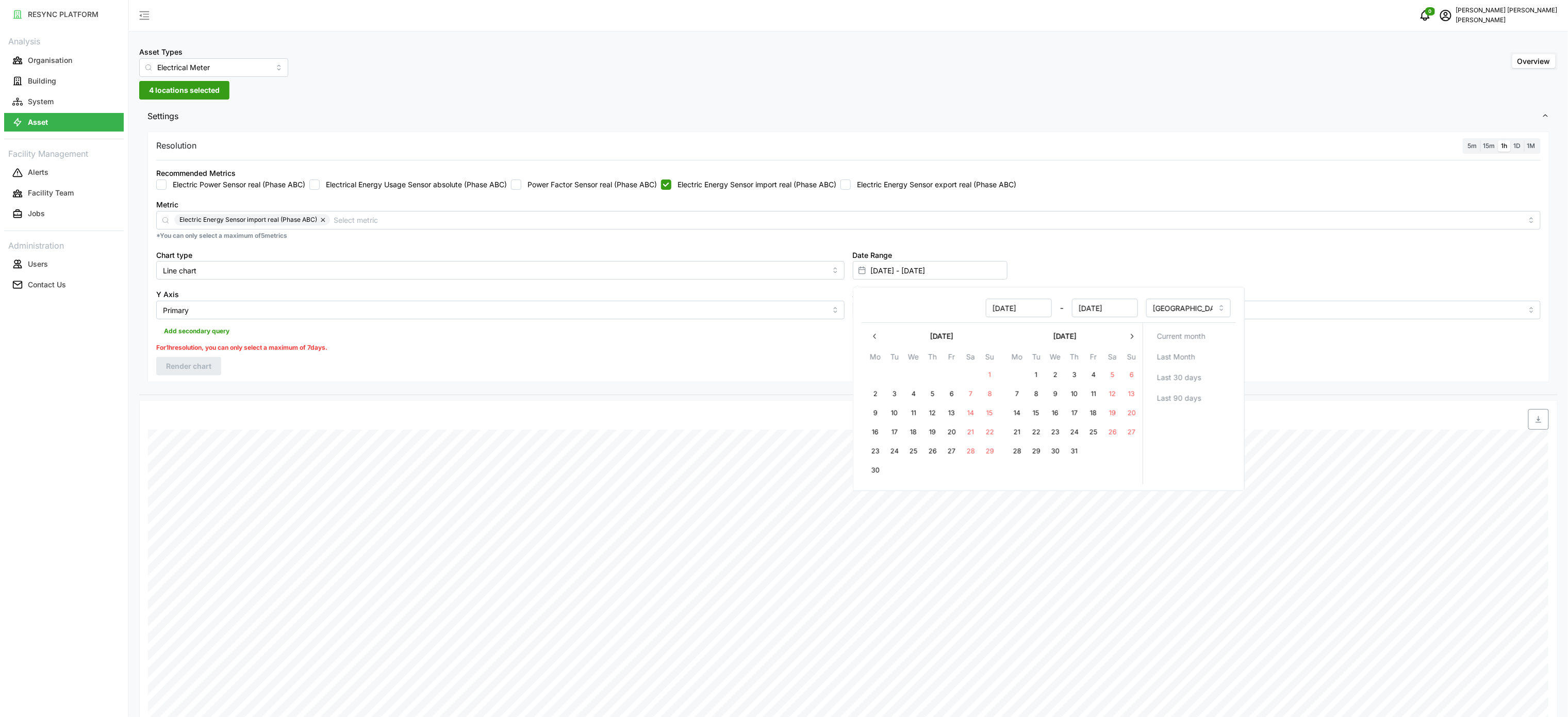
click at [878, 333] on icon "button" at bounding box center [875, 336] width 8 height 8
click at [1078, 410] on button "15" at bounding box center [1074, 413] width 19 height 19
click at [1107, 315] on input "[DATE]" at bounding box center [1104, 308] width 66 height 19
click at [1131, 335] on icon "button" at bounding box center [1132, 336] width 8 height 8
click at [990, 412] on button "15" at bounding box center [990, 413] width 19 height 19
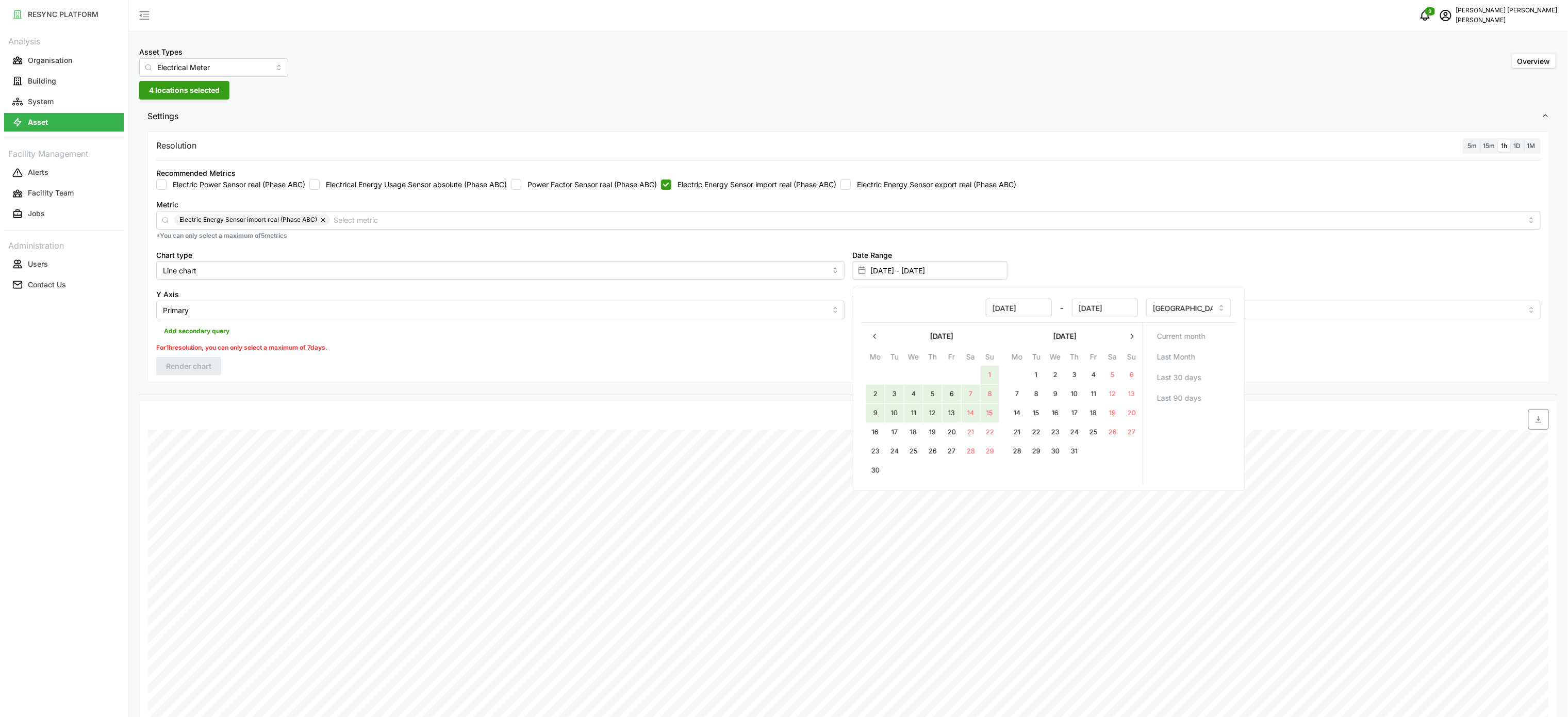
type input "[DATE] - [DATE]"
type input "[DATE]"
click at [799, 357] on div "Resolution 5m 15m 1h 1D 1M Recommended Metrics Electric Power Sensor real (Phas…" at bounding box center [848, 257] width 1402 height 251
click at [666, 367] on div "Resolution 5m 15m 1h 1D 1M Recommended Metrics Electric Power Sensor real (Phas…" at bounding box center [848, 257] width 1402 height 251
click at [1531, 148] on span "1M" at bounding box center [1531, 146] width 8 height 8
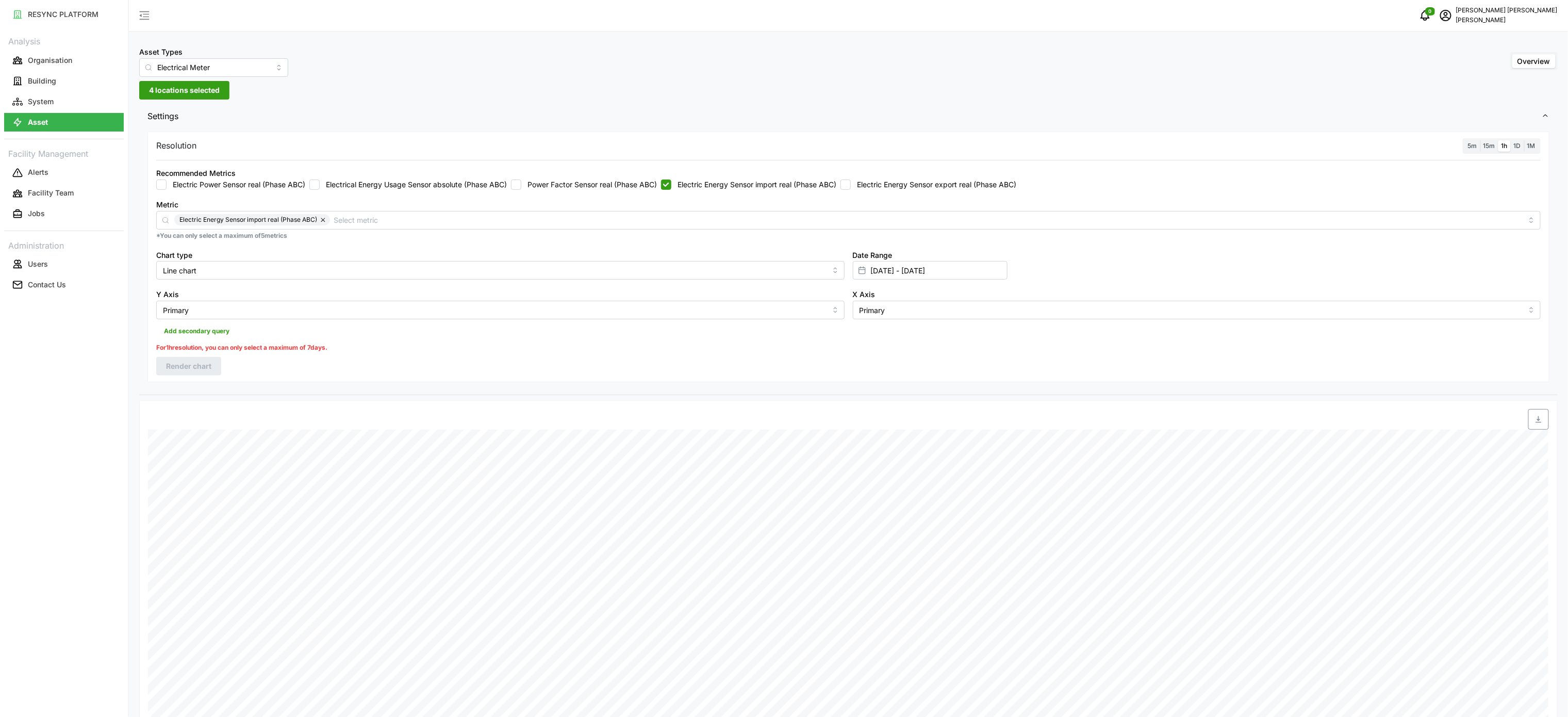
click at [1524, 140] on input "1M" at bounding box center [1524, 140] width 0 height 0
click at [203, 358] on span "Render chart" at bounding box center [189, 352] width 46 height 17
click at [1536, 409] on icon "button" at bounding box center [1538, 405] width 6 height 6
click at [768, 182] on label "Electric Energy Sensor import real (Phase ABC)" at bounding box center [754, 185] width 165 height 10
click at [671, 182] on input "Electric Energy Sensor import real (Phase ABC)" at bounding box center [666, 185] width 10 height 10
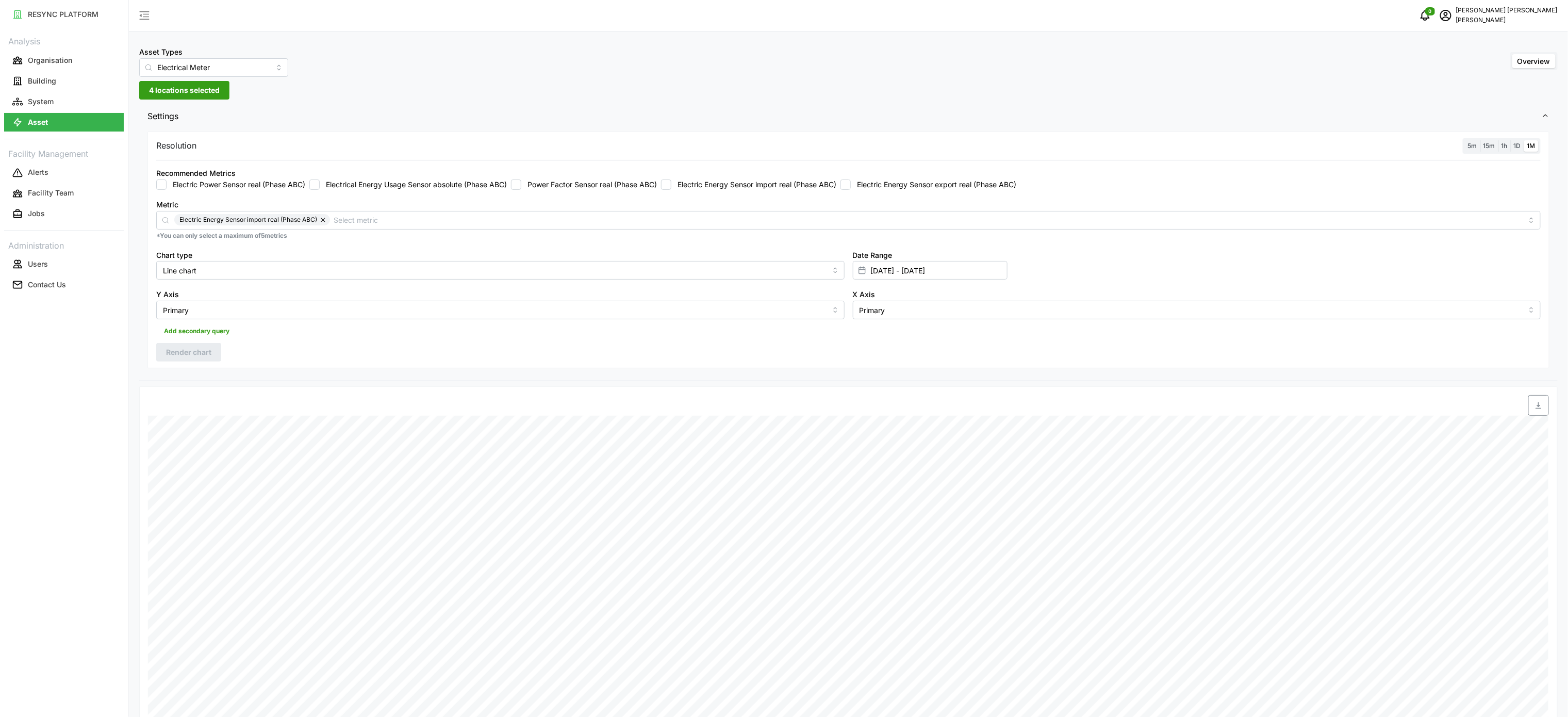
checkbox input "false"
click at [870, 185] on label "Electric Energy Sensor export real (Phase ABC)" at bounding box center [934, 185] width 165 height 10
click at [851, 185] on input "Electric Energy Sensor export real (Phase ABC)" at bounding box center [846, 185] width 10 height 10
checkbox input "true"
click at [183, 356] on span "Render chart" at bounding box center [189, 352] width 46 height 17
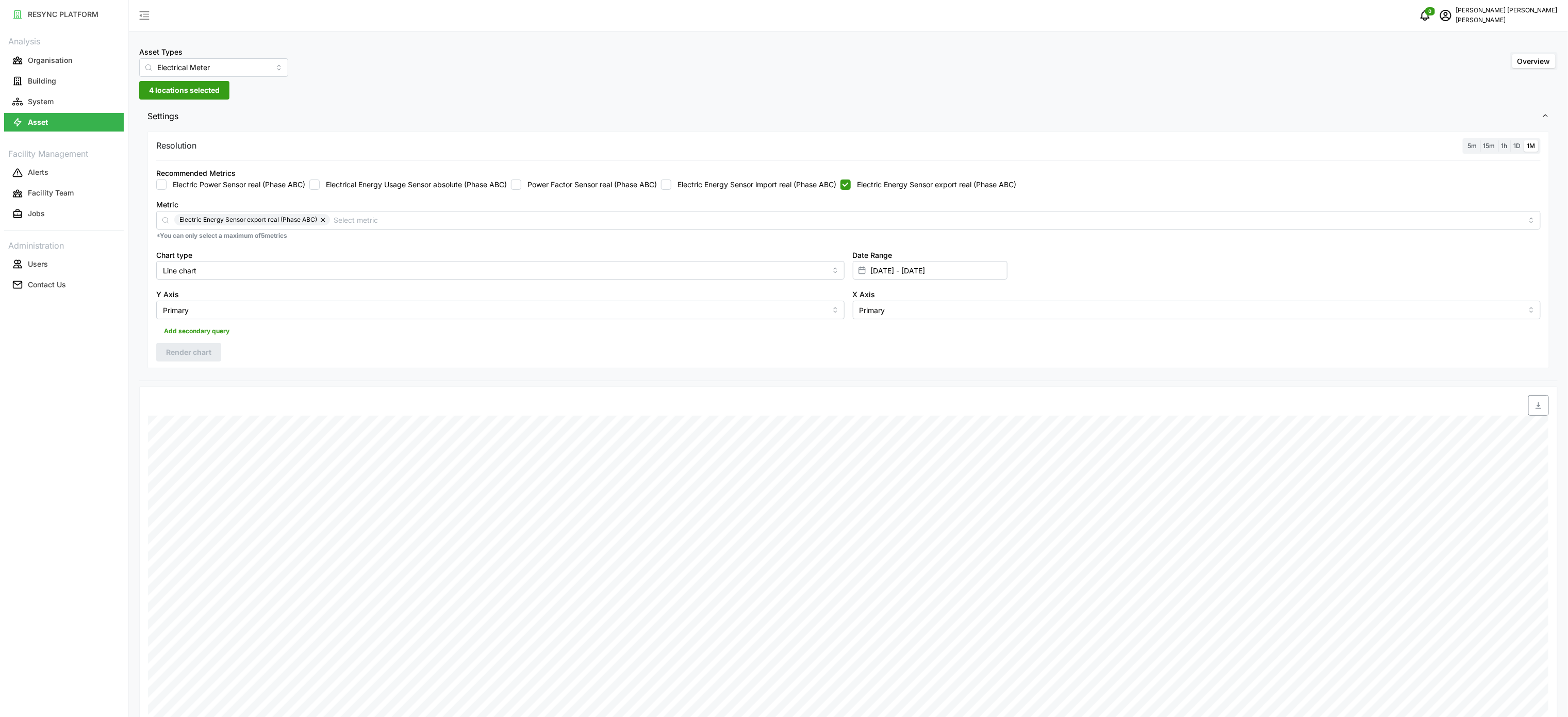
click at [1536, 402] on span "button" at bounding box center [1538, 405] width 20 height 20
click at [73, 94] on button "System" at bounding box center [63, 101] width 120 height 19
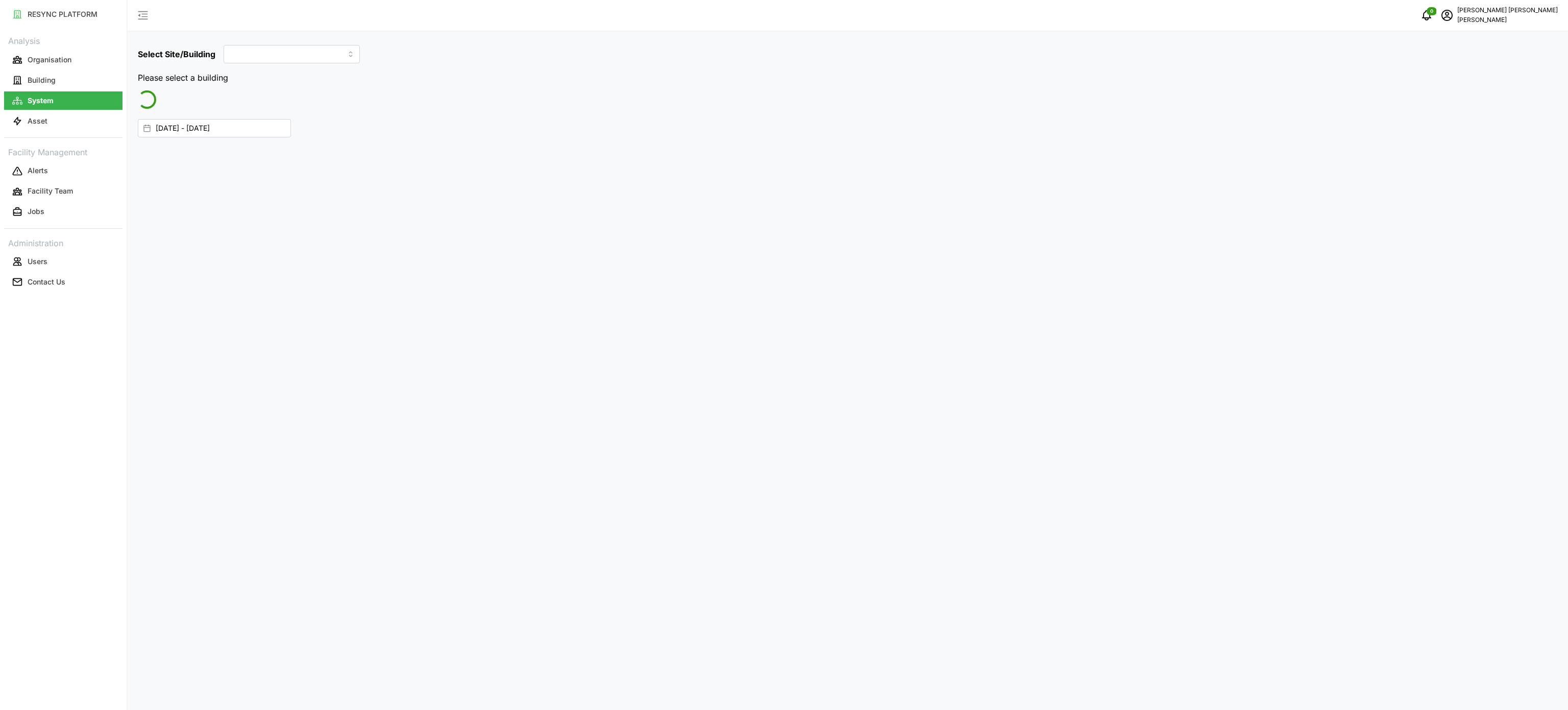
type input "[GEOGRAPHIC_DATA]"
click at [432, 466] on div "Select Site/Building Dormitory Building Energy System [DATE] - [DATE] Energy Co…" at bounding box center [847, 355] width 1440 height 710
click at [637, 453] on div "Select Site/Building Dormitory Building Energy System [DATE] - [DATE] Energy Co…" at bounding box center [847, 355] width 1440 height 710
click at [661, 445] on div "Select Site/Building Dormitory Building Energy System [DATE] - [DATE] Energy Co…" at bounding box center [847, 355] width 1440 height 710
click at [237, 111] on input "[DATE] - [DATE]" at bounding box center [214, 107] width 153 height 18
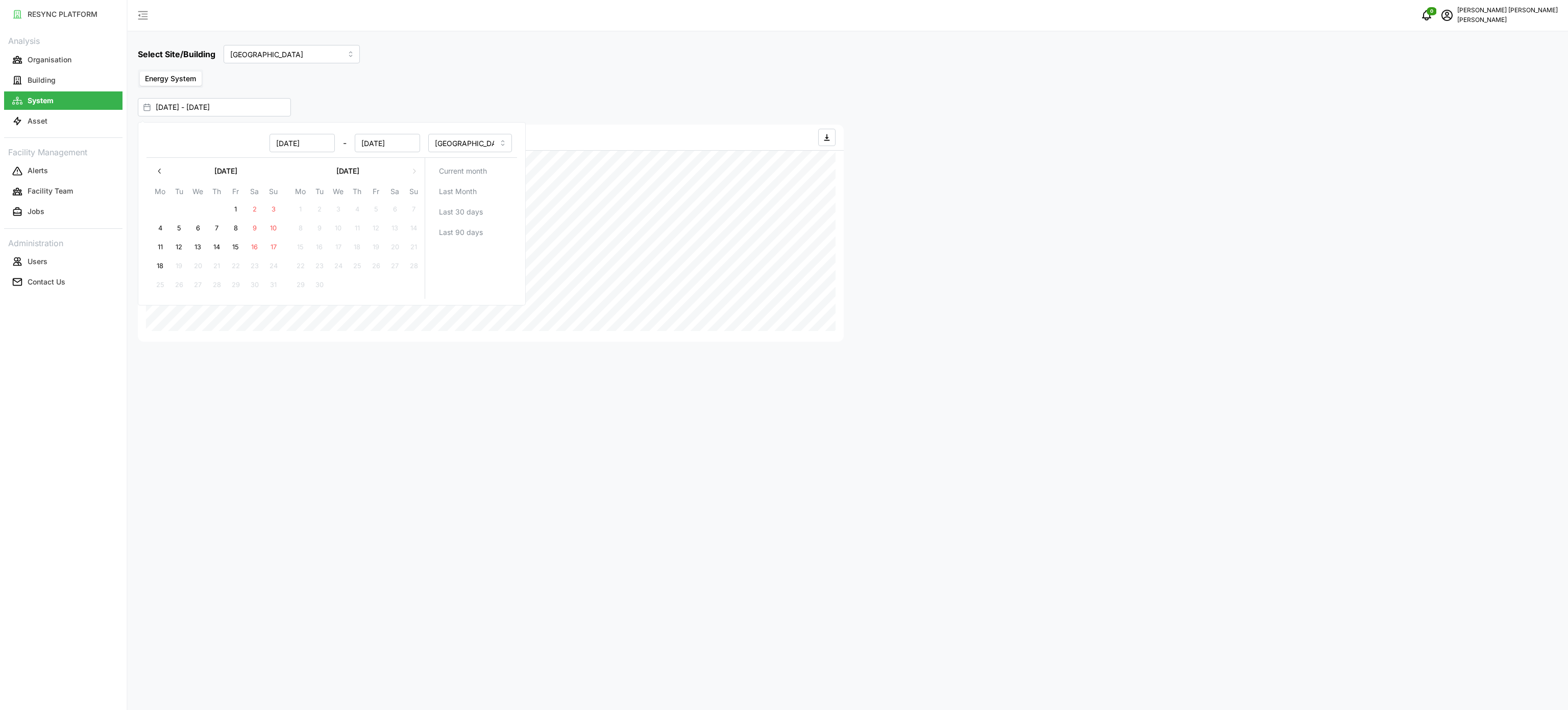
click at [349, 463] on div "Select Site/Building Dormitory Building Energy System [DATE] - [DATE] Energy Co…" at bounding box center [847, 355] width 1440 height 710
click at [178, 107] on input "[DATE] - [DATE]" at bounding box center [214, 107] width 153 height 18
click at [152, 175] on button "button" at bounding box center [159, 171] width 18 height 18
click at [663, 446] on div "Select Site/Building Dormitory Building Energy System [DATE] - [DATE] Energy Co…" at bounding box center [847, 355] width 1440 height 710
click at [338, 54] on input "[GEOGRAPHIC_DATA]" at bounding box center [291, 54] width 136 height 18
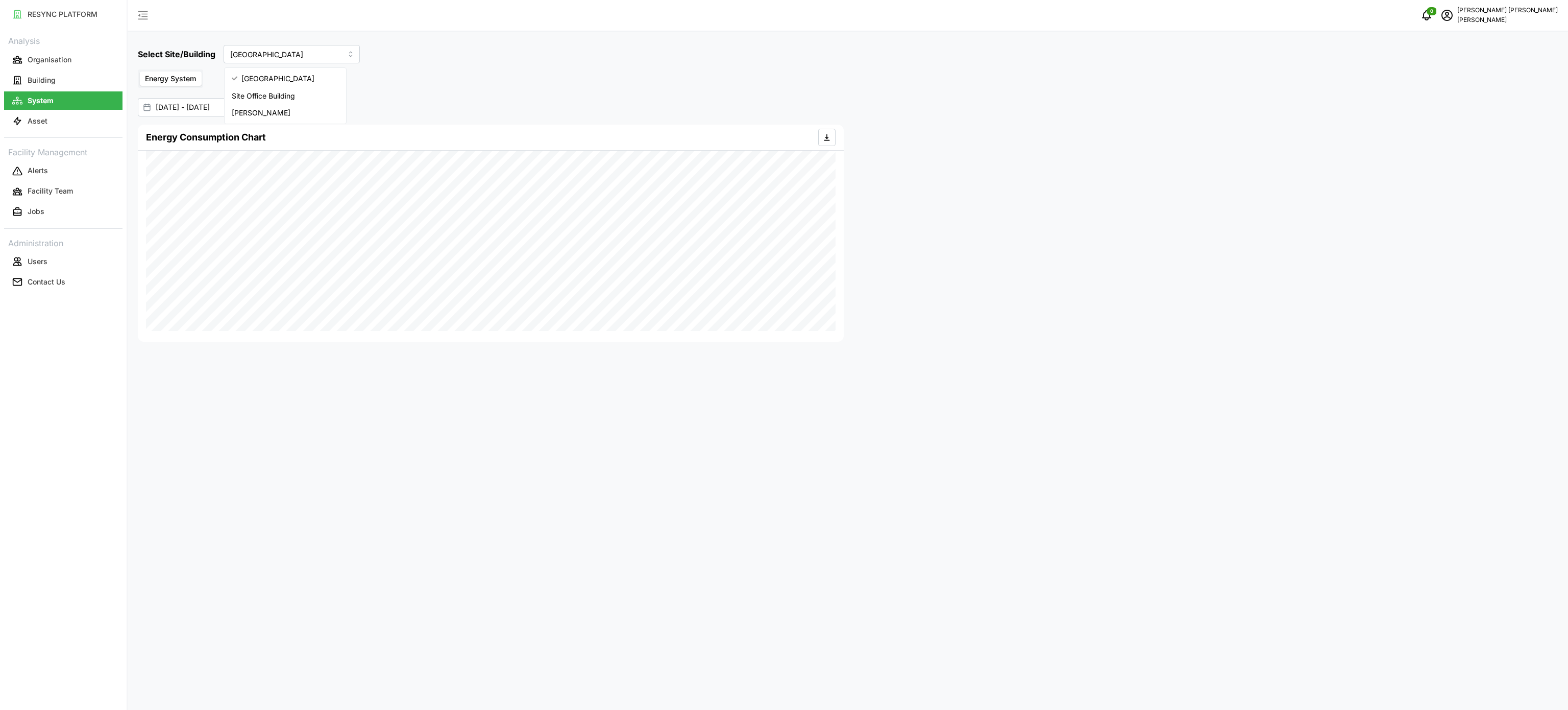
click at [197, 72] on div "Energy System" at bounding box center [170, 79] width 61 height 15
click at [301, 56] on input "[GEOGRAPHIC_DATA]" at bounding box center [291, 54] width 136 height 18
click at [599, 586] on div "Select Site/Building Dormitory Building Energy System [DATE] - [DATE] Energy Co…" at bounding box center [847, 355] width 1440 height 710
drag, startPoint x: 512, startPoint y: 398, endPoint x: 515, endPoint y: 365, distance: 33.1
click at [514, 398] on div "Select Site/Building Dormitory Building Energy System [DATE] - [DATE] Energy Co…" at bounding box center [847, 355] width 1440 height 710
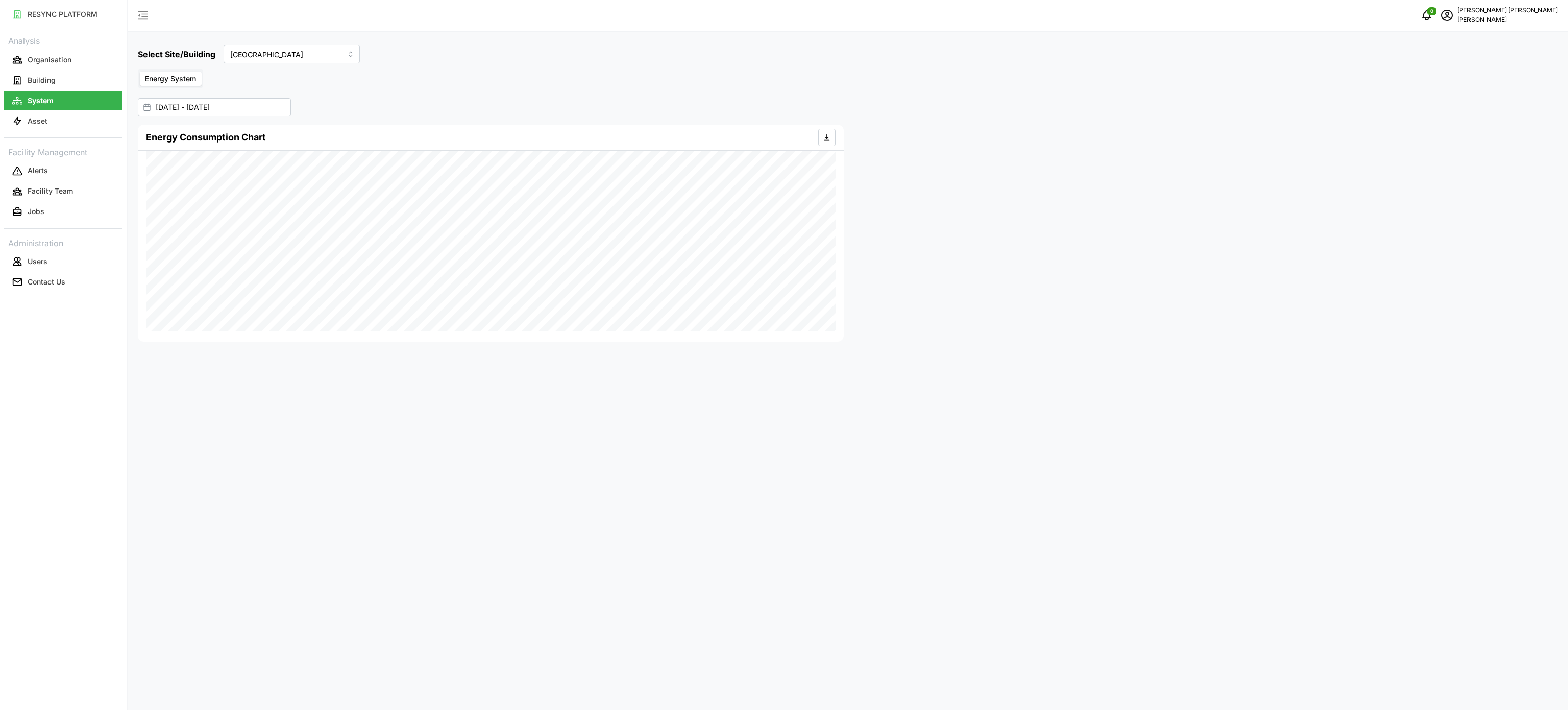
click at [463, 468] on div "Select Site/Building Dormitory Building Energy System [DATE] - [DATE] Energy Co…" at bounding box center [847, 355] width 1440 height 710
